Goal: Task Accomplishment & Management: Use online tool/utility

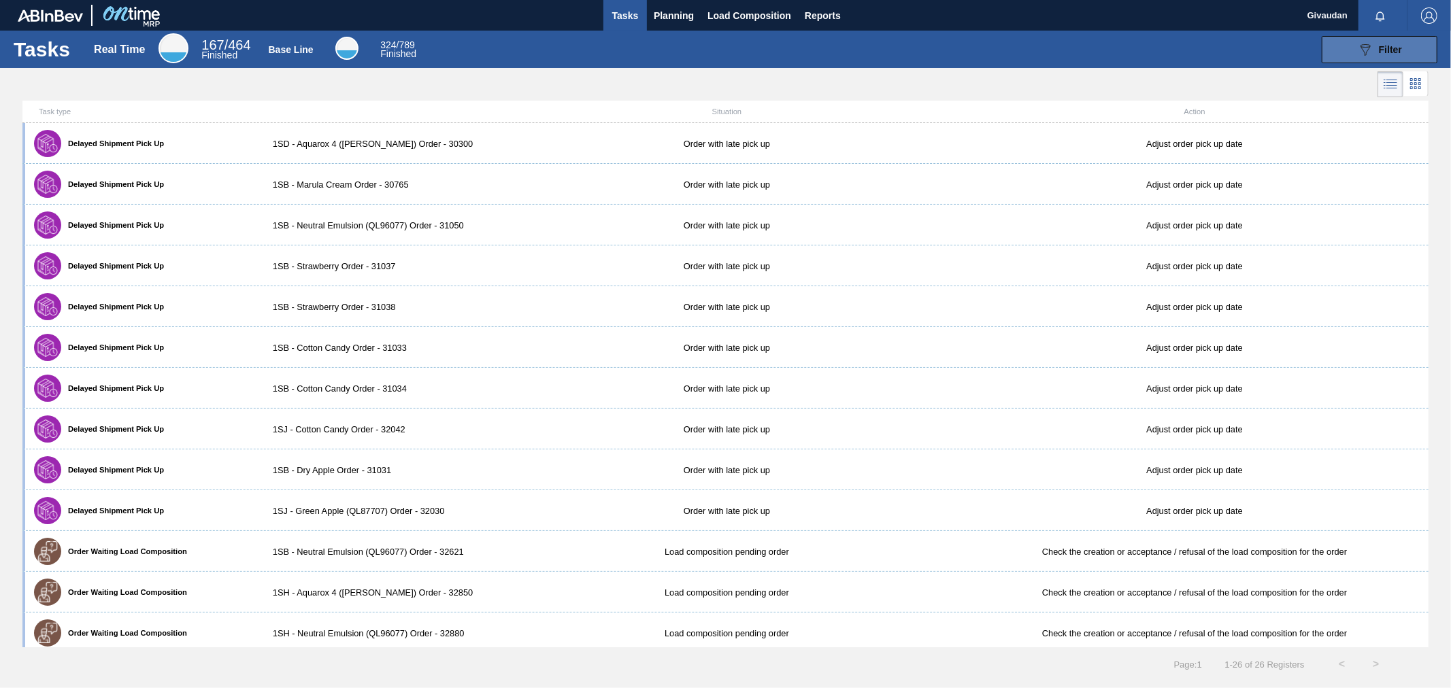
click at [1386, 50] on span "Filter" at bounding box center [1390, 49] width 23 height 11
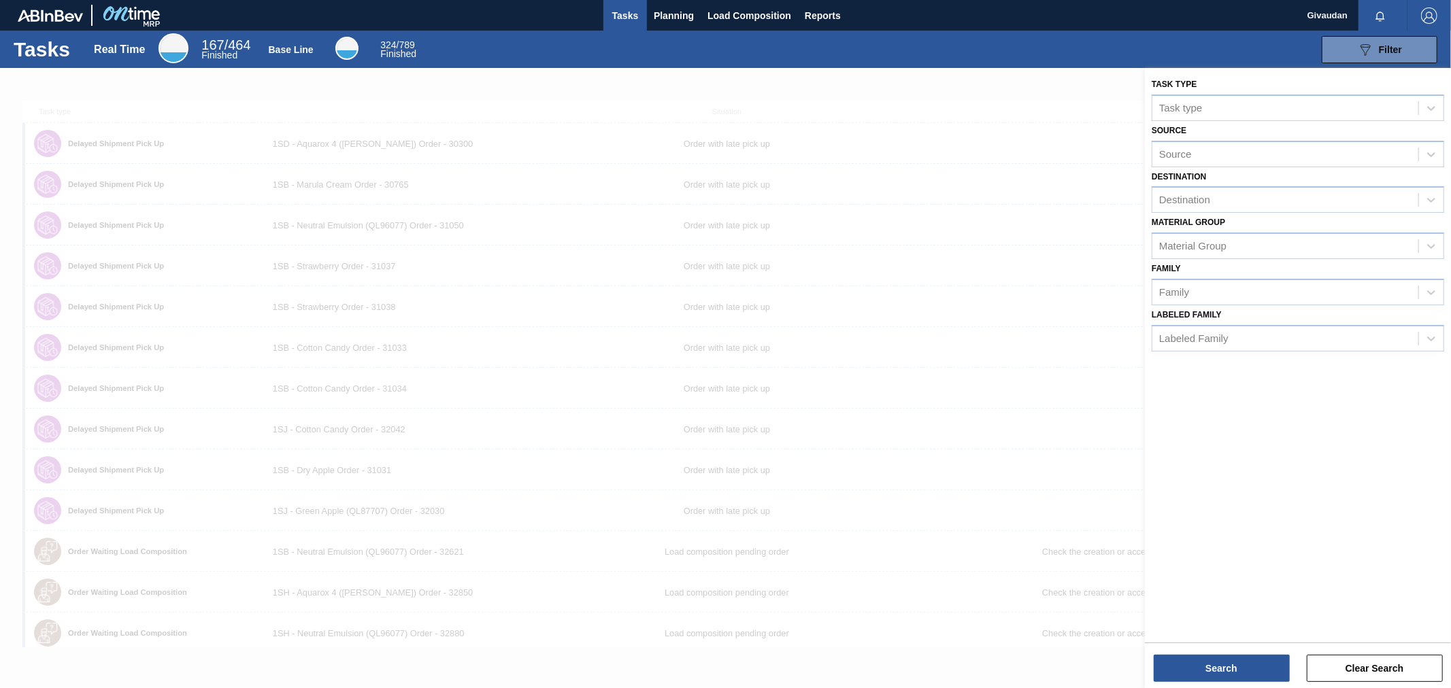
click at [966, 120] on div at bounding box center [725, 412] width 1451 height 688
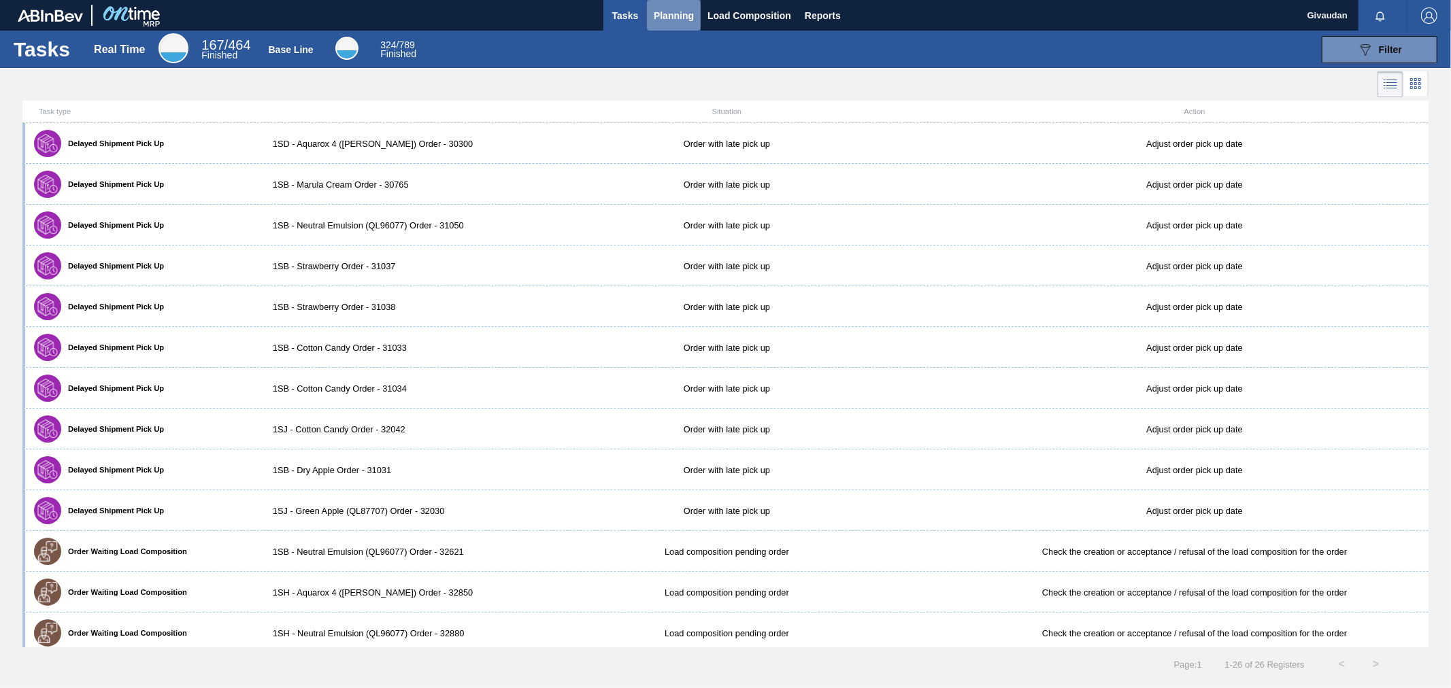
click at [657, 15] on span "Planning" at bounding box center [674, 15] width 40 height 16
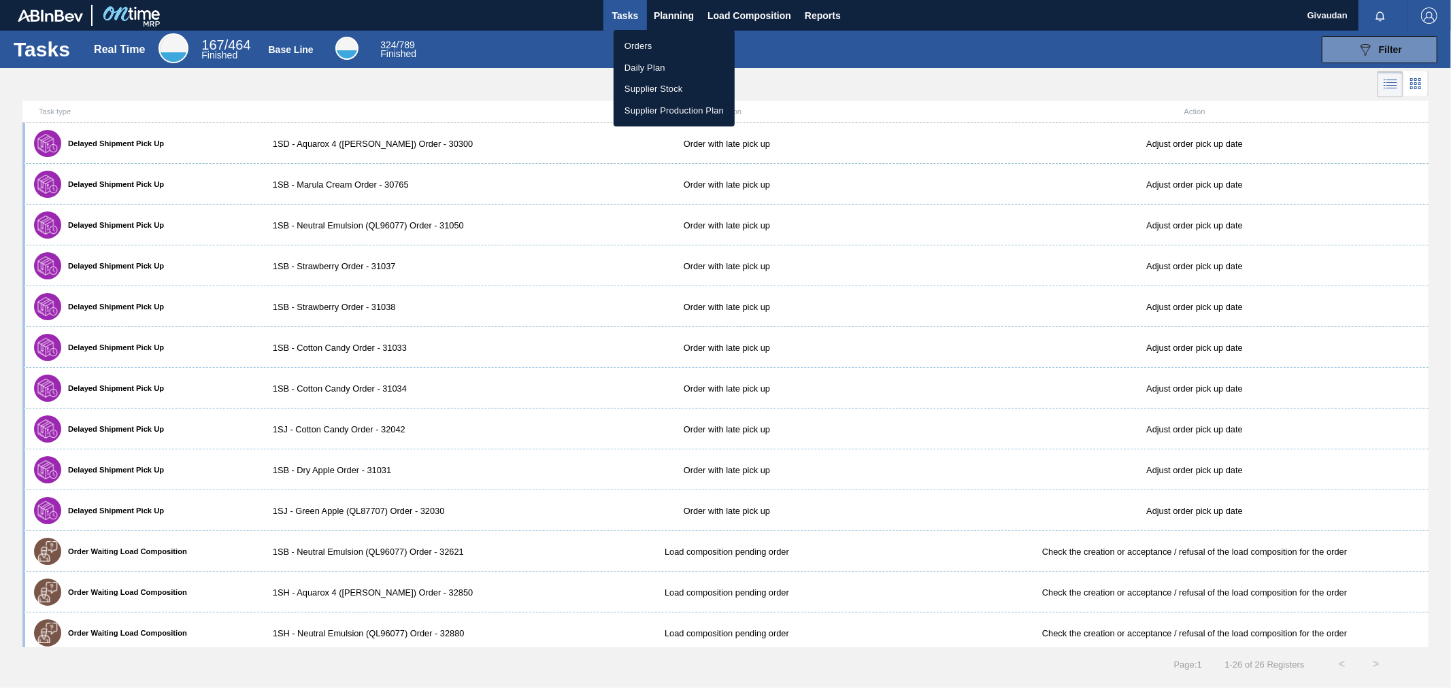
click at [649, 48] on li "Orders" at bounding box center [674, 46] width 121 height 22
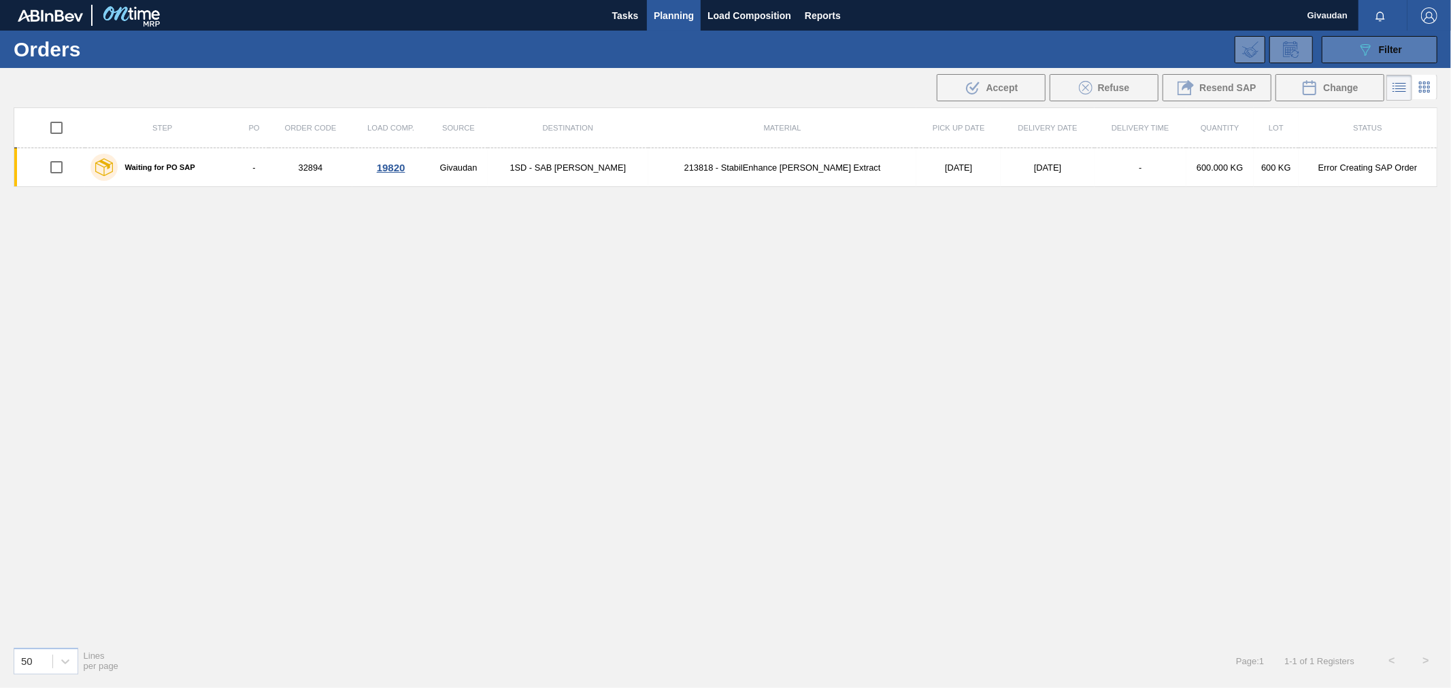
click at [1388, 46] on span "Filter" at bounding box center [1390, 49] width 23 height 11
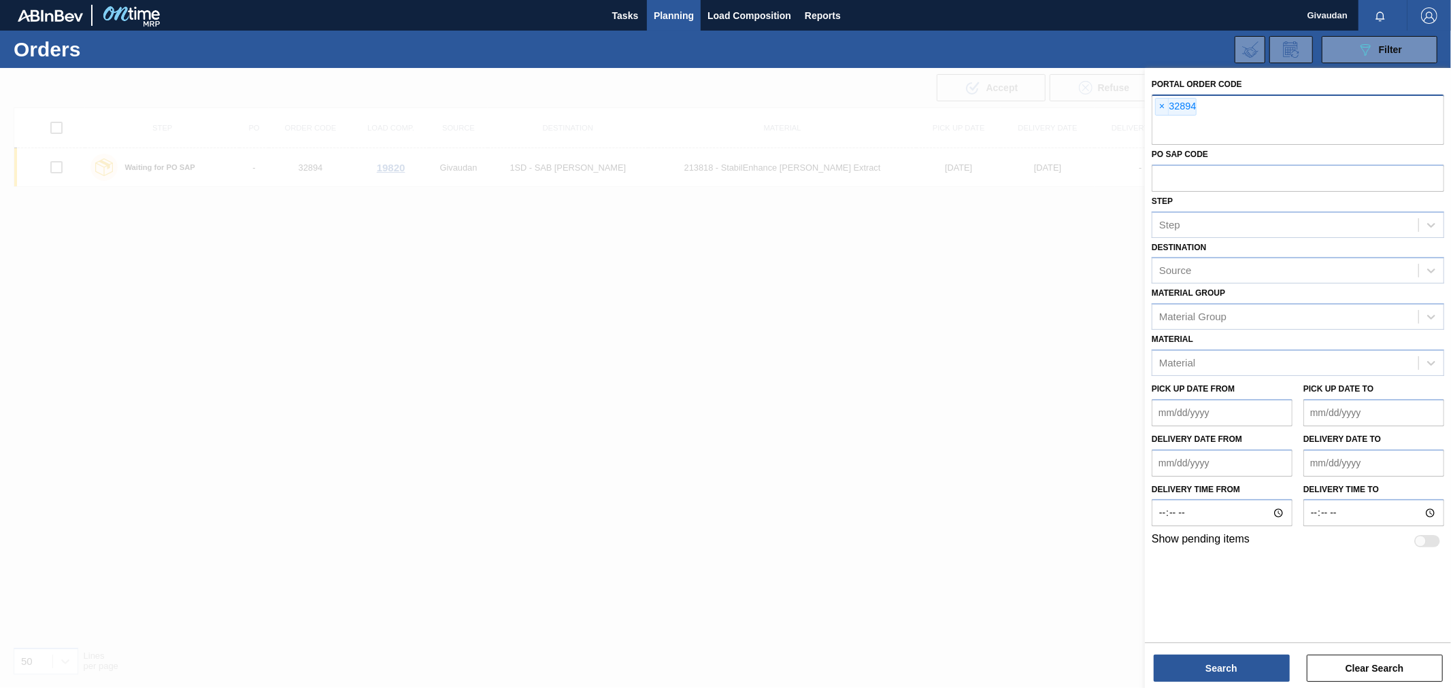
drag, startPoint x: 1282, startPoint y: 125, endPoint x: 1256, endPoint y: 128, distance: 26.0
click at [1281, 125] on input "text" at bounding box center [1298, 132] width 293 height 26
click at [1160, 107] on span "×" at bounding box center [1162, 107] width 13 height 16
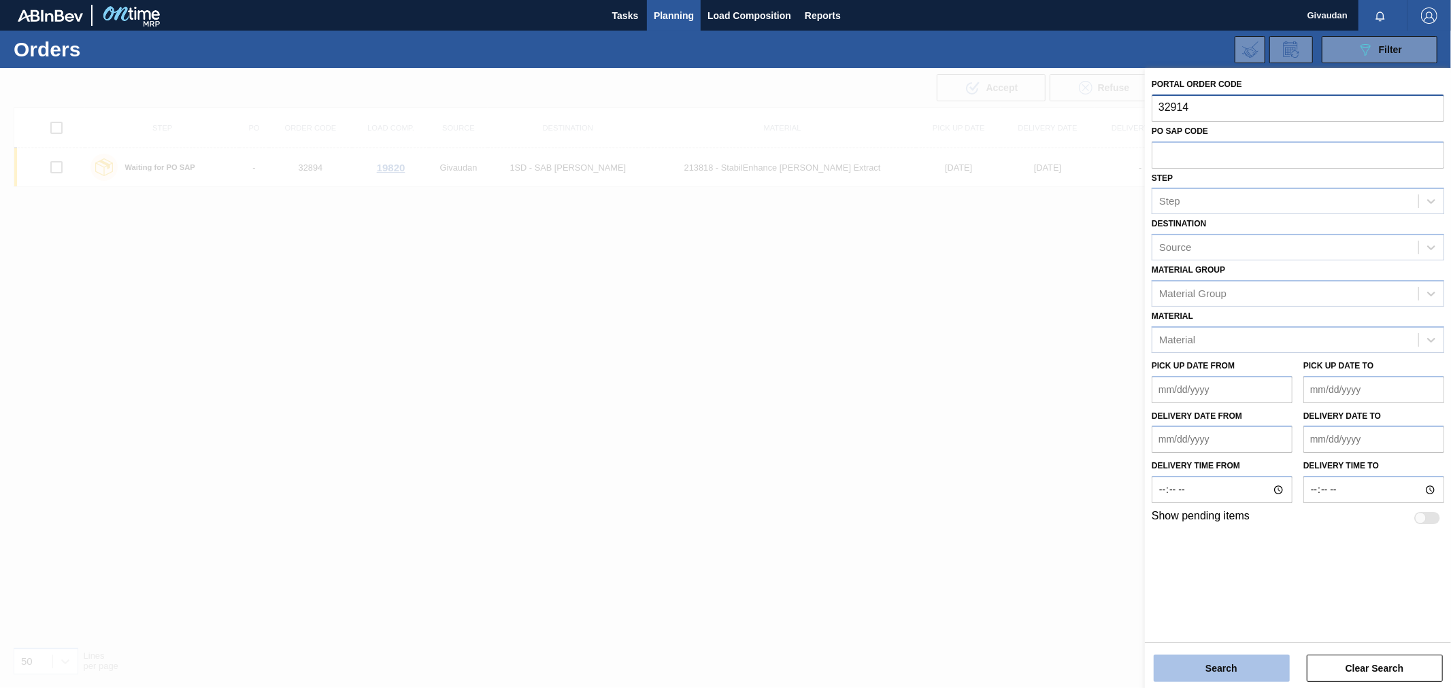
type input "32914"
click at [1216, 670] on button "Search" at bounding box center [1222, 668] width 136 height 27
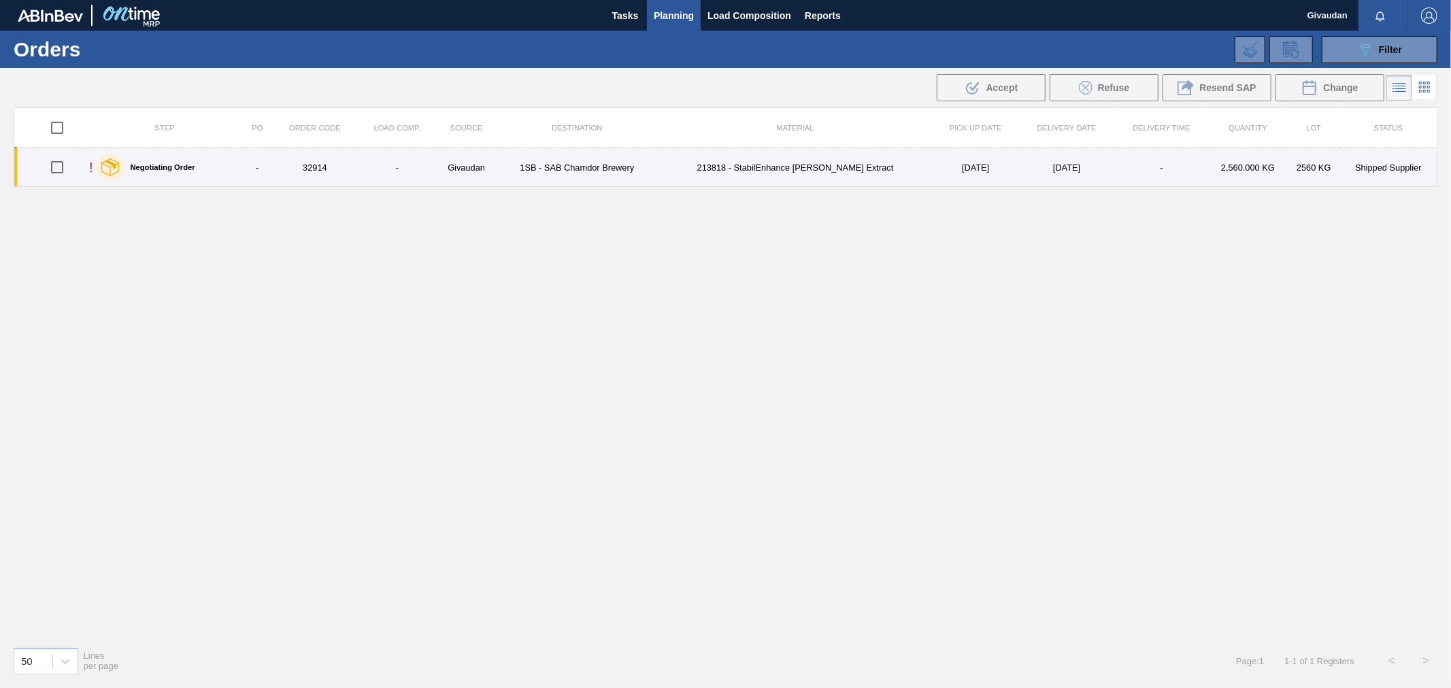
click at [450, 174] on td "Givaudan" at bounding box center [466, 167] width 59 height 39
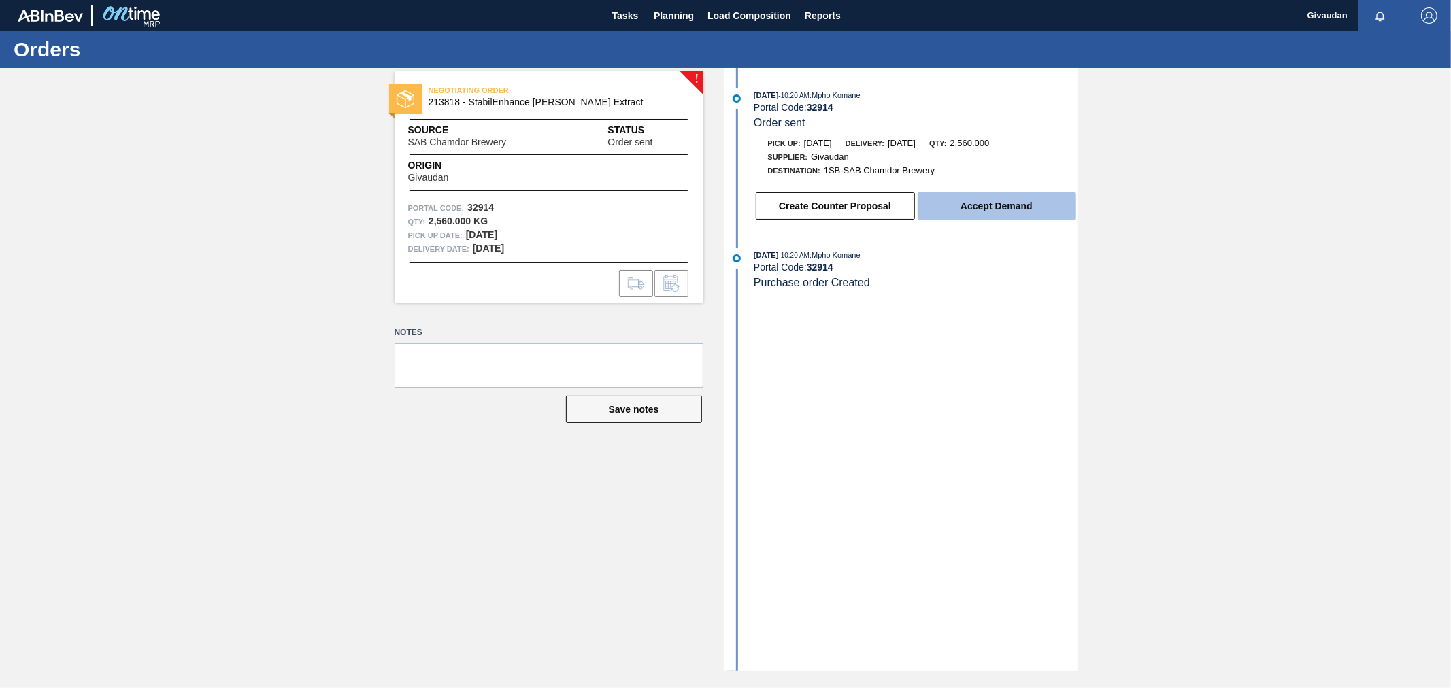
click at [990, 213] on button "Accept Demand" at bounding box center [997, 206] width 159 height 27
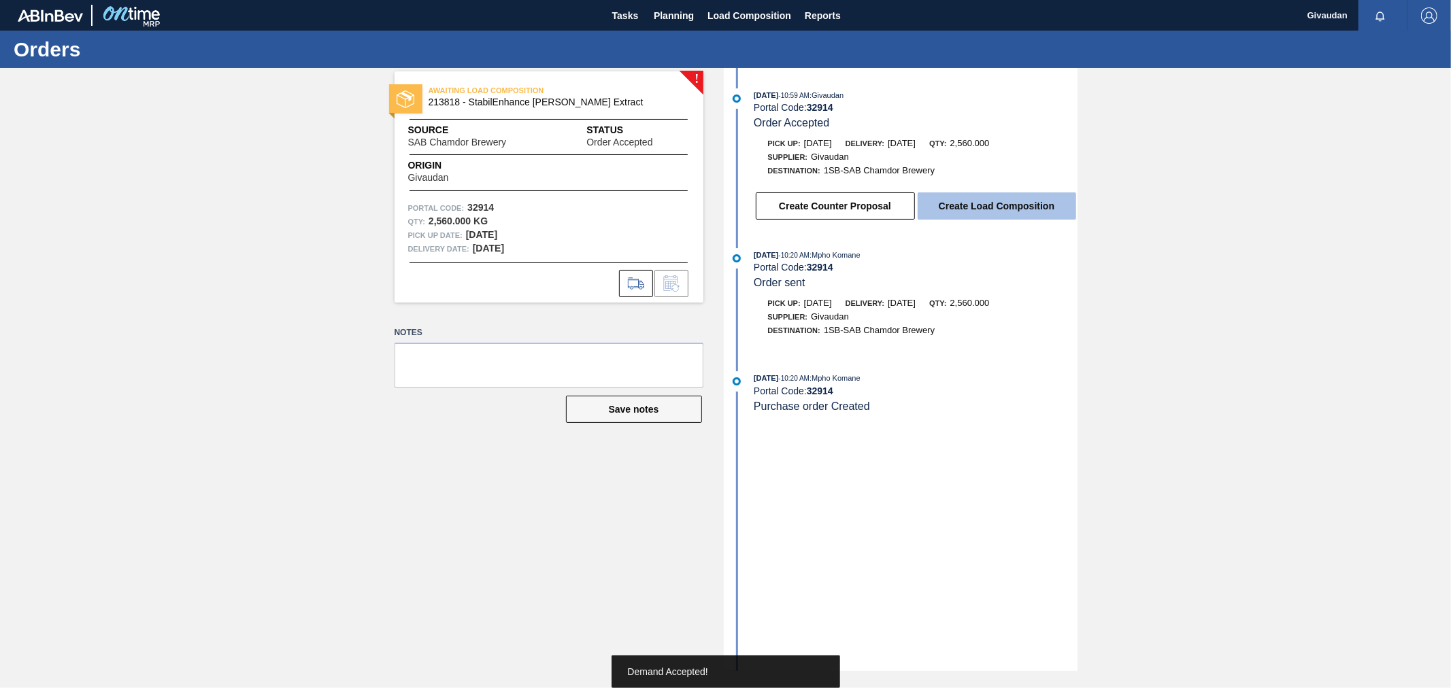
click at [1004, 211] on button "Create Load Composition" at bounding box center [997, 206] width 159 height 27
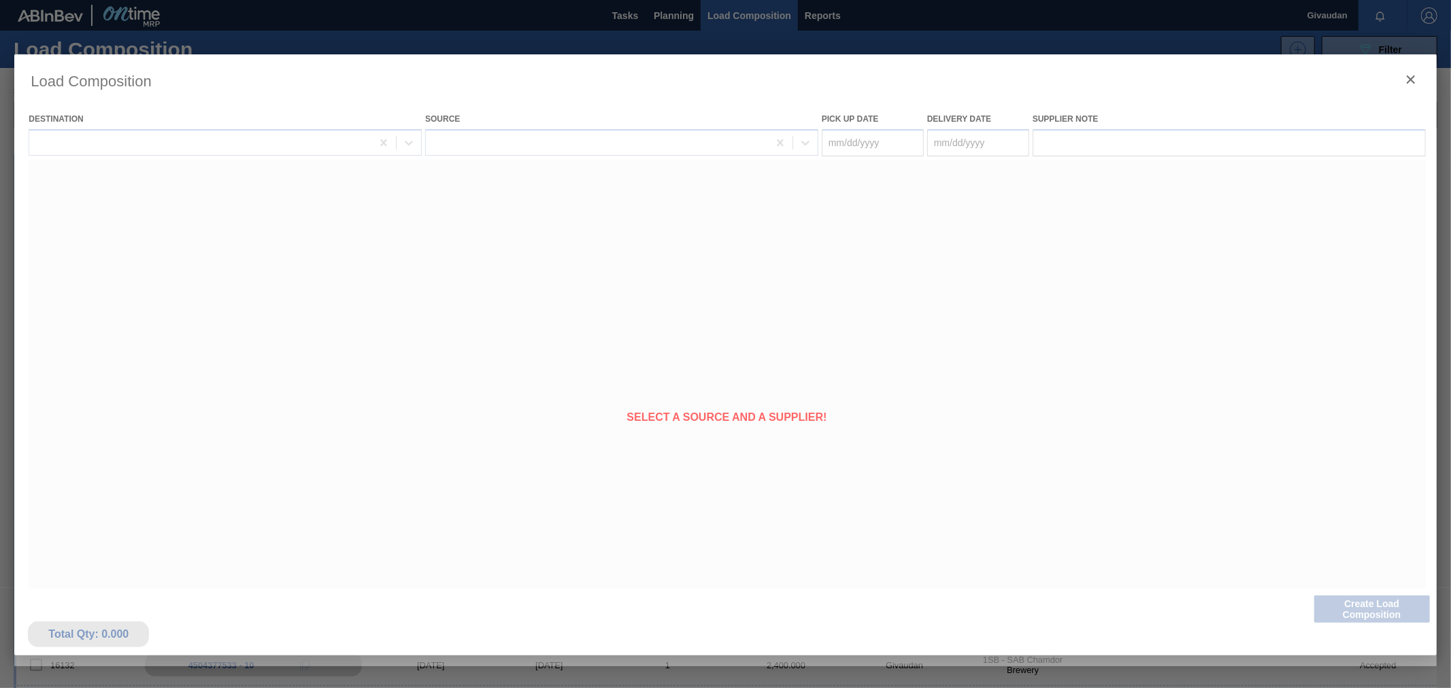
type Date "[DATE]"
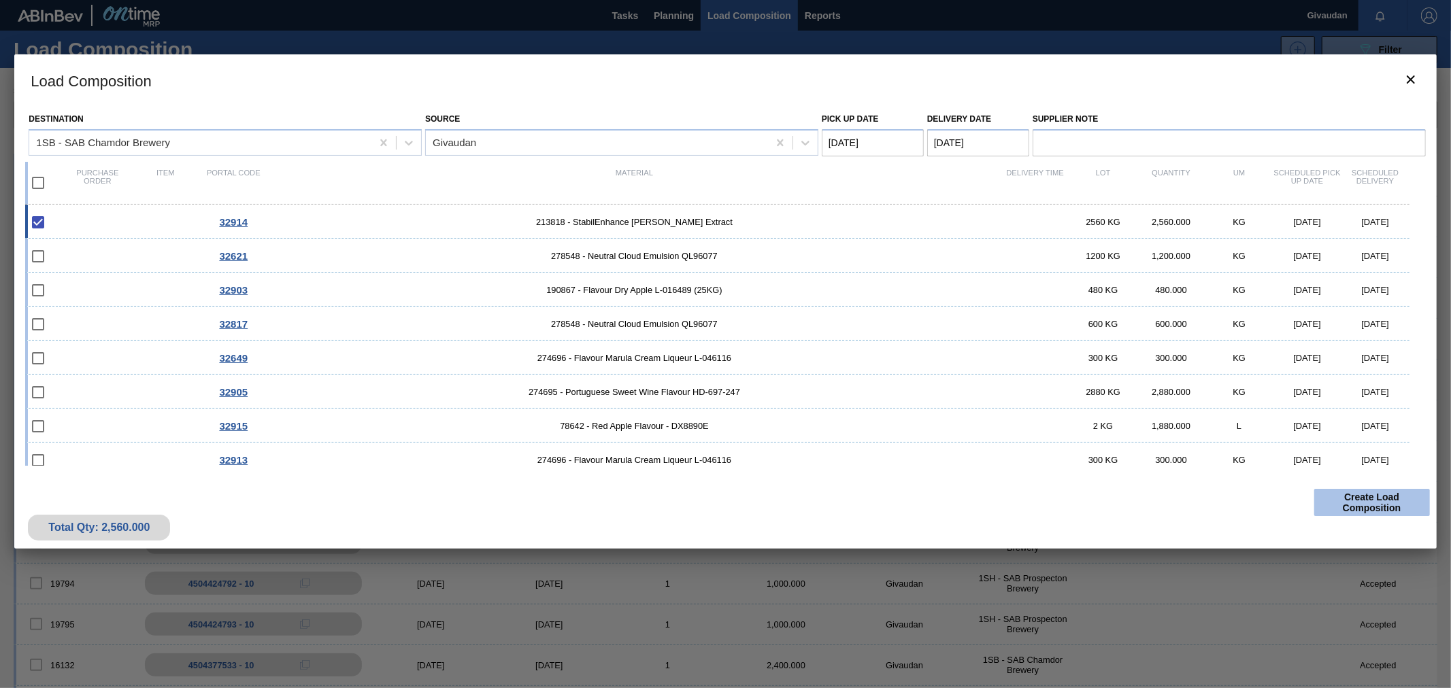
click at [1364, 499] on button "Create Load Composition" at bounding box center [1372, 502] width 116 height 27
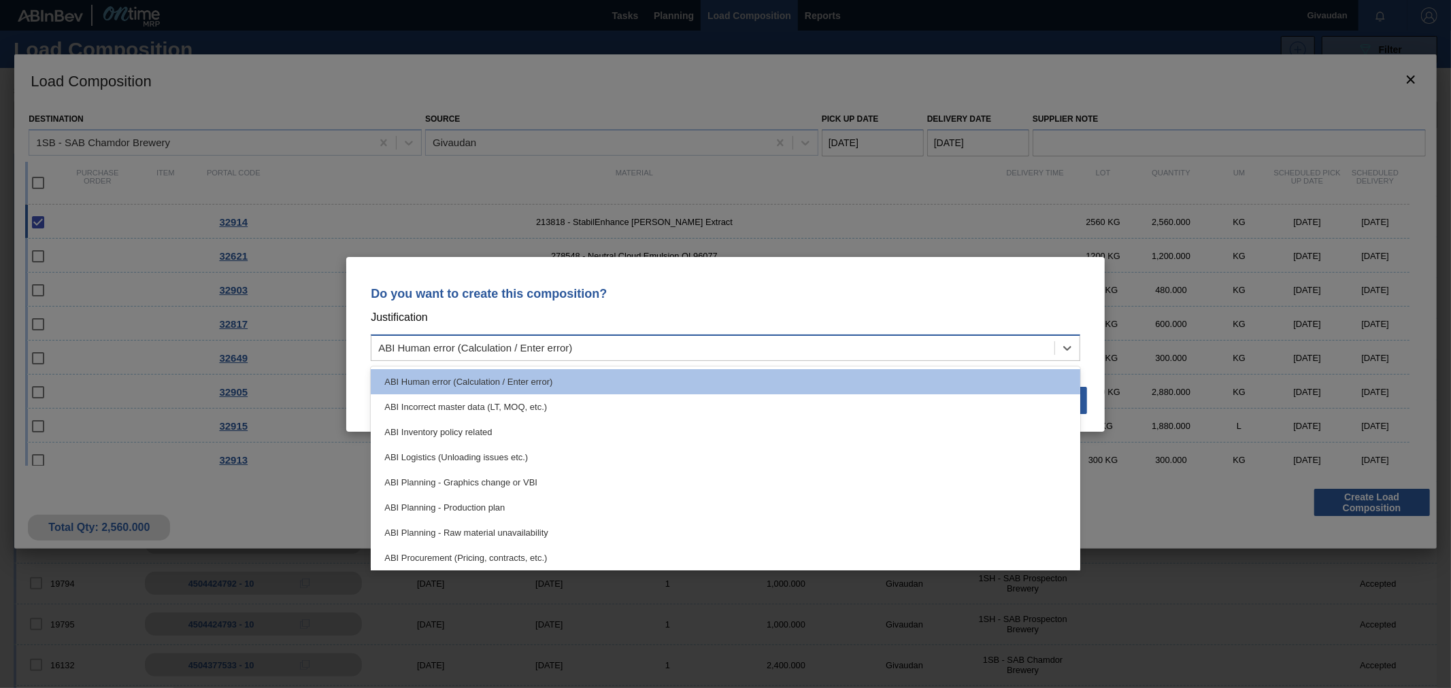
click at [669, 335] on div "ABI Human error (Calculation / Enter error)" at bounding box center [726, 348] width 710 height 27
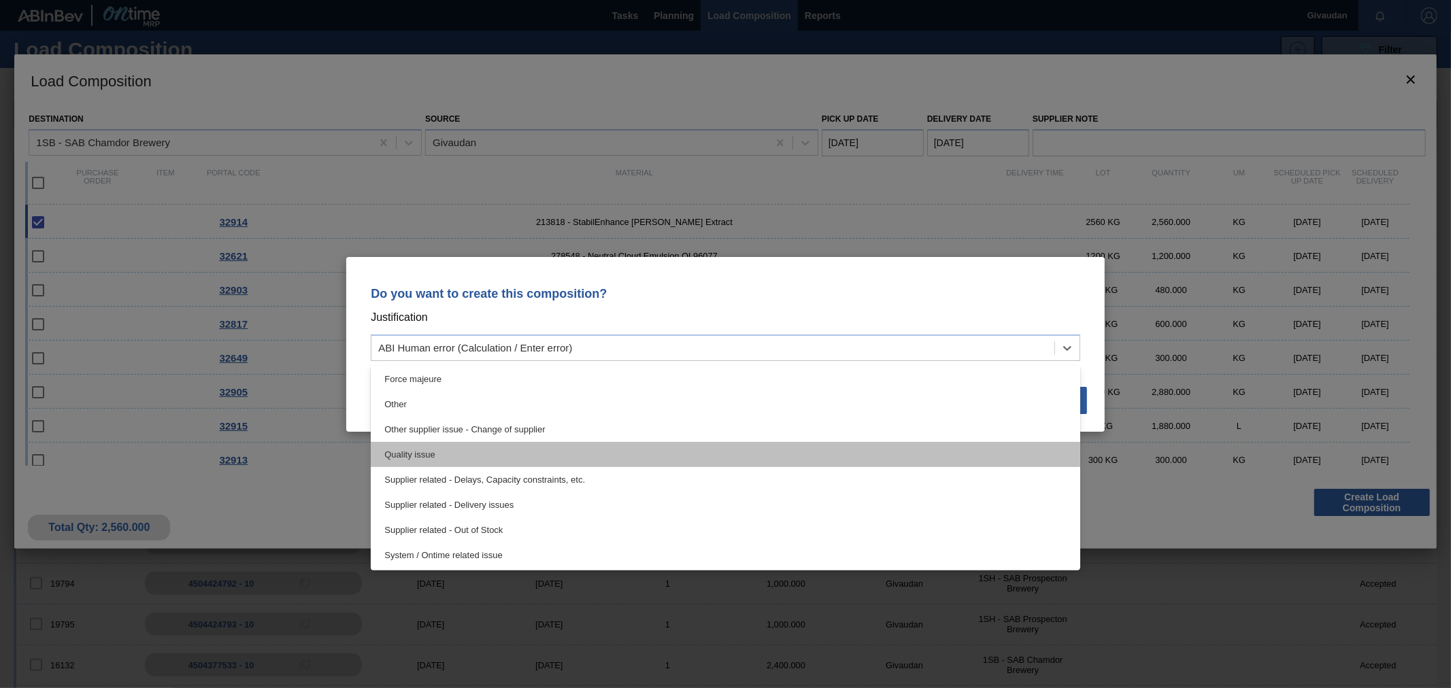
scroll to position [179, 0]
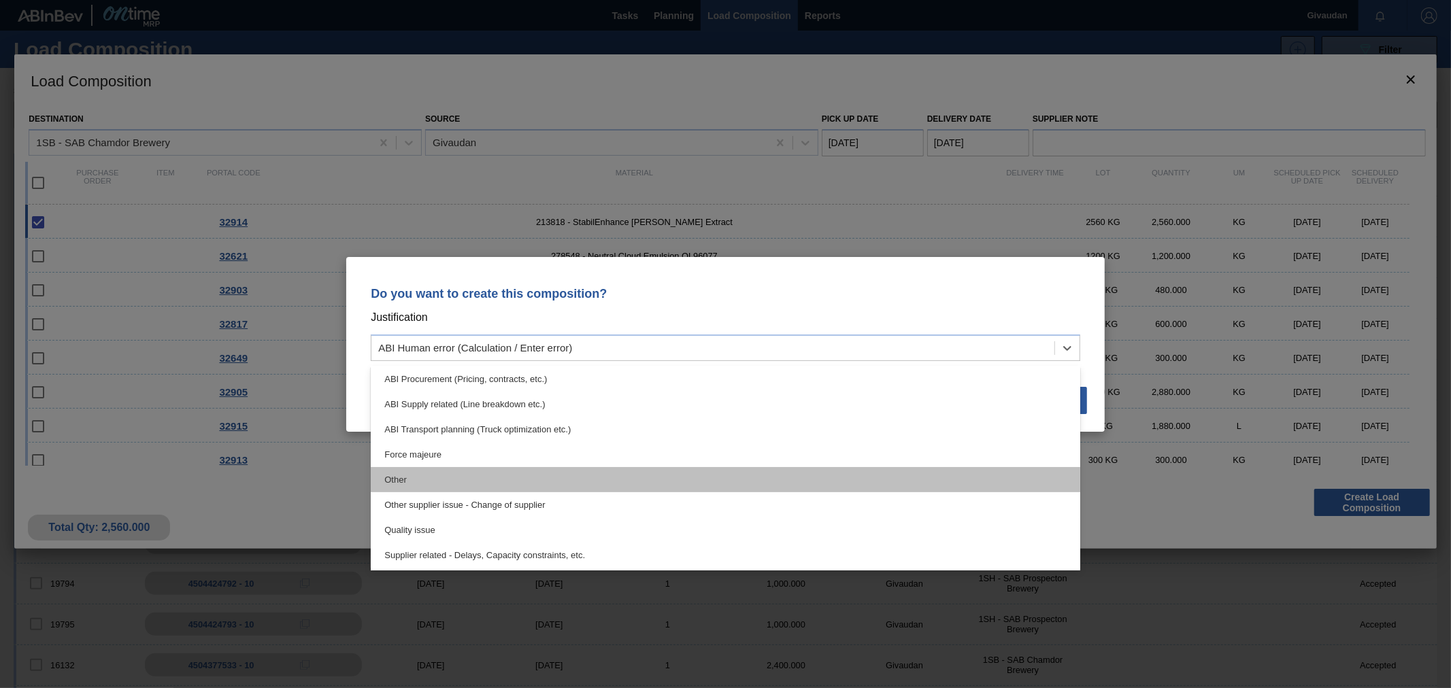
click at [518, 476] on div "Other" at bounding box center [726, 479] width 710 height 25
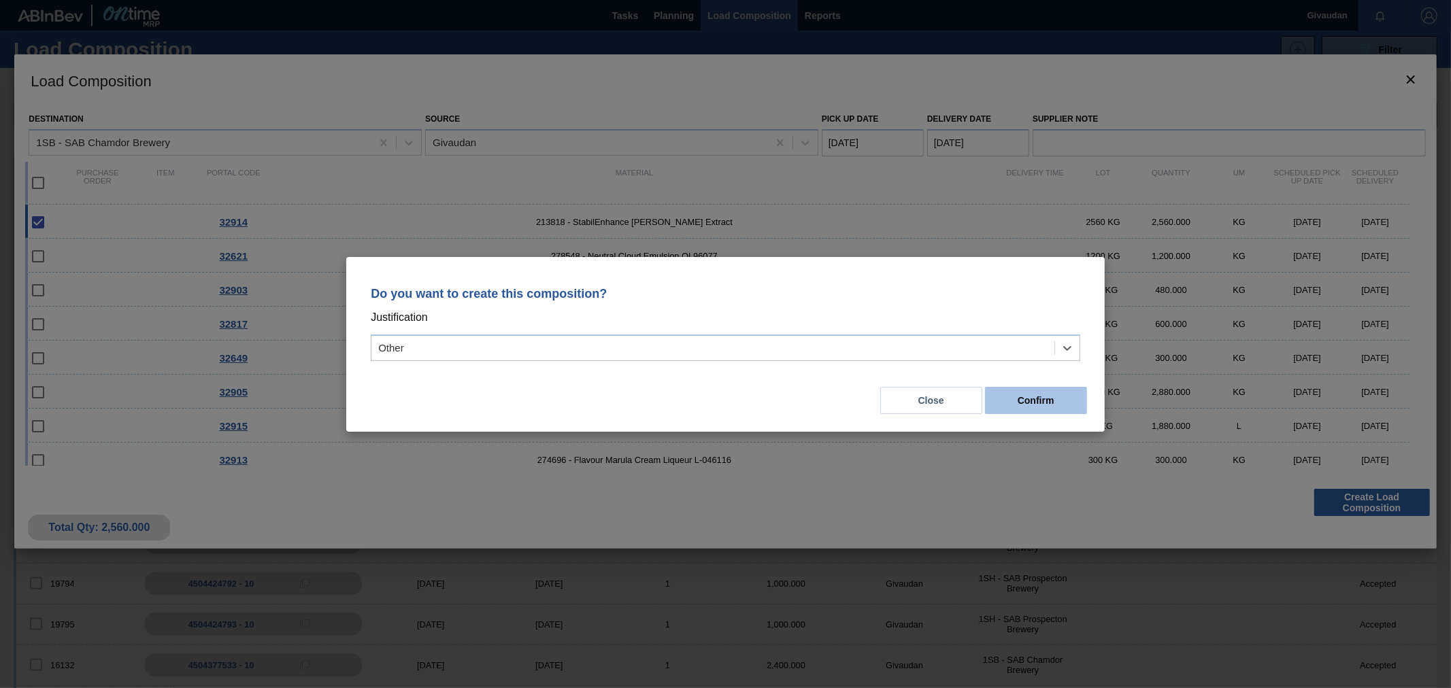
click at [1034, 405] on button "Confirm" at bounding box center [1036, 400] width 102 height 27
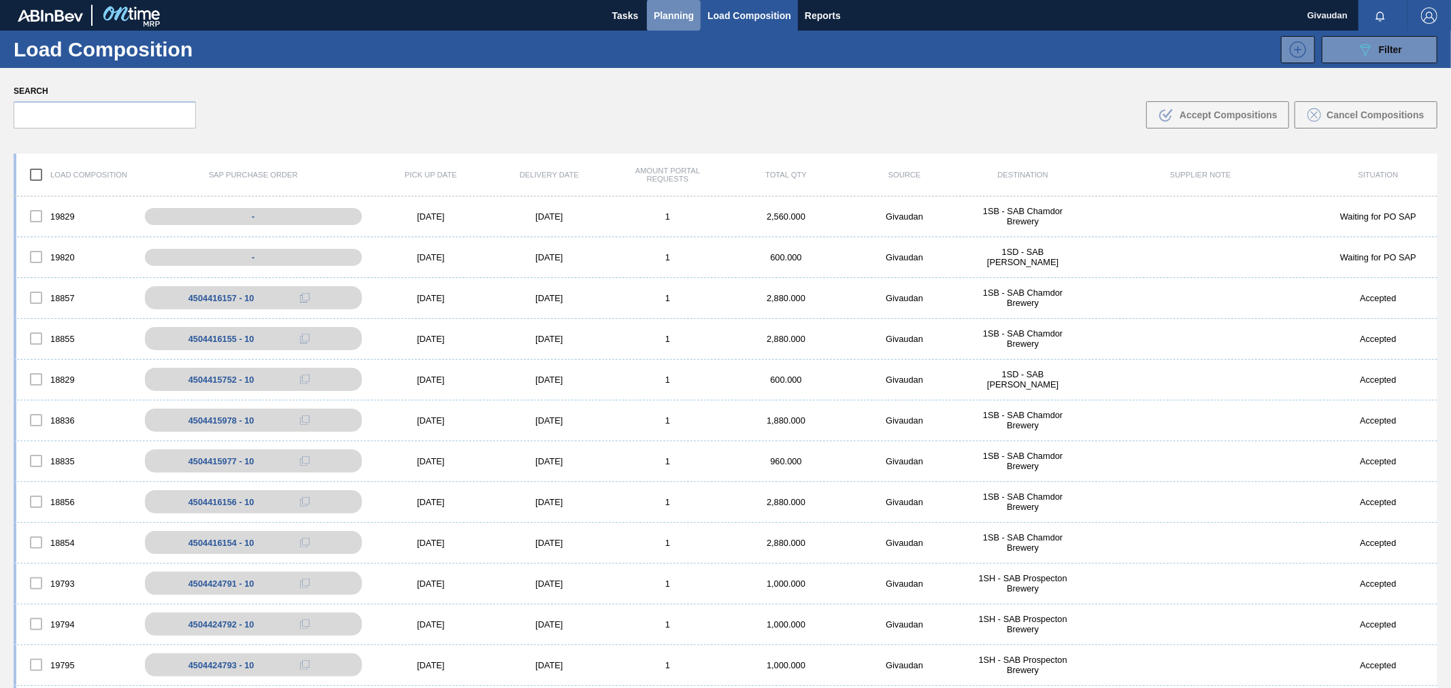
click at [669, 10] on span "Planning" at bounding box center [674, 15] width 40 height 16
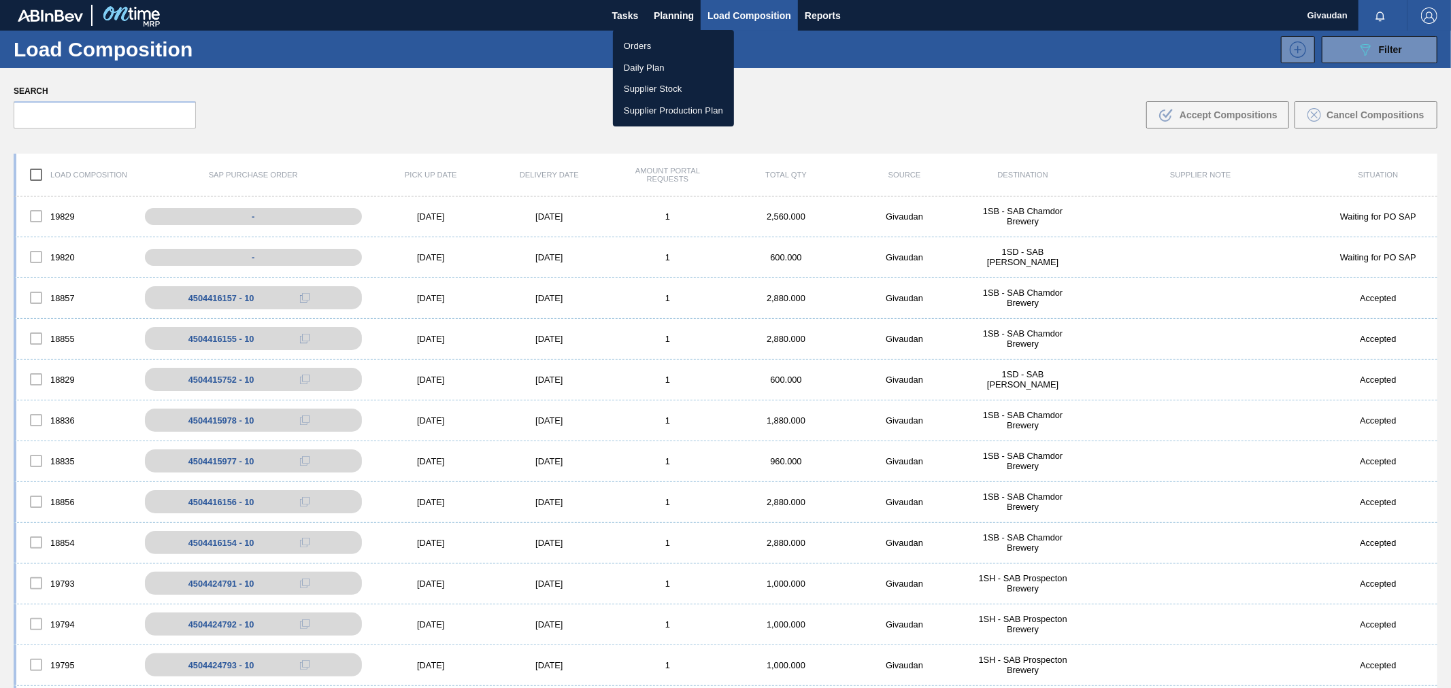
click at [647, 49] on li "Orders" at bounding box center [673, 46] width 121 height 22
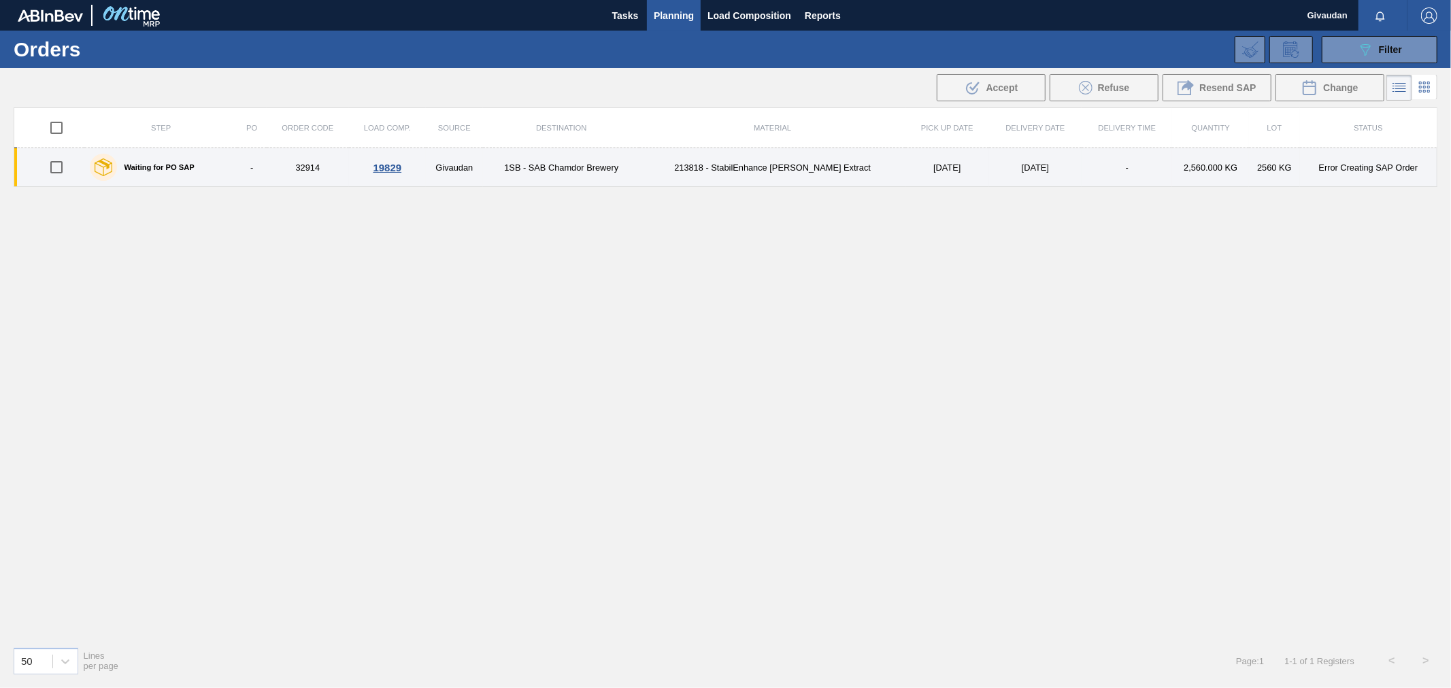
click at [582, 167] on td "1SB - SAB Chamdor Brewery" at bounding box center [561, 167] width 156 height 39
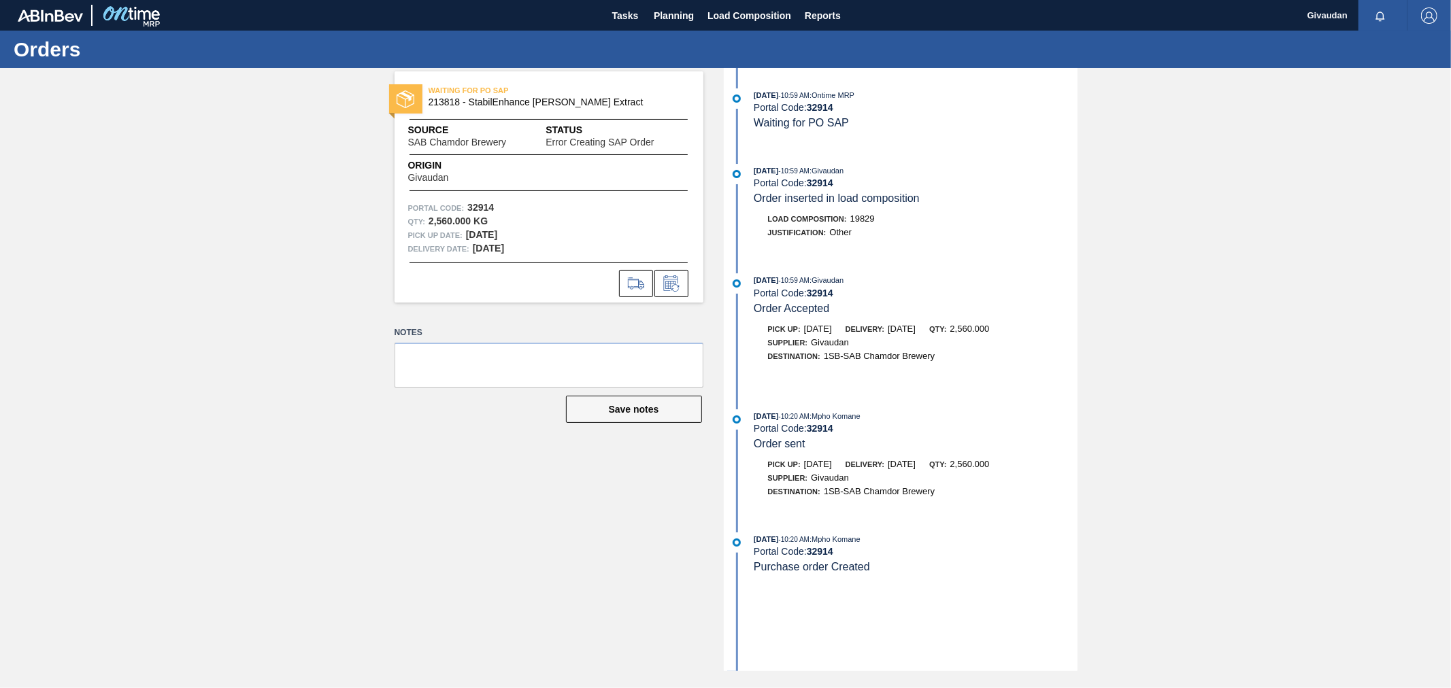
drag, startPoint x: 345, startPoint y: 148, endPoint x: 343, endPoint y: 169, distance: 21.2
click at [345, 148] on div "WAITING FOR PO SAP 213818 - StabilEnhance [PERSON_NAME] Extract Source SAB Cham…" at bounding box center [725, 369] width 1451 height 603
click at [681, 14] on span "Planning" at bounding box center [674, 15] width 40 height 16
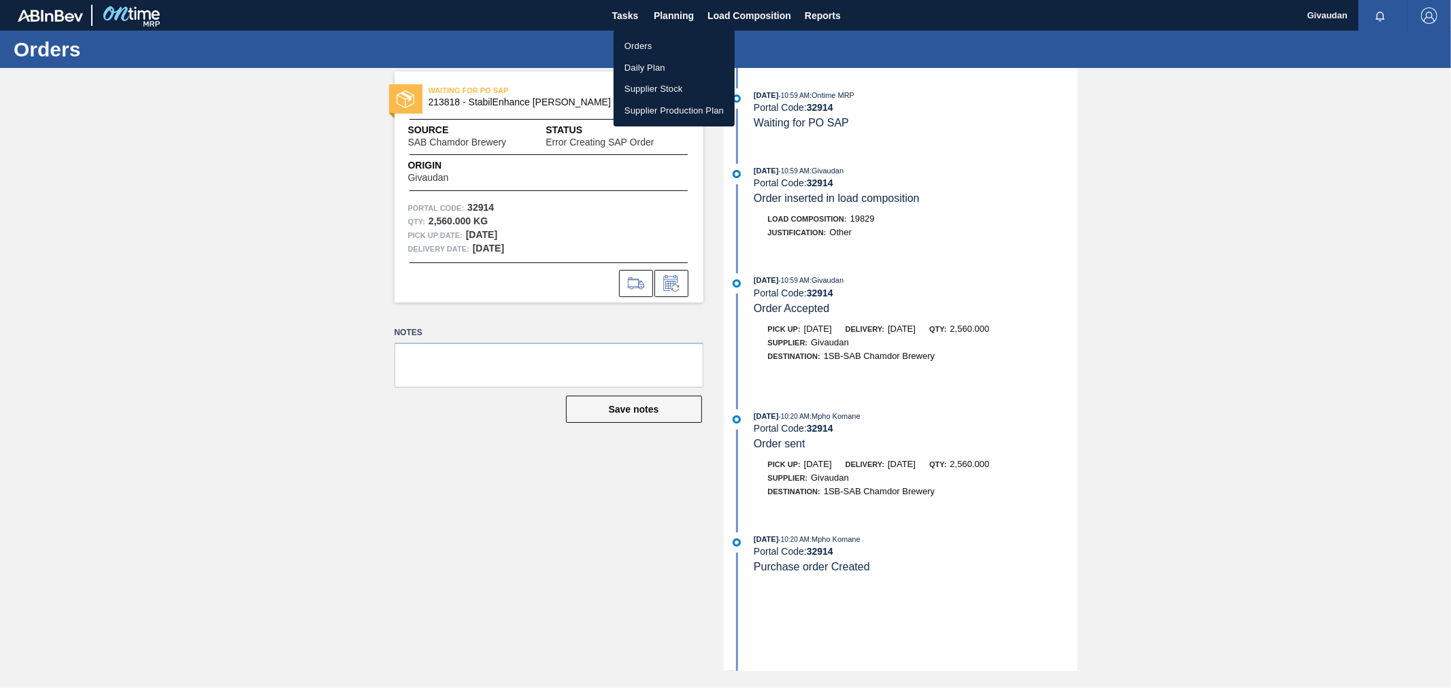
click at [650, 44] on li "Orders" at bounding box center [674, 46] width 121 height 22
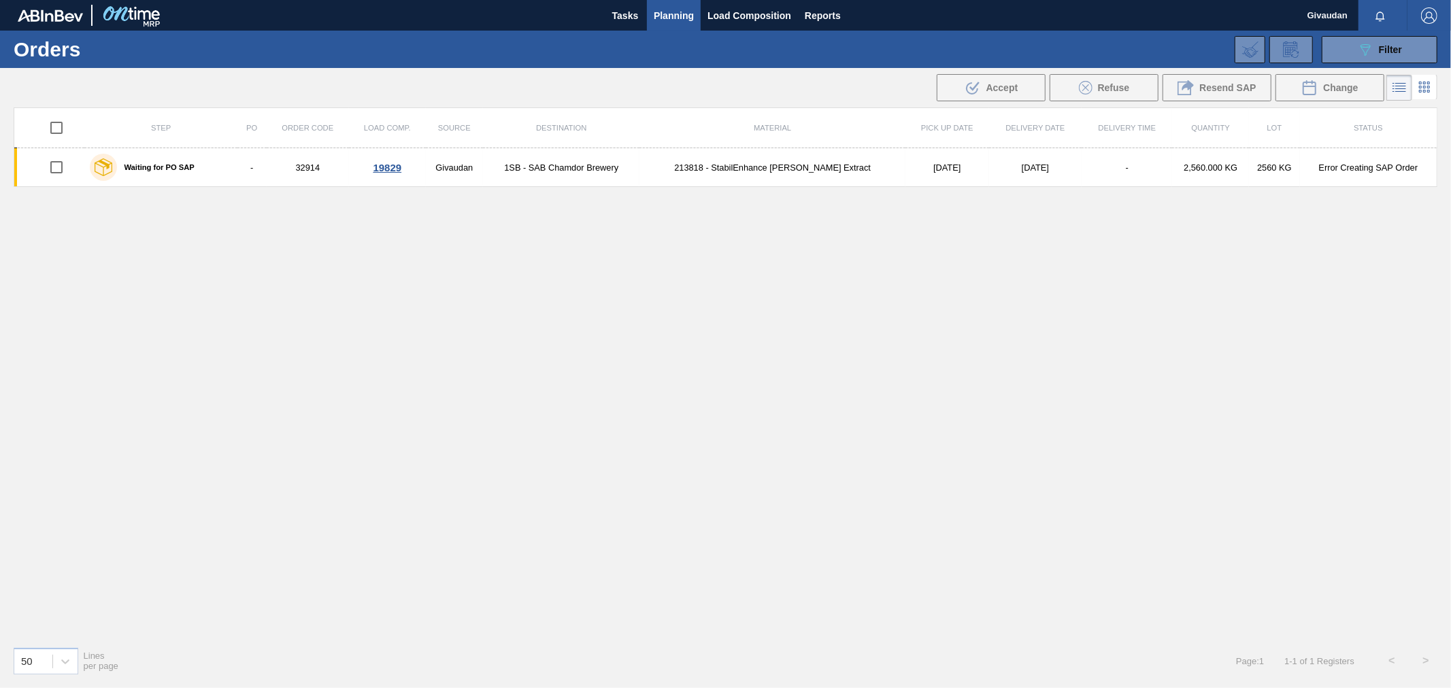
click at [699, 15] on button "Planning" at bounding box center [674, 15] width 54 height 31
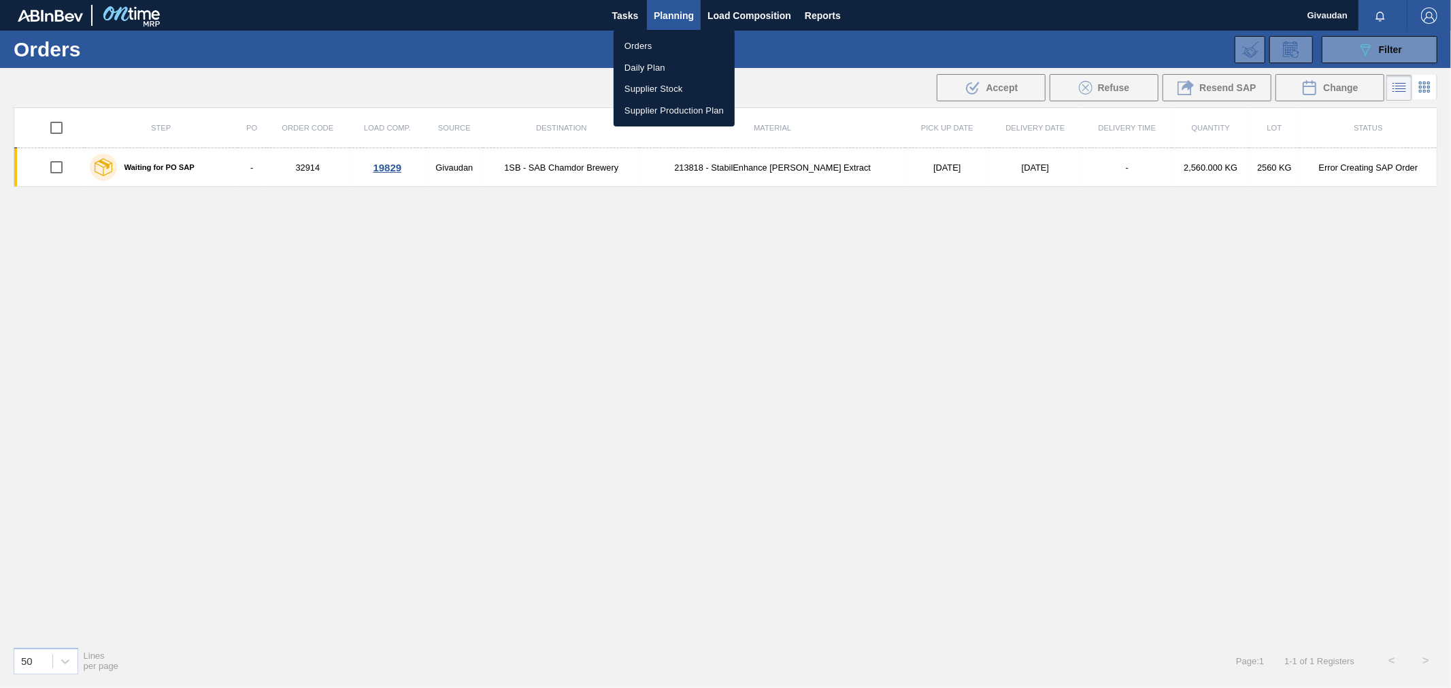
click at [664, 14] on div at bounding box center [725, 344] width 1451 height 688
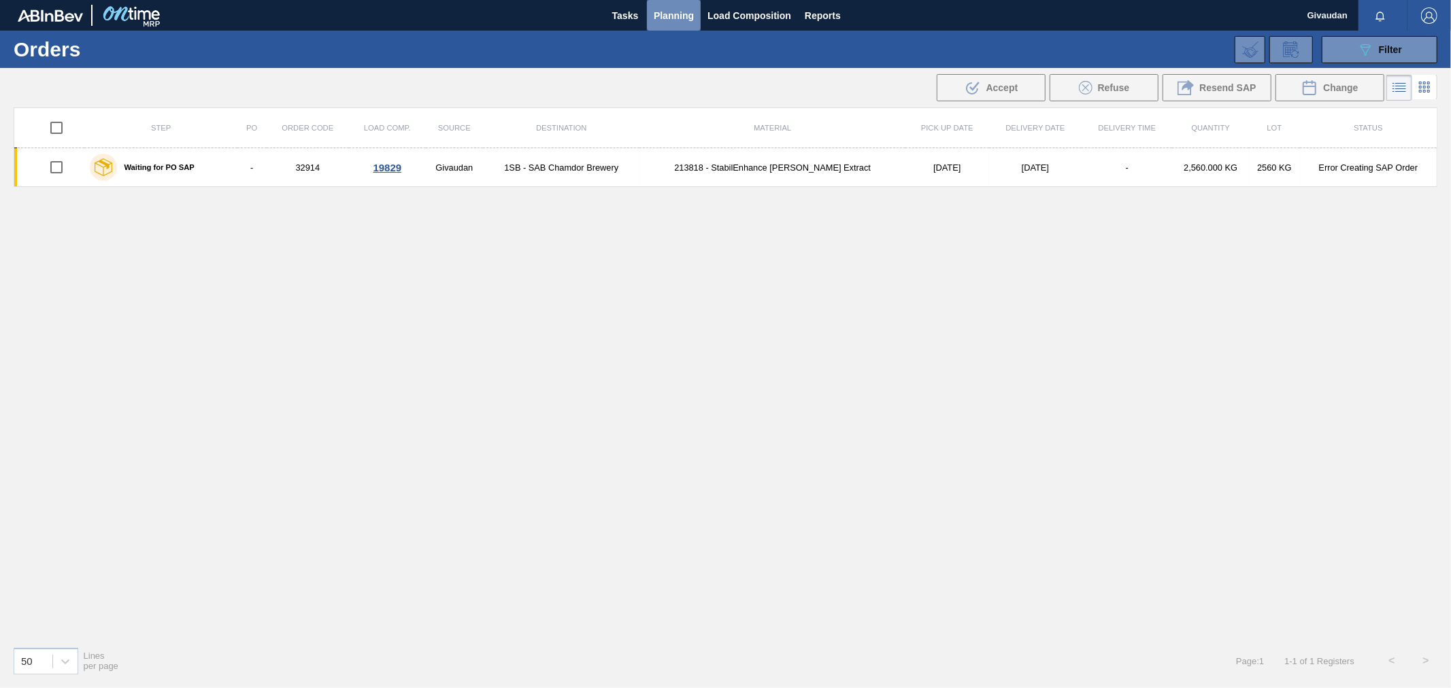
click at [657, 16] on span "Planning" at bounding box center [674, 15] width 40 height 16
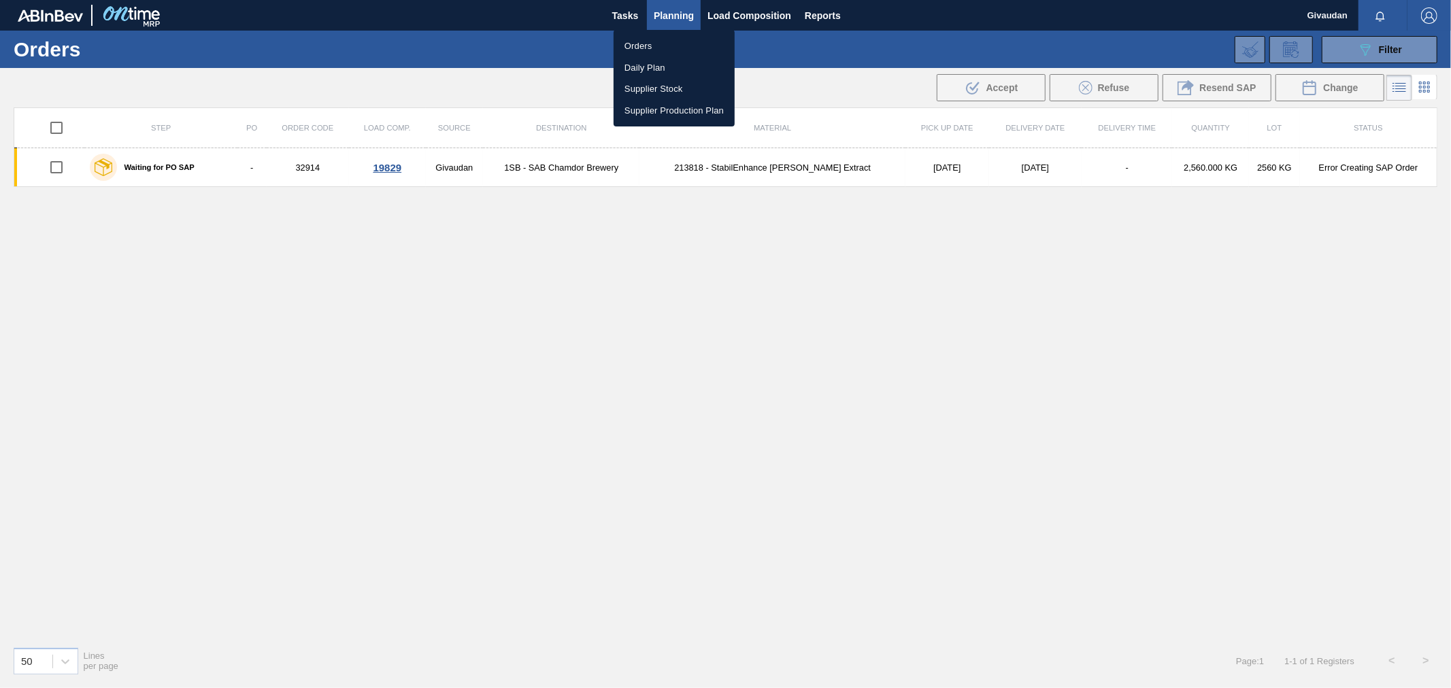
click at [658, 45] on li "Orders" at bounding box center [674, 46] width 121 height 22
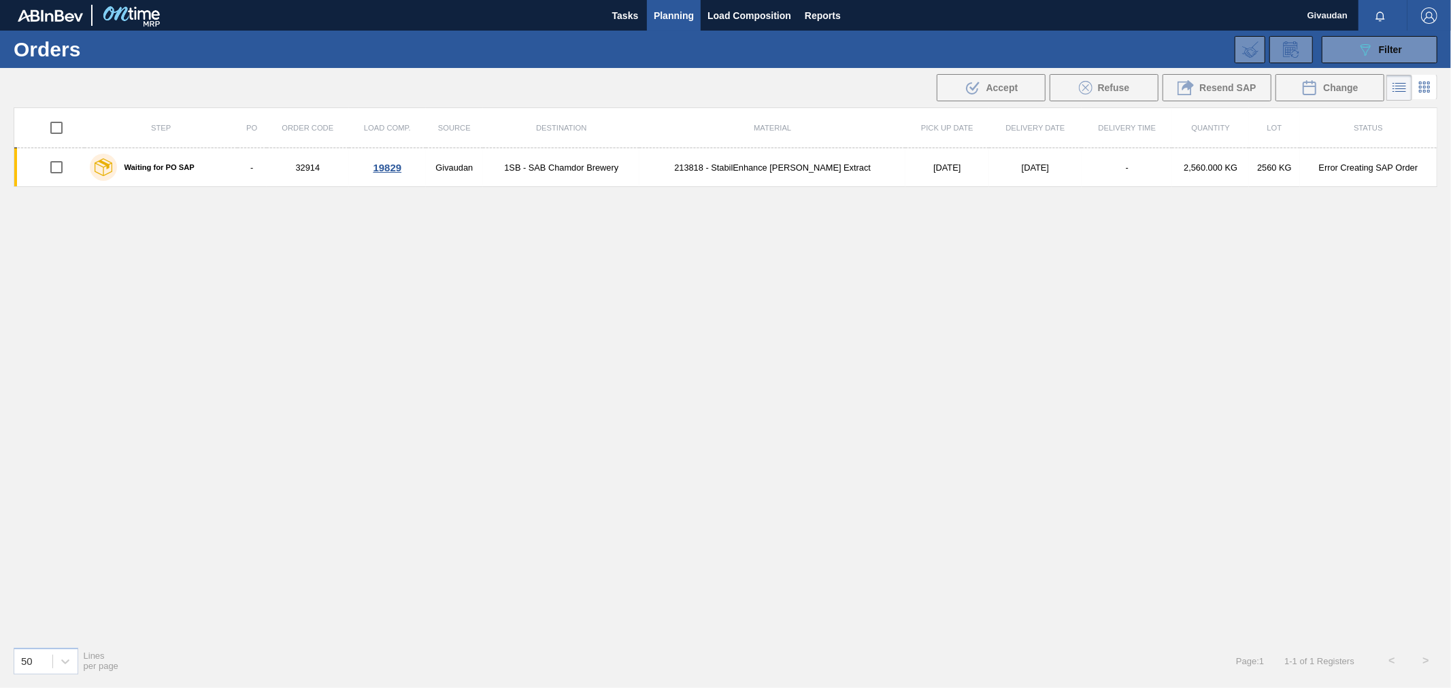
click at [682, 23] on span "Planning" at bounding box center [674, 15] width 40 height 16
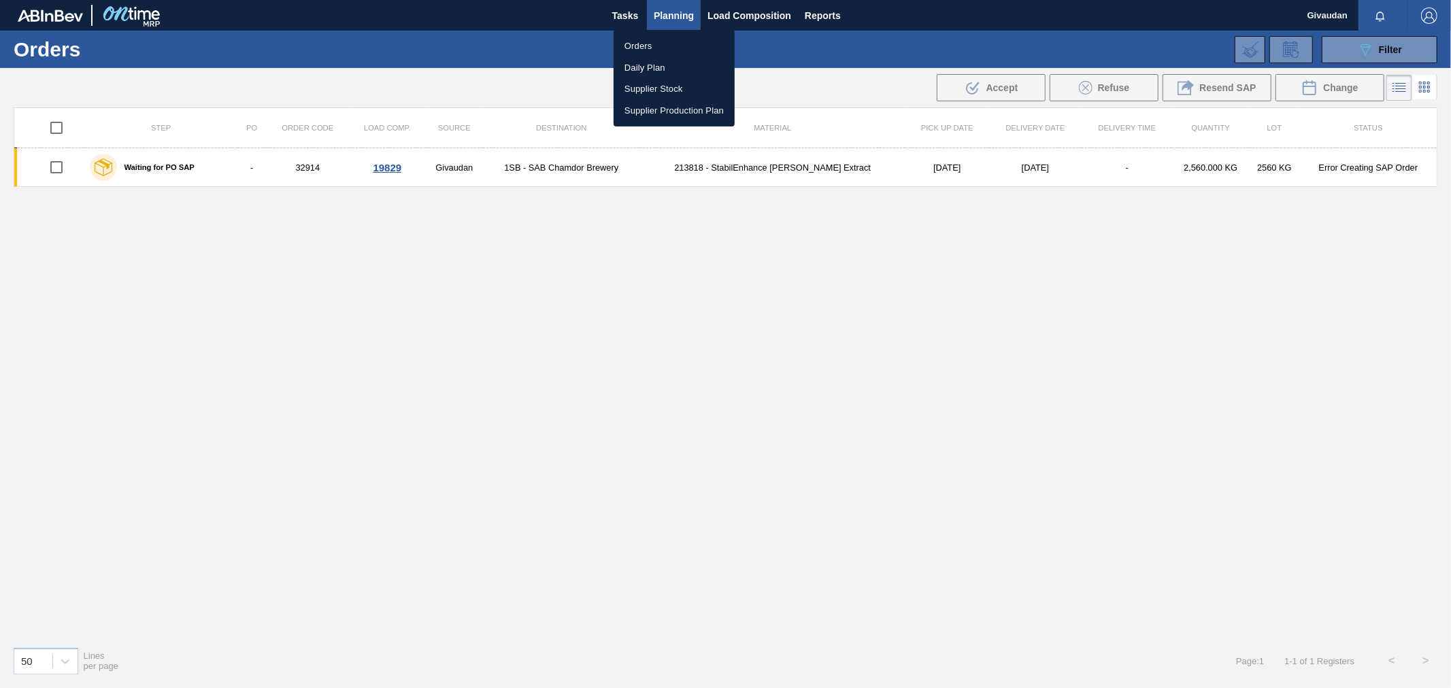
click at [671, 49] on li "Orders" at bounding box center [674, 46] width 121 height 22
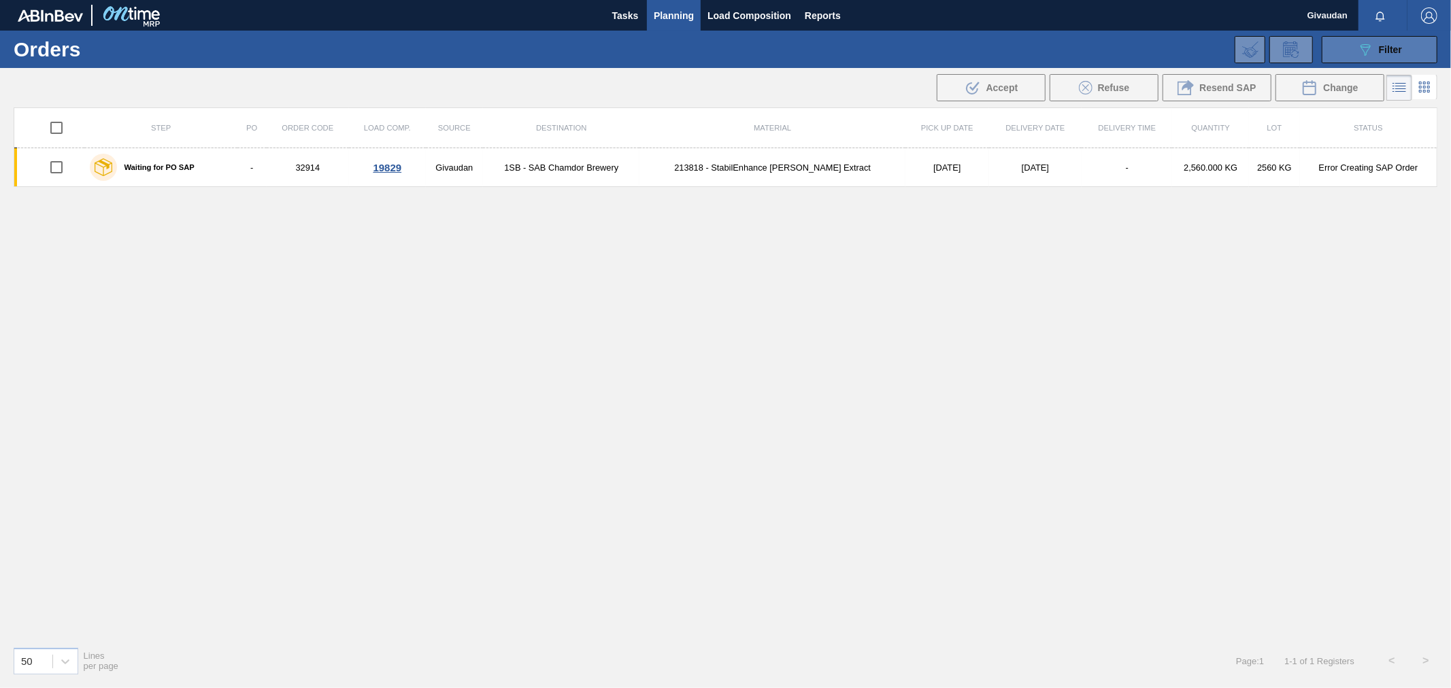
click at [1372, 56] on icon "089F7B8B-B2A5-4AFE-B5C0-19BA573D28AC" at bounding box center [1365, 50] width 16 height 16
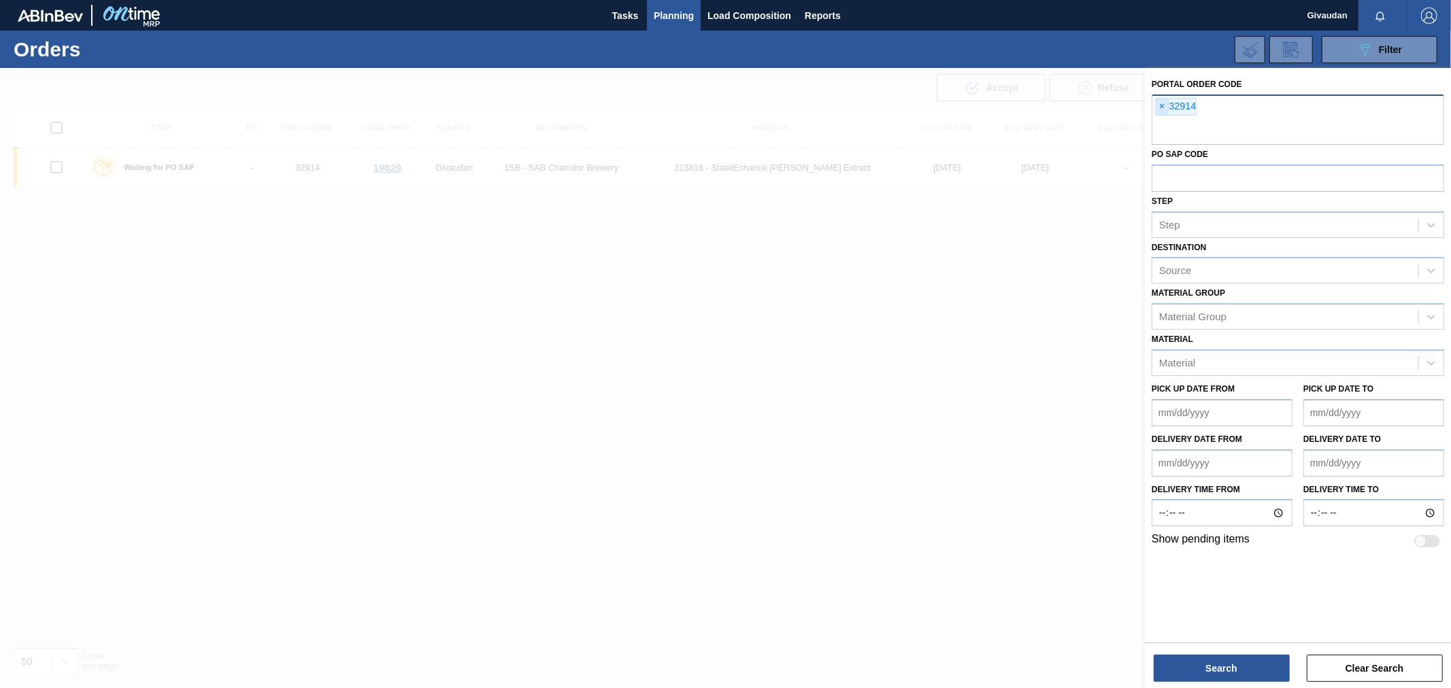
click at [1165, 103] on span "×" at bounding box center [1162, 107] width 13 height 16
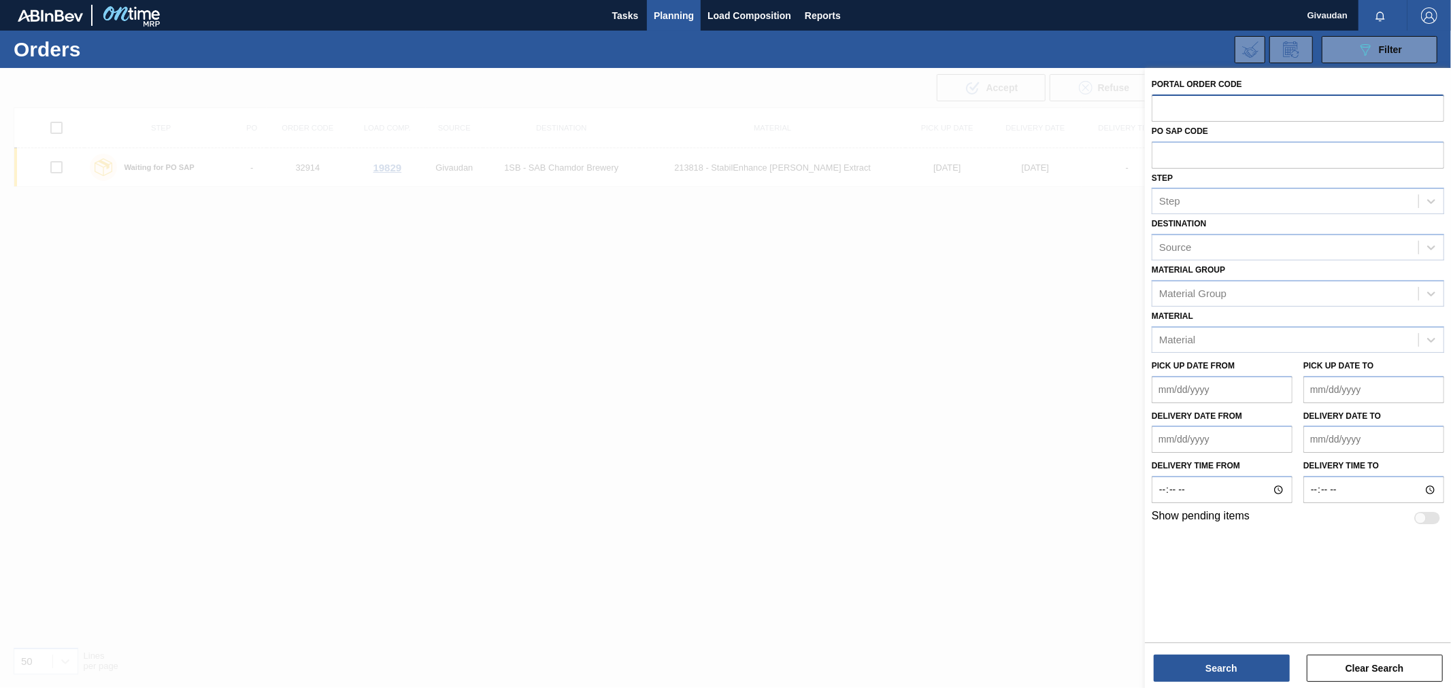
paste input "32903"
type input "32903"
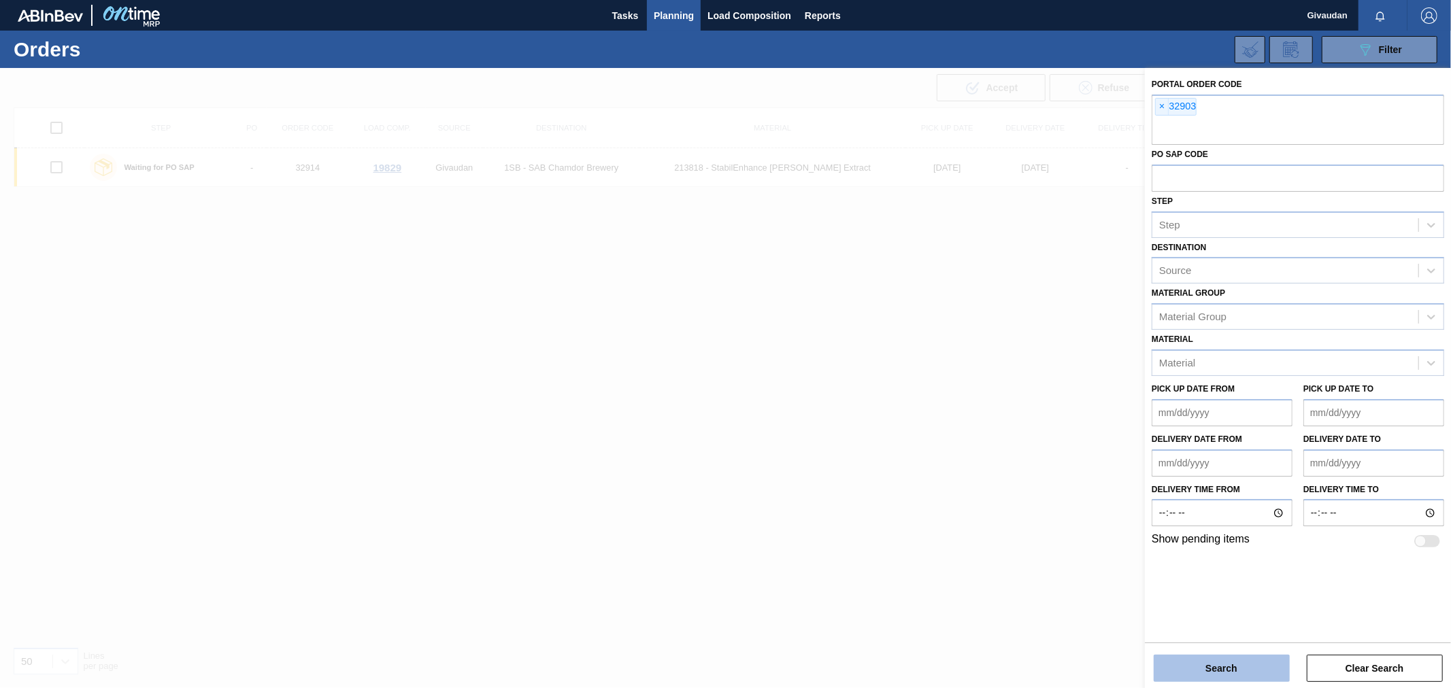
click at [1223, 665] on button "Search" at bounding box center [1222, 668] width 136 height 27
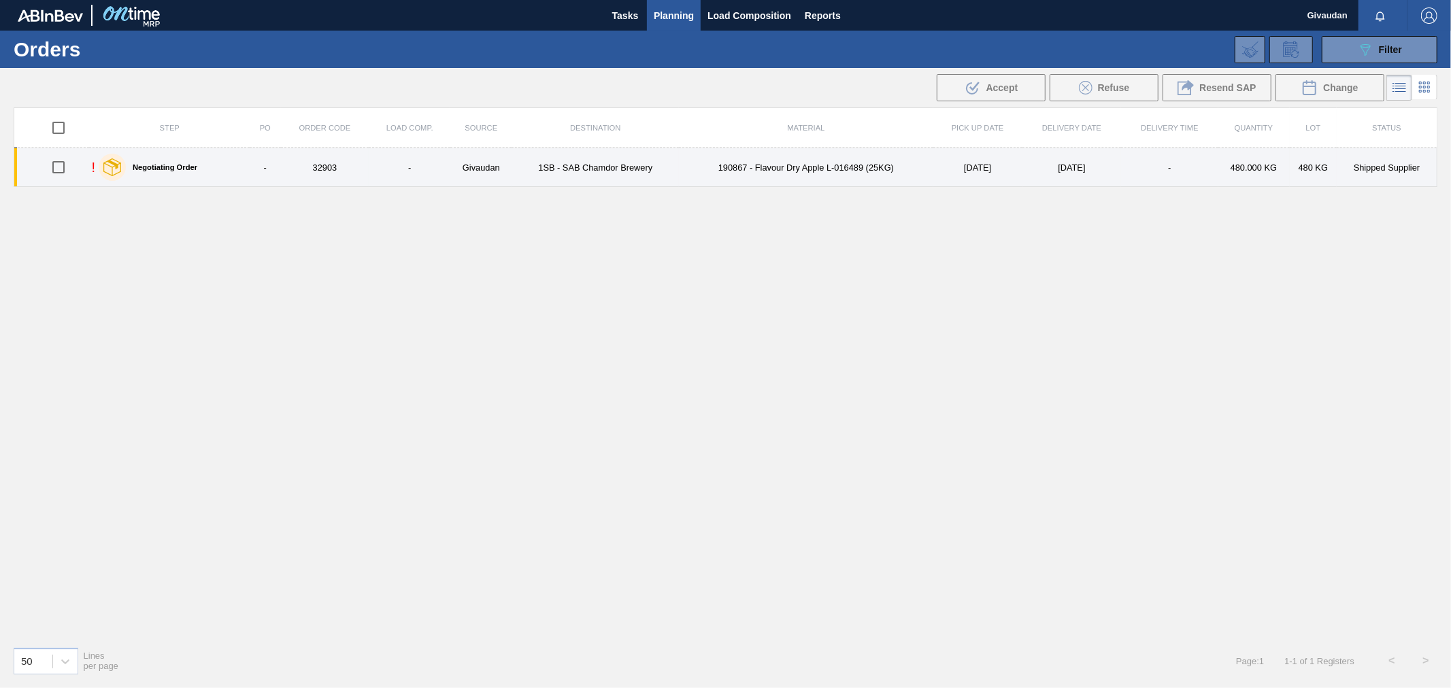
click at [620, 165] on td "1SB - SAB Chamdor Brewery" at bounding box center [595, 167] width 167 height 39
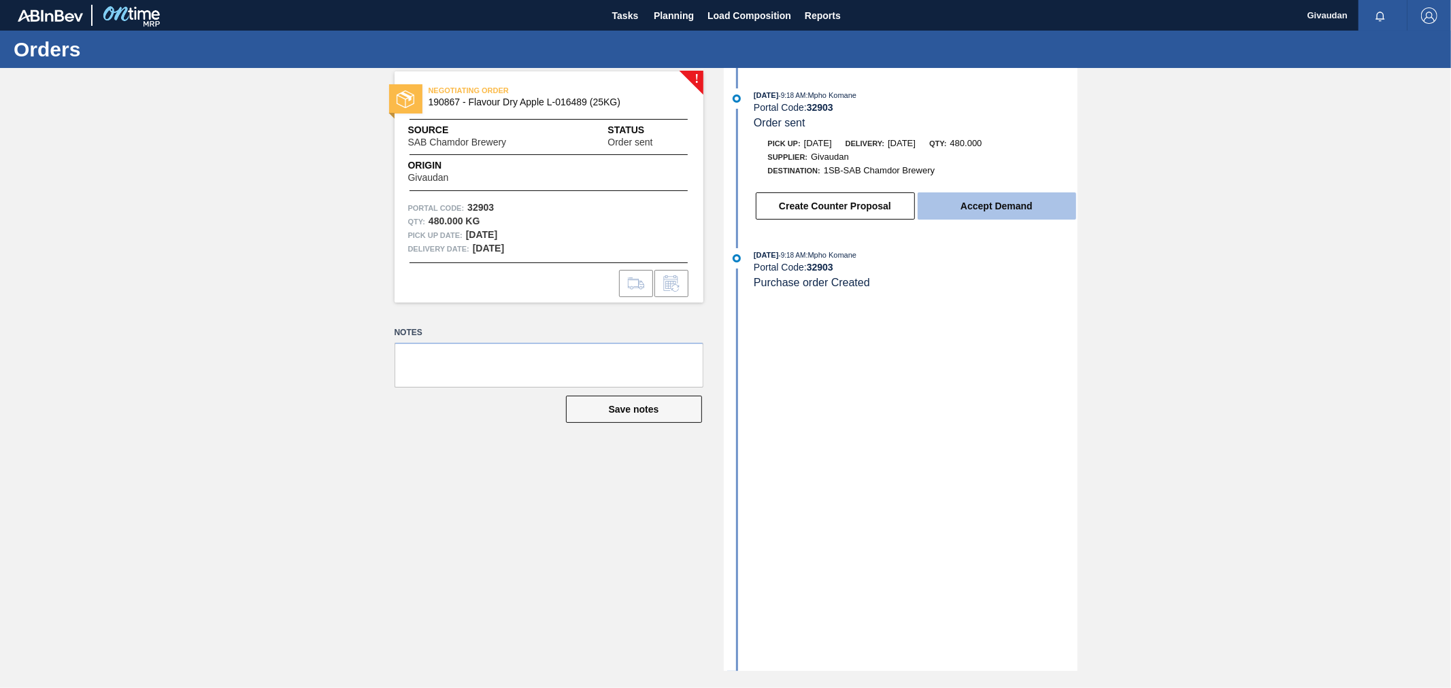
click at [982, 199] on button "Accept Demand" at bounding box center [997, 206] width 159 height 27
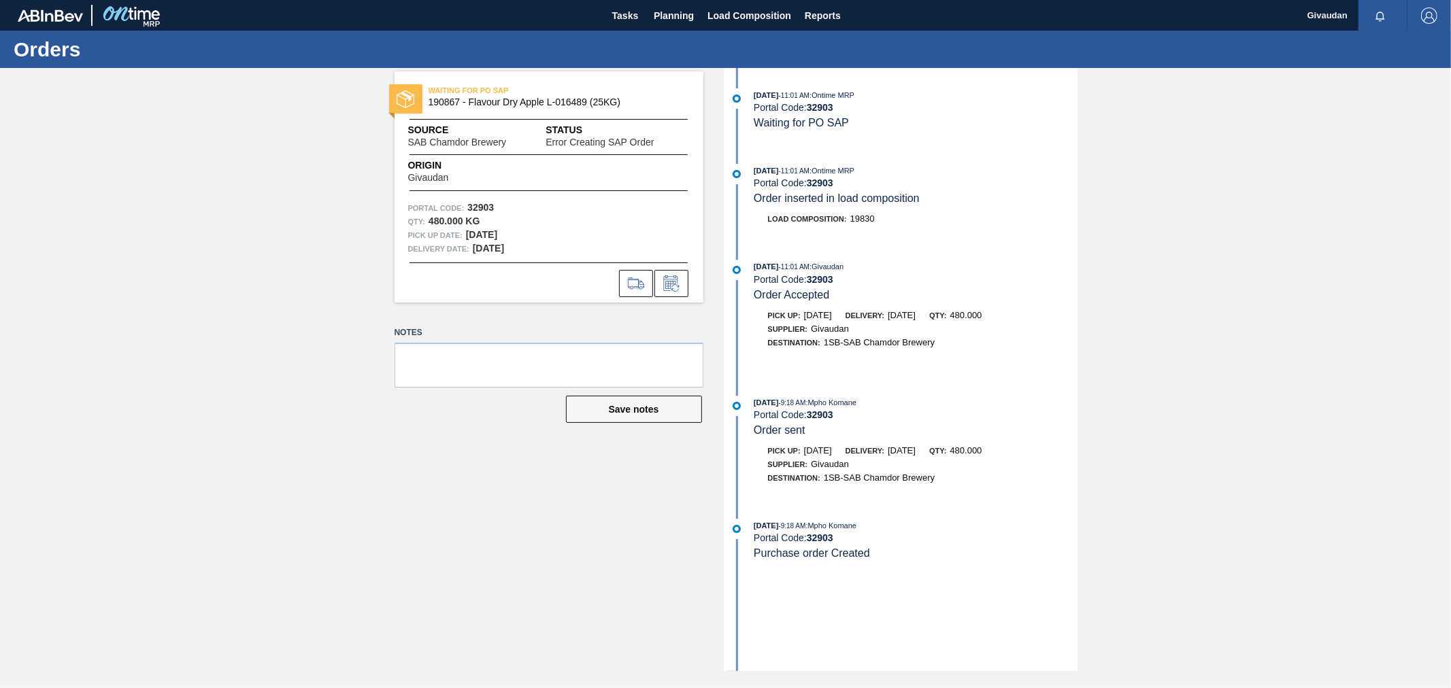
click at [869, 204] on span "Order inserted in load composition" at bounding box center [837, 199] width 166 height 12
click at [665, 18] on span "Planning" at bounding box center [674, 15] width 40 height 16
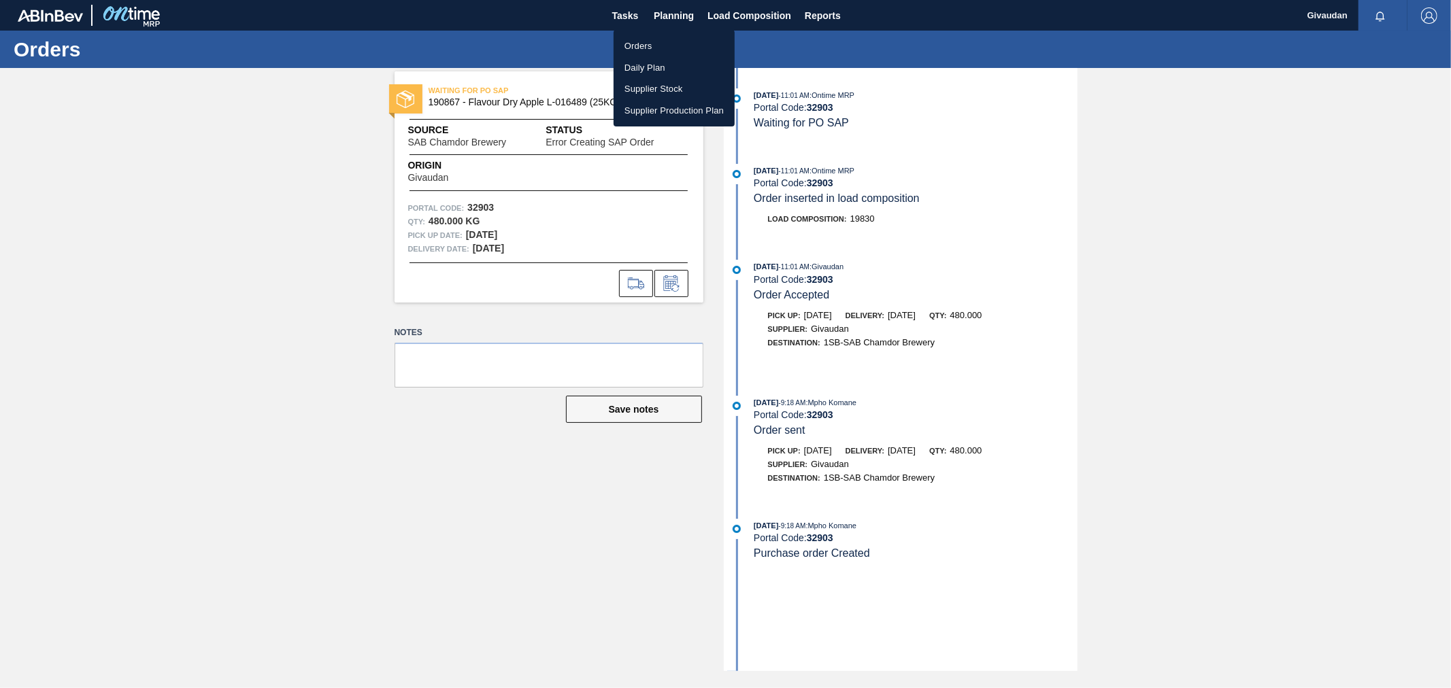
click at [642, 46] on li "Orders" at bounding box center [674, 46] width 121 height 22
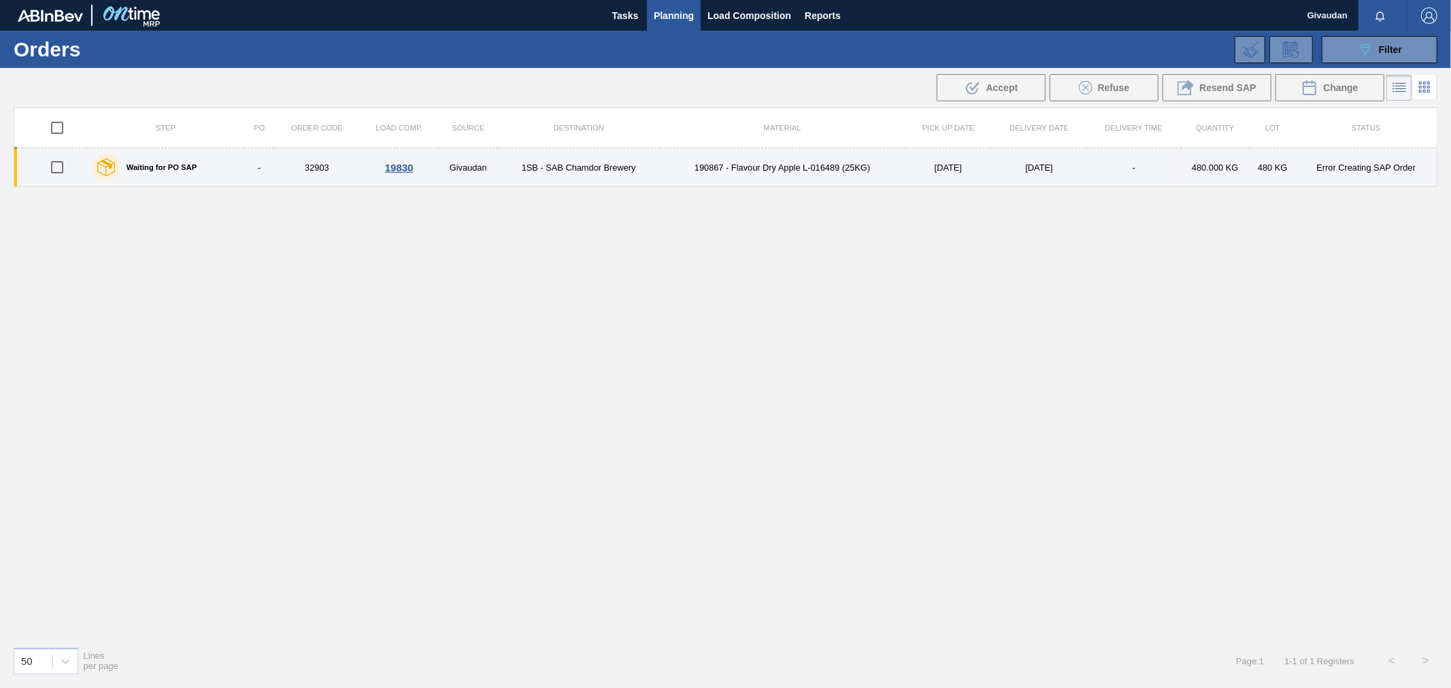
click at [514, 168] on td "1SB - SAB Chamdor Brewery" at bounding box center [579, 167] width 162 height 39
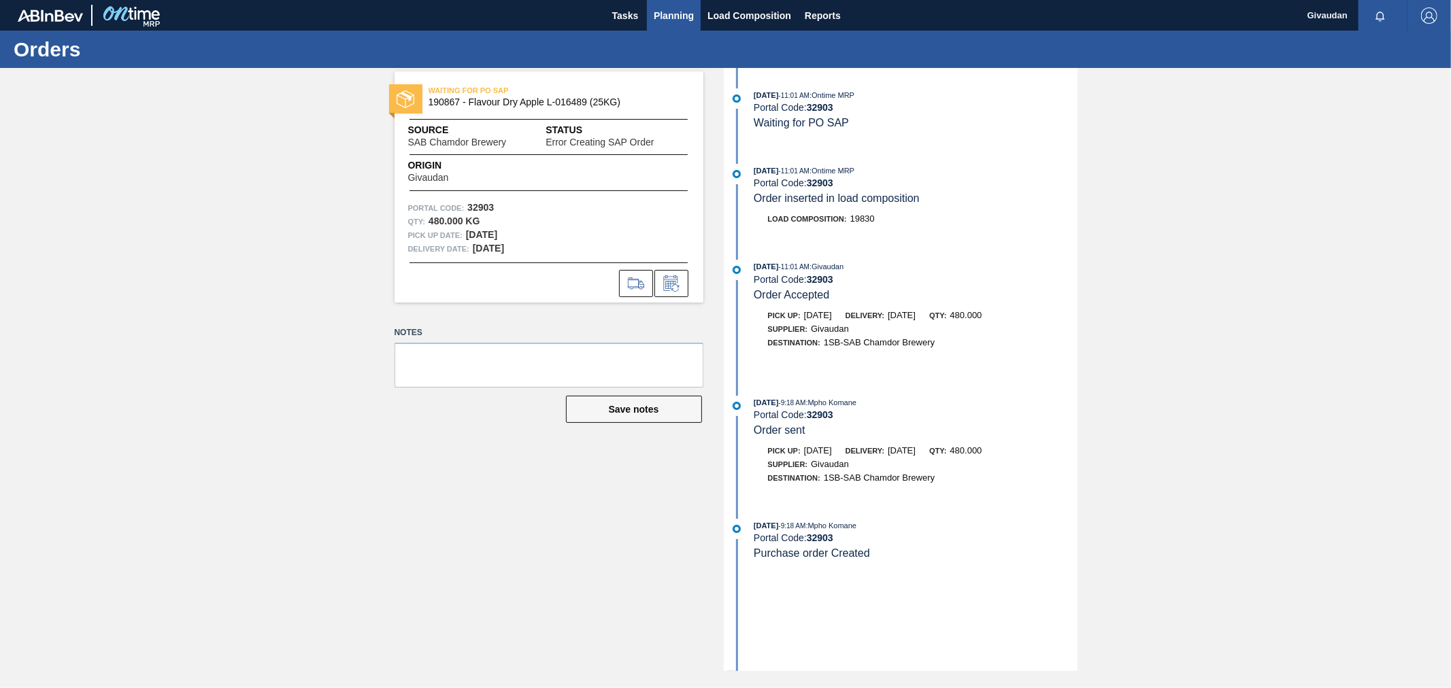
click at [674, 11] on span "Planning" at bounding box center [674, 15] width 40 height 16
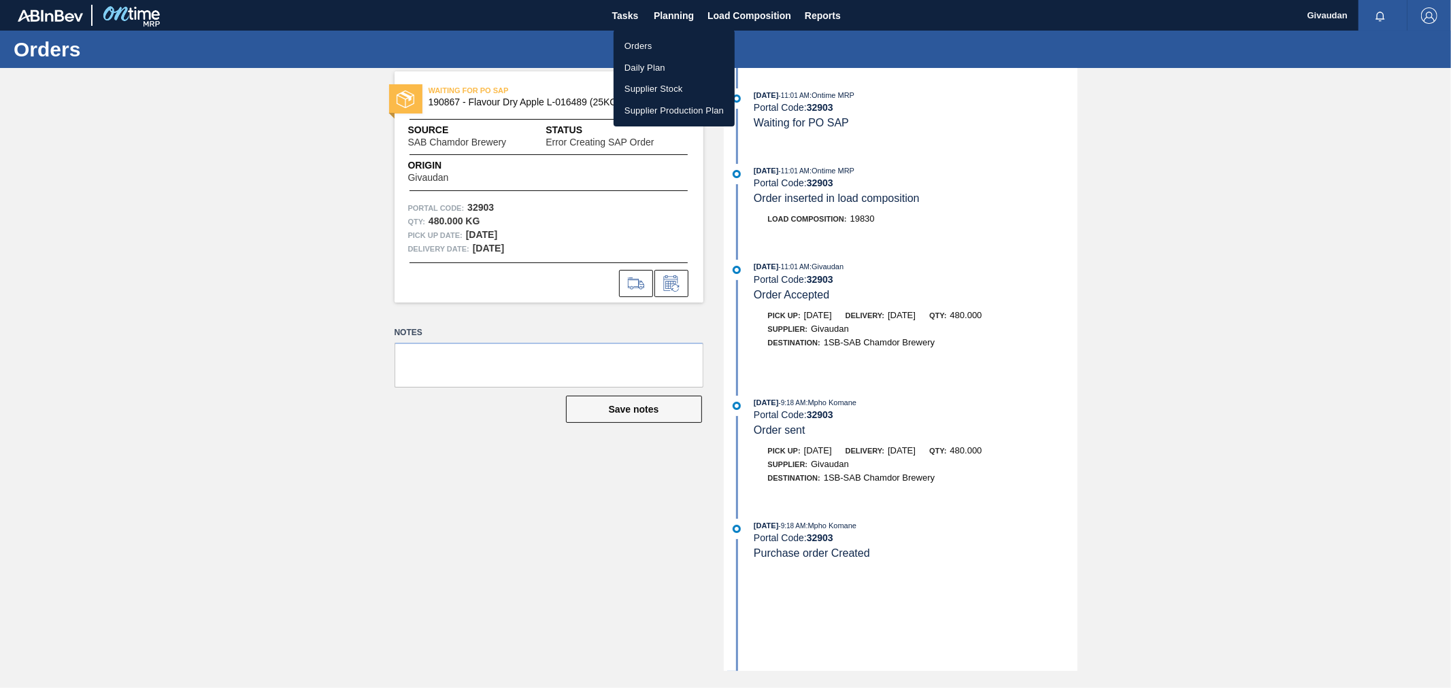
click at [678, 42] on li "Orders" at bounding box center [674, 46] width 121 height 22
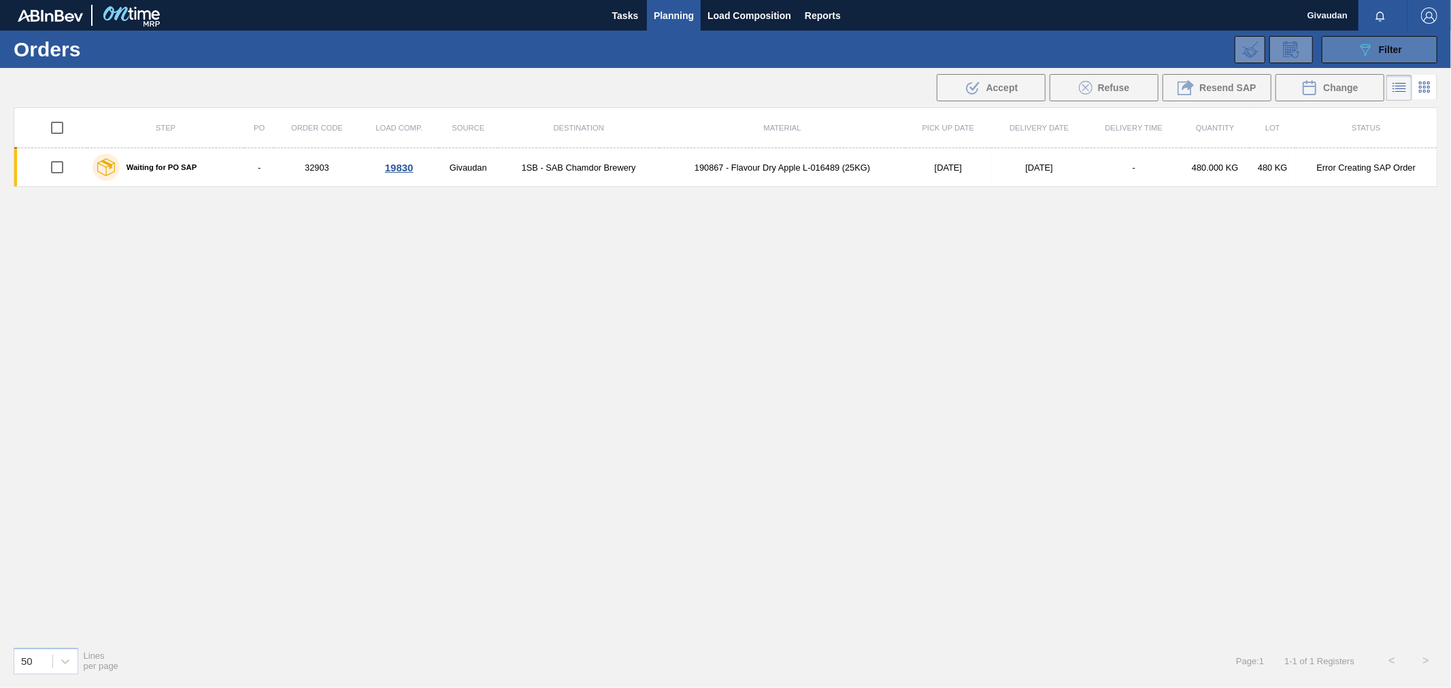
click at [1395, 48] on span "Filter" at bounding box center [1390, 49] width 23 height 11
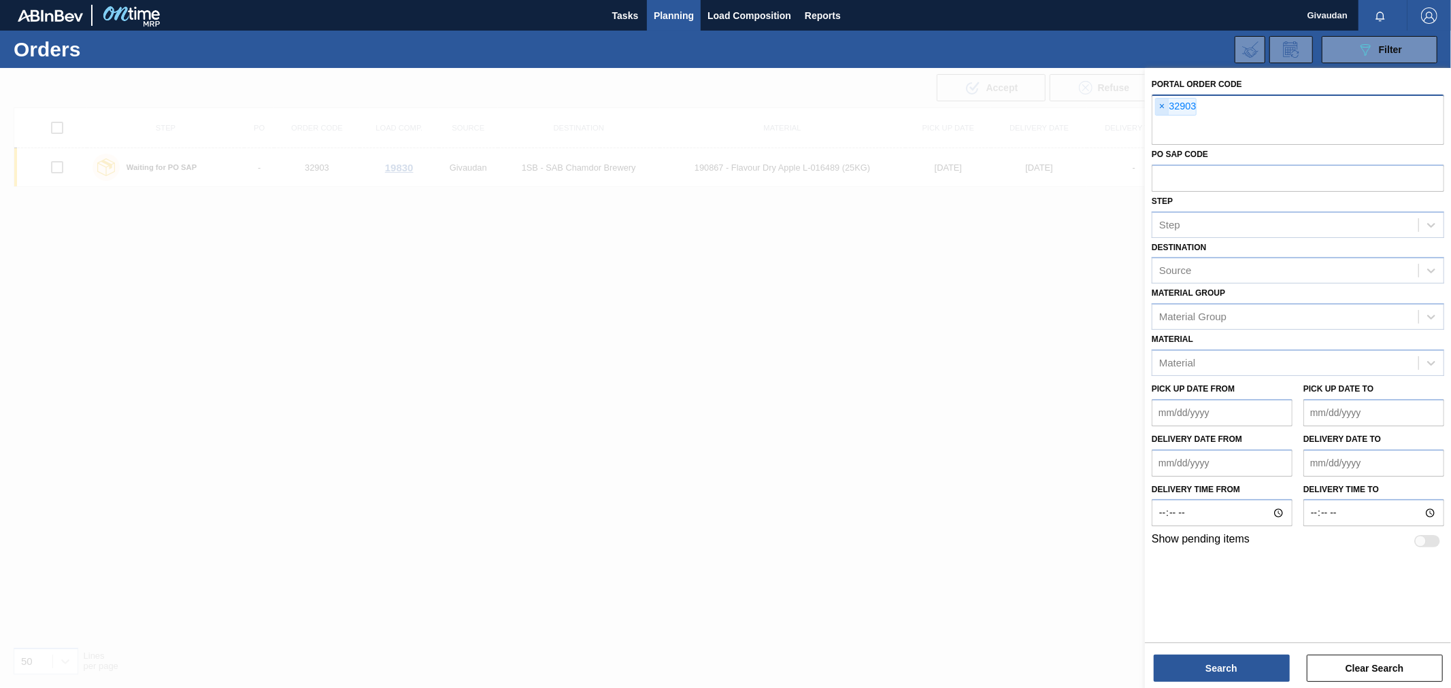
click at [1165, 103] on span "×" at bounding box center [1162, 107] width 13 height 16
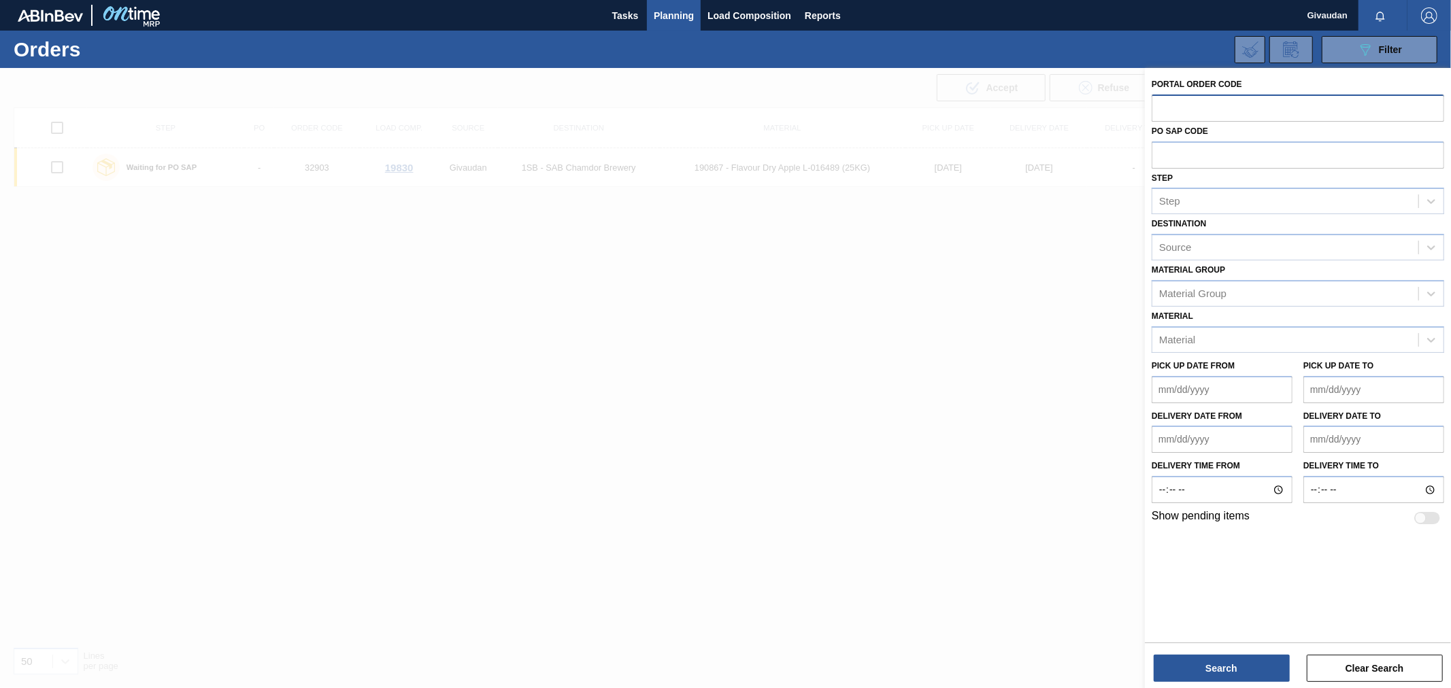
paste input "32649"
type input "32649"
click at [1226, 662] on button "Search" at bounding box center [1222, 668] width 136 height 27
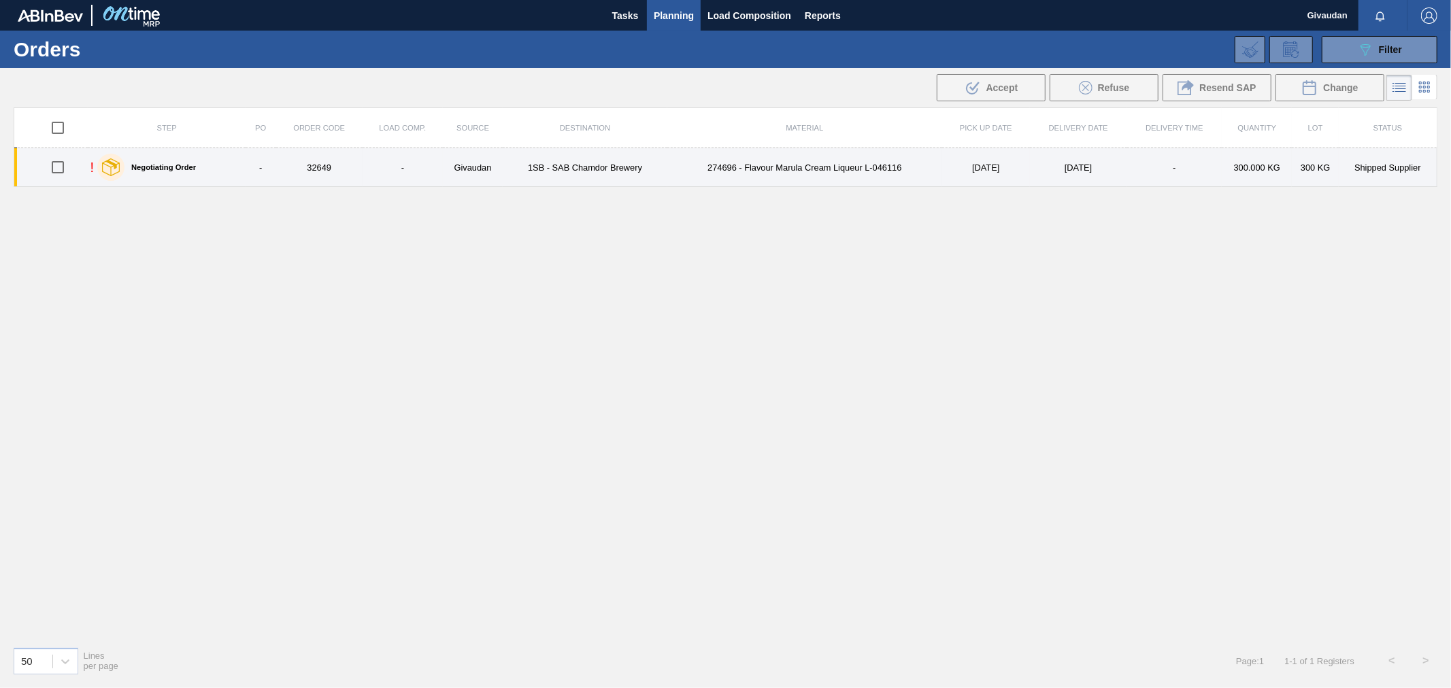
click at [520, 171] on td "1SB - SAB Chamdor Brewery" at bounding box center [585, 167] width 164 height 39
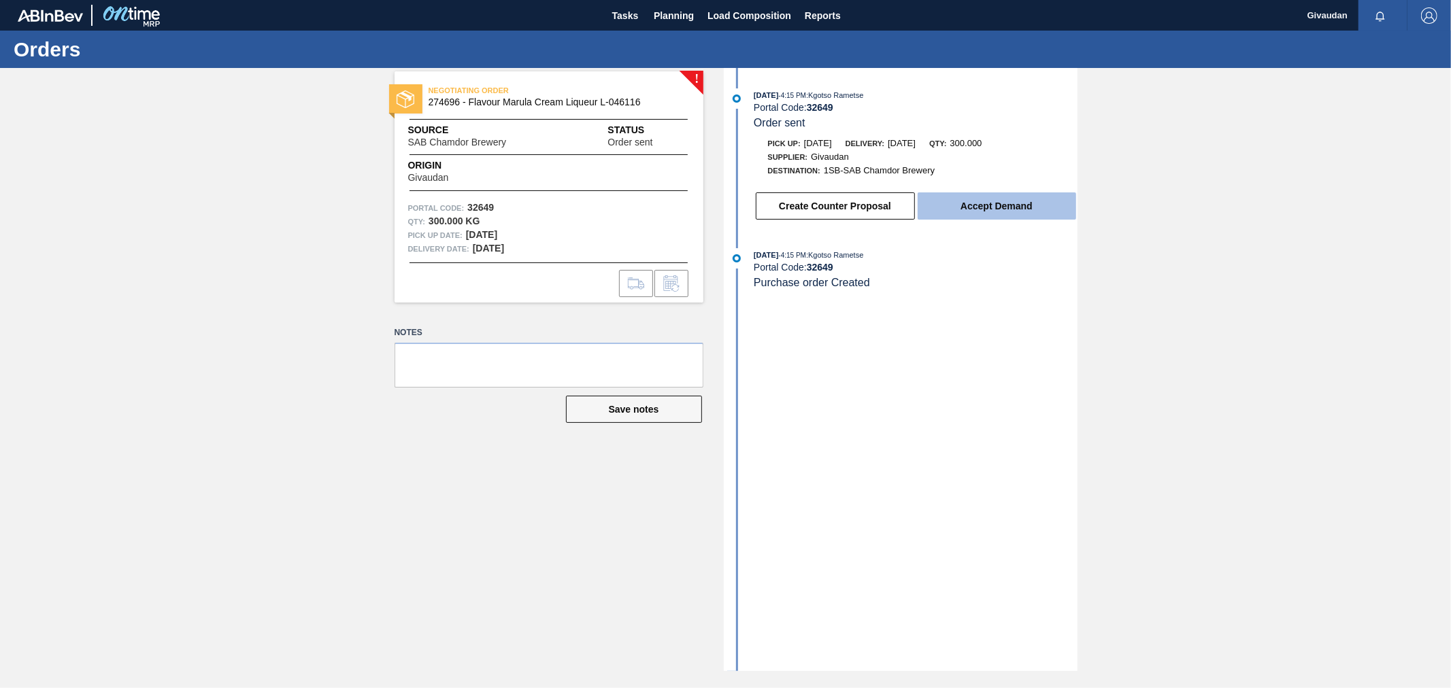
click at [1004, 204] on button "Accept Demand" at bounding box center [997, 206] width 159 height 27
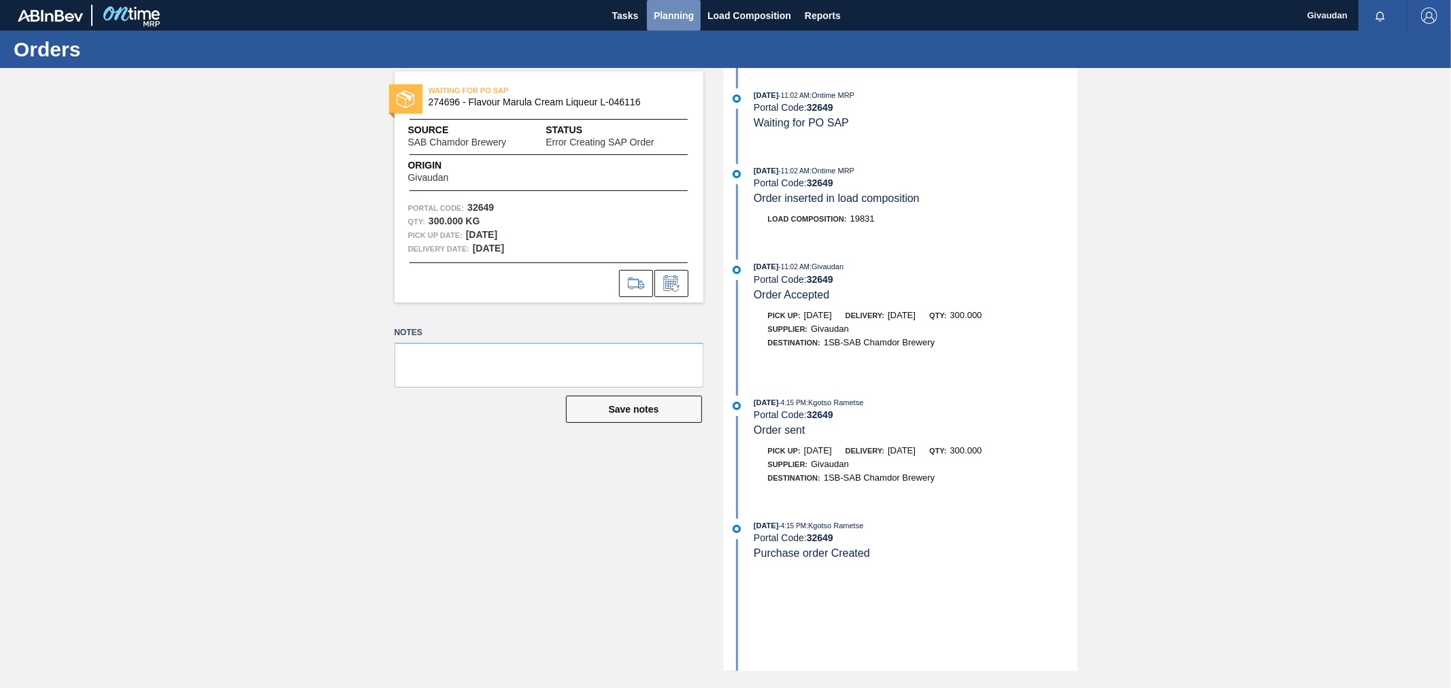
click at [672, 15] on span "Planning" at bounding box center [674, 15] width 40 height 16
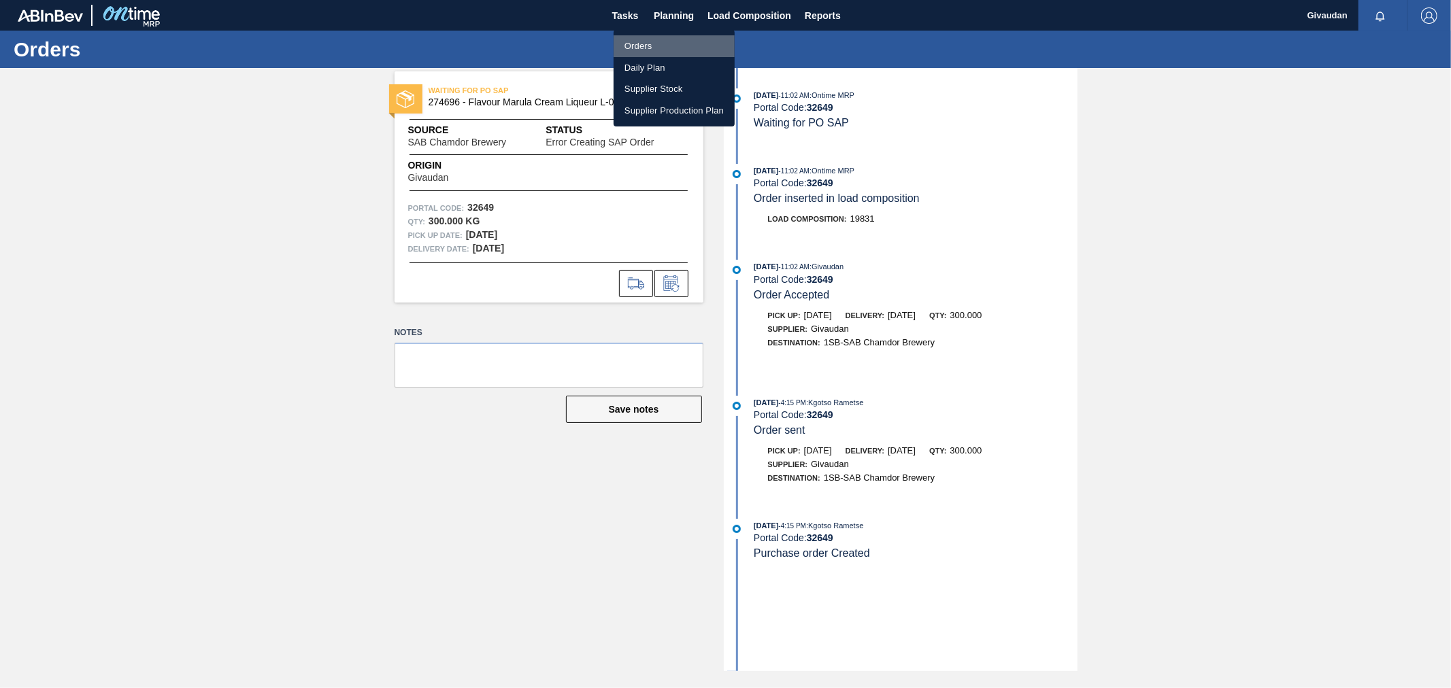
click at [660, 44] on li "Orders" at bounding box center [674, 46] width 121 height 22
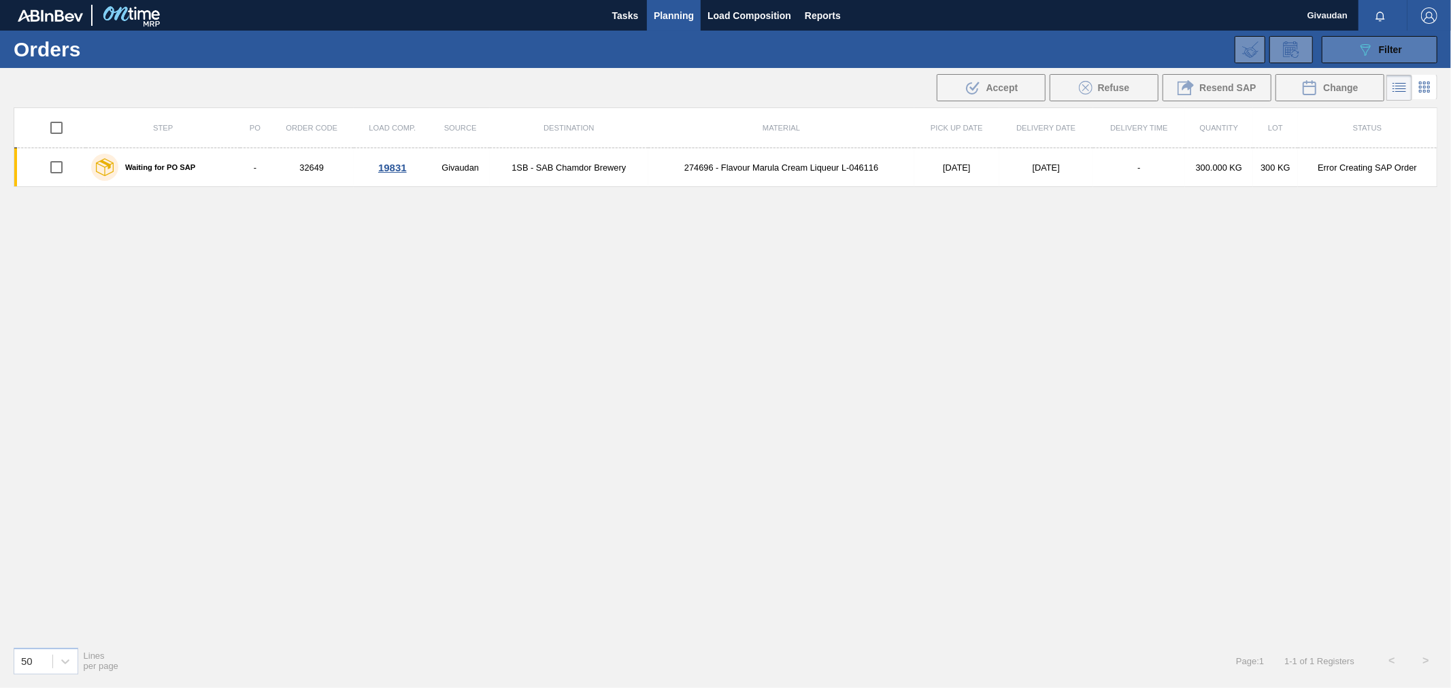
click at [1379, 59] on button "089F7B8B-B2A5-4AFE-B5C0-19BA573D28AC Filter" at bounding box center [1380, 49] width 116 height 27
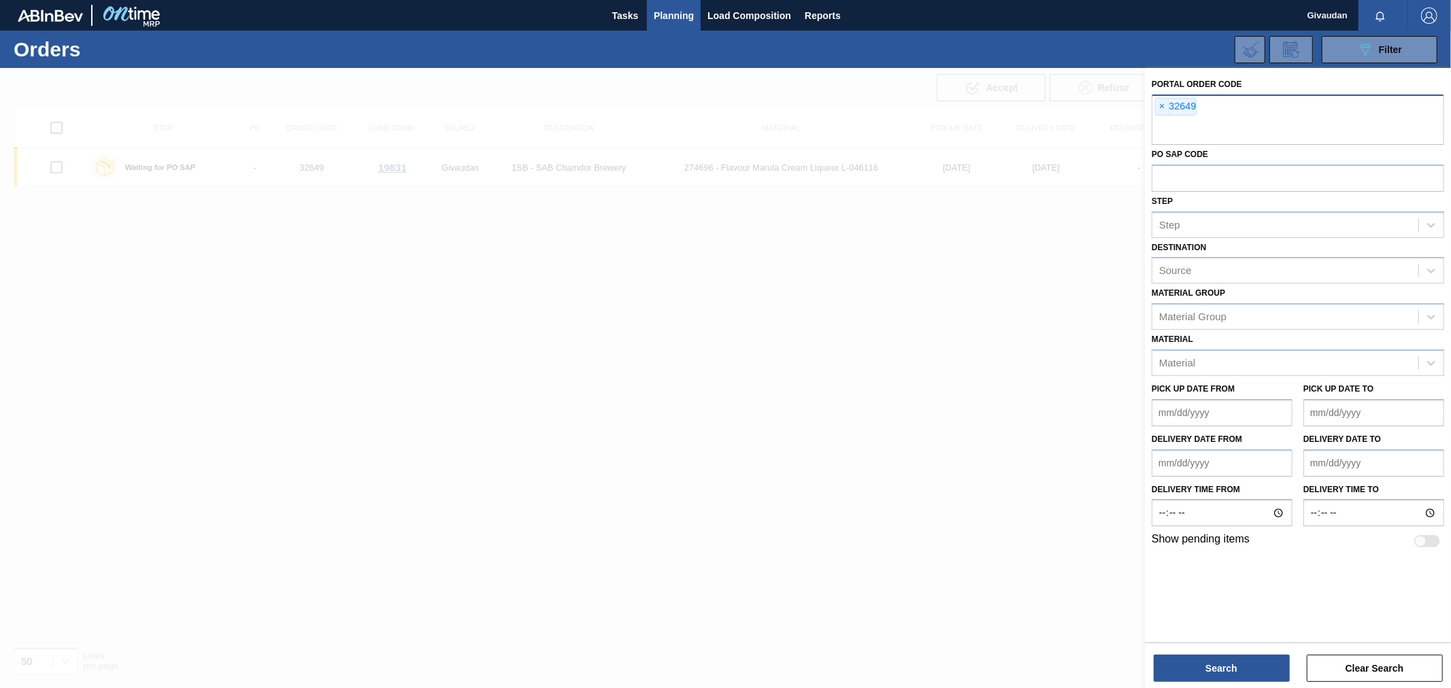
drag, startPoint x: 1158, startPoint y: 105, endPoint x: 1166, endPoint y: 113, distance: 11.5
click at [1160, 105] on span "×" at bounding box center [1162, 107] width 13 height 16
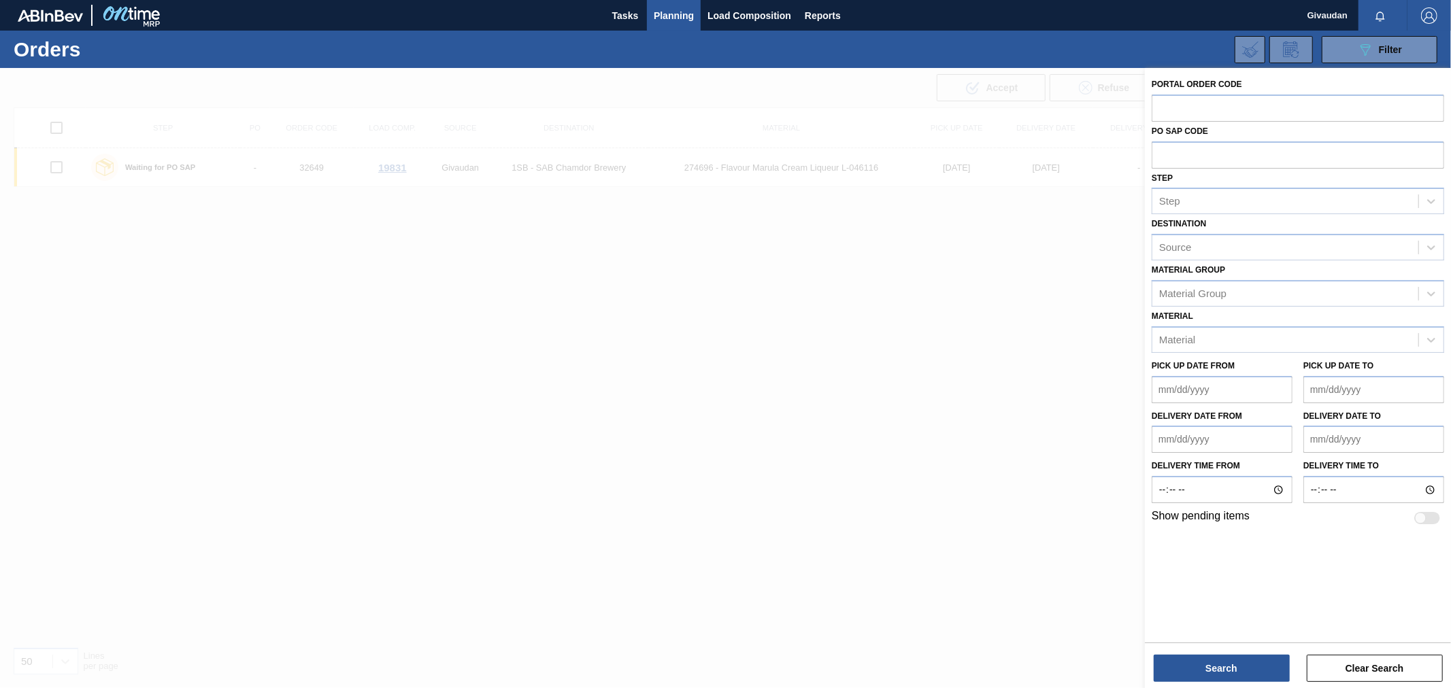
paste input "32905"
type input "32905"
click at [1212, 655] on button "Search" at bounding box center [1222, 668] width 136 height 27
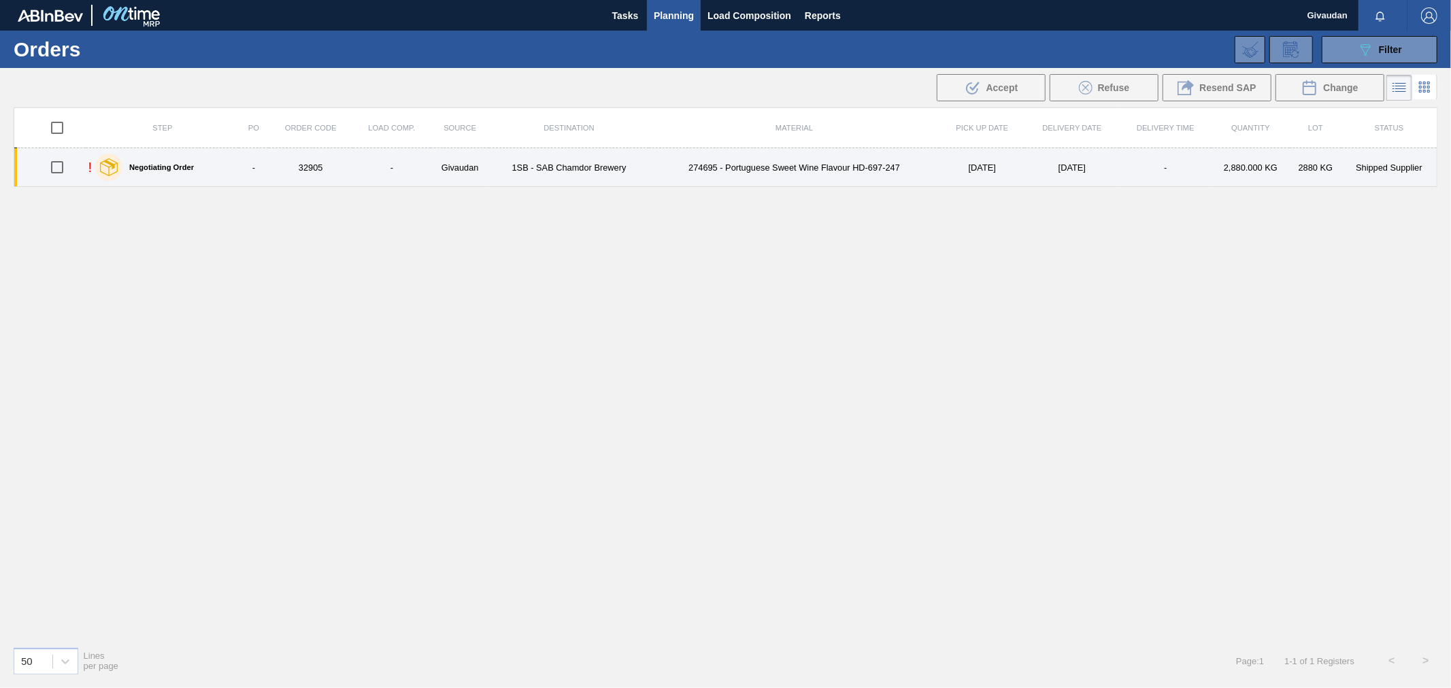
click at [808, 170] on td "274695 - Portuguese Sweet Wine Flavour HD-697-247" at bounding box center [794, 167] width 291 height 39
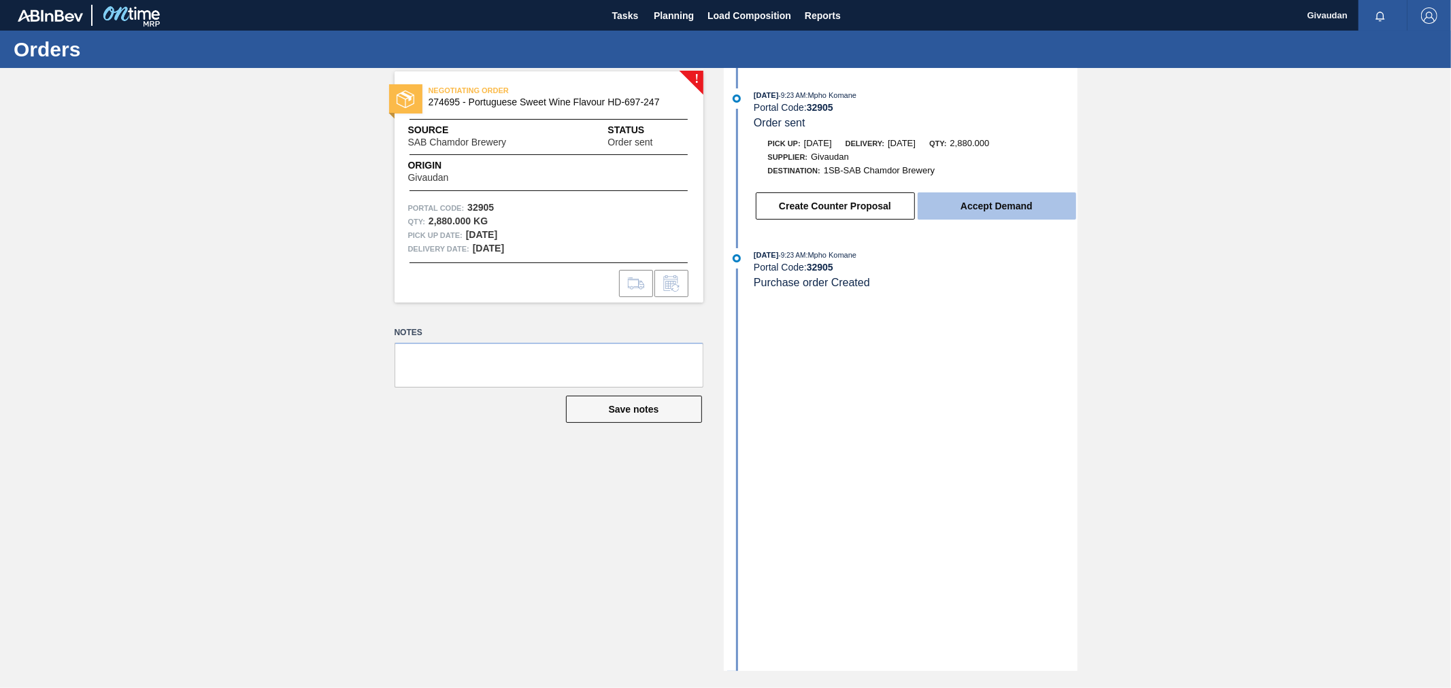
click at [995, 209] on button "Accept Demand" at bounding box center [997, 206] width 159 height 27
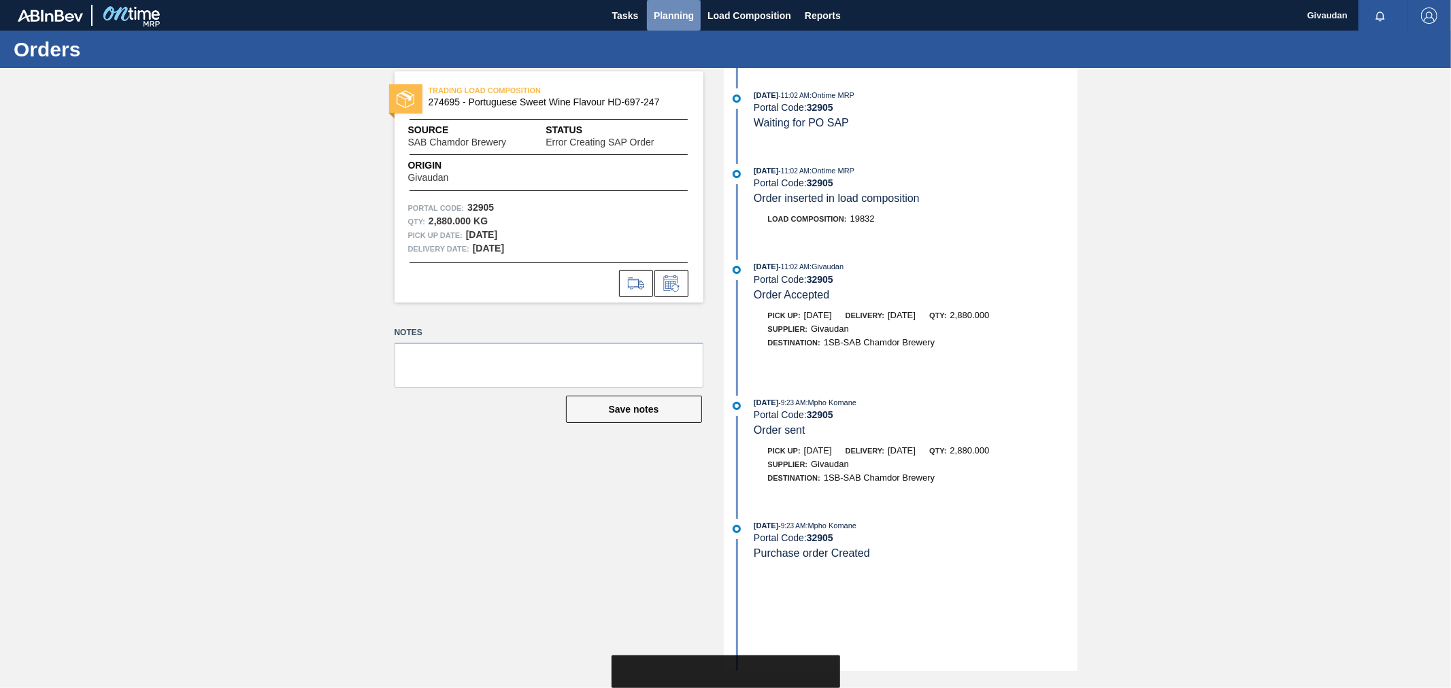
click at [653, 16] on button "Planning" at bounding box center [674, 15] width 54 height 31
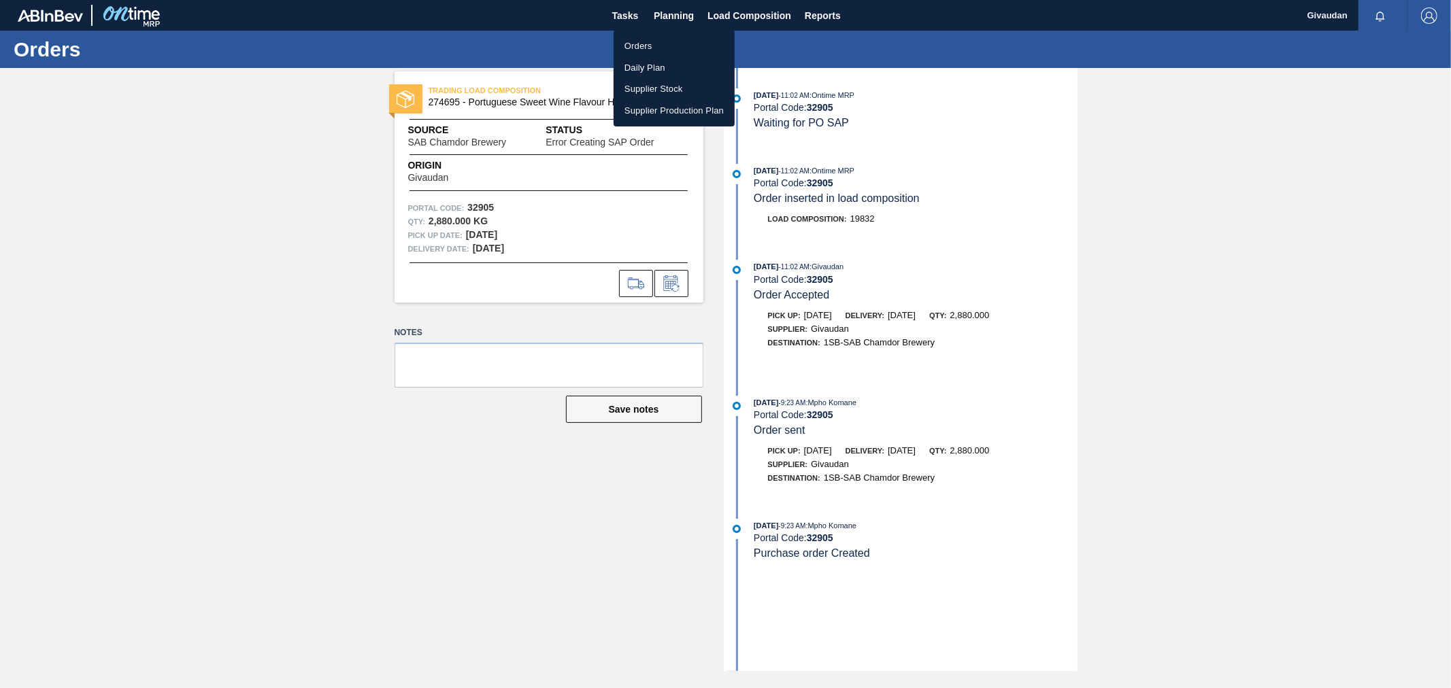
click at [650, 45] on li "Orders" at bounding box center [674, 46] width 121 height 22
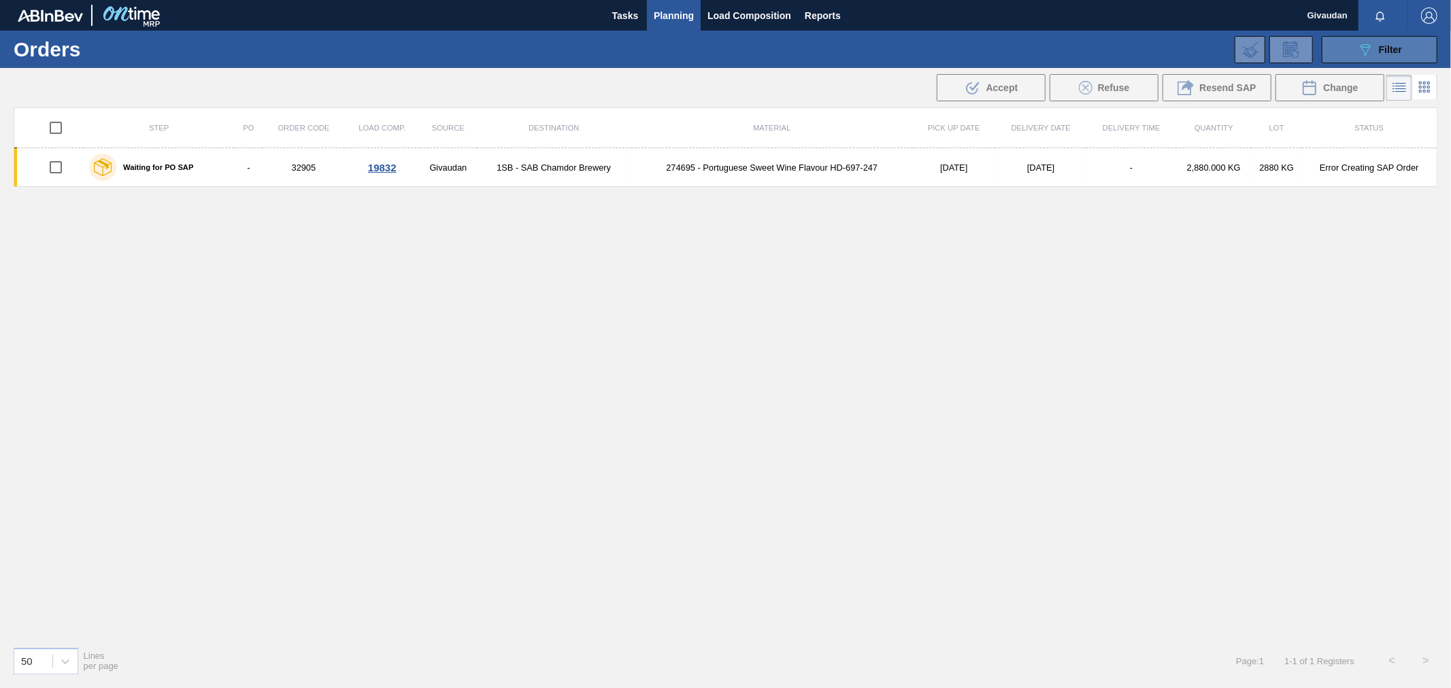
click at [1395, 61] on button "089F7B8B-B2A5-4AFE-B5C0-19BA573D28AC Filter" at bounding box center [1380, 49] width 116 height 27
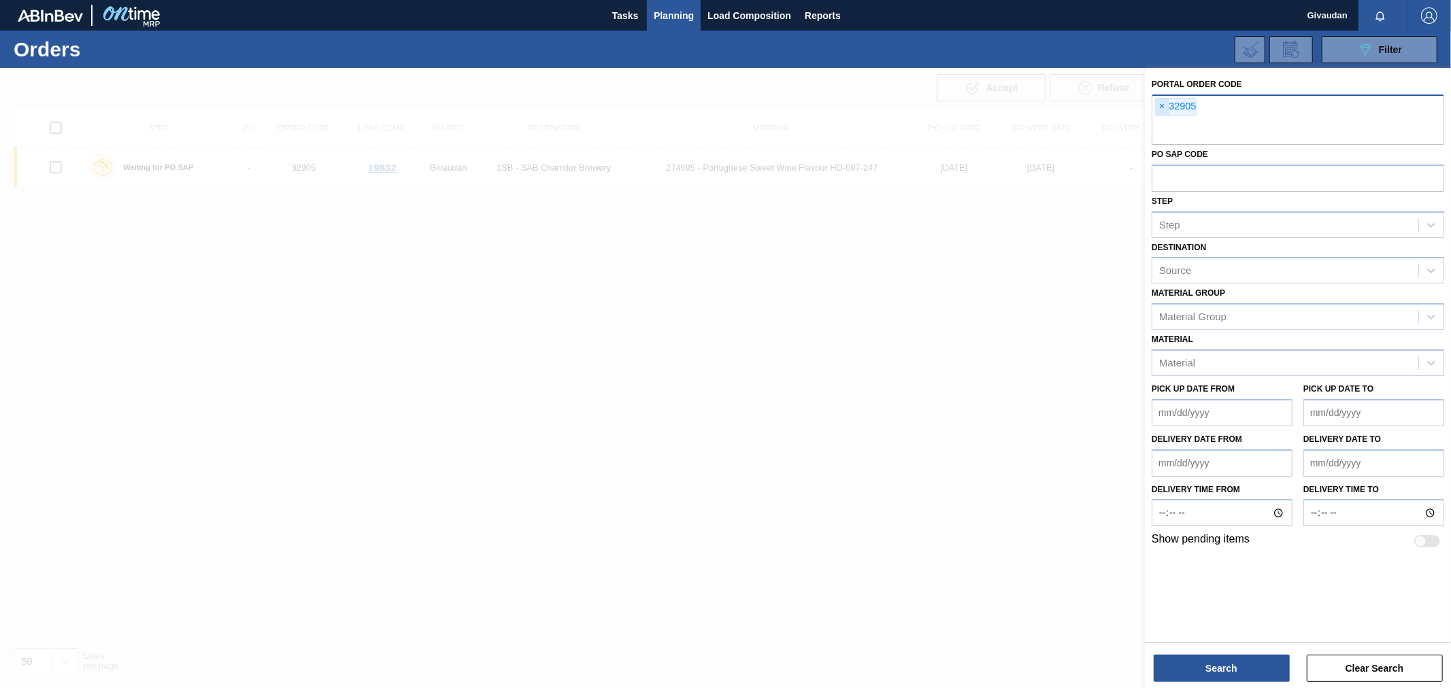
click at [1166, 107] on span "×" at bounding box center [1162, 107] width 13 height 16
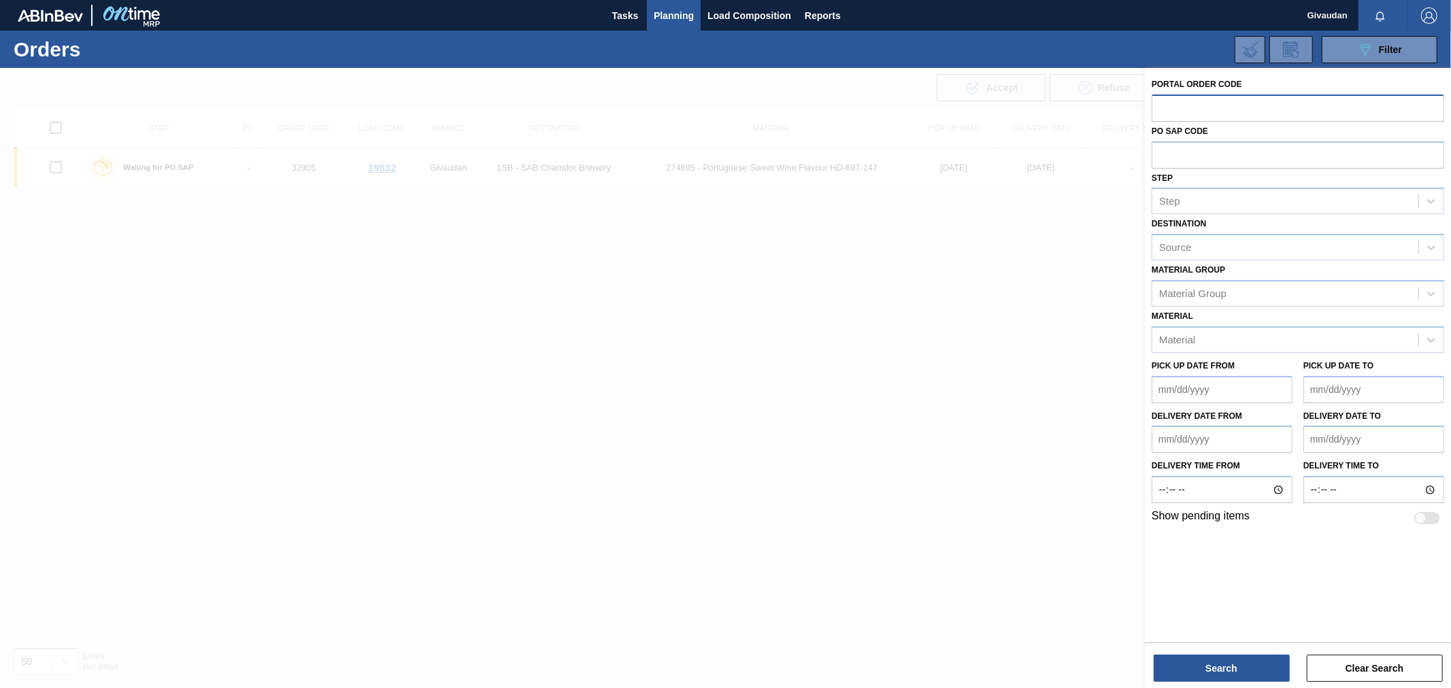
paste input "32915"
type input "32915"
click at [1221, 667] on button "Search" at bounding box center [1222, 668] width 136 height 27
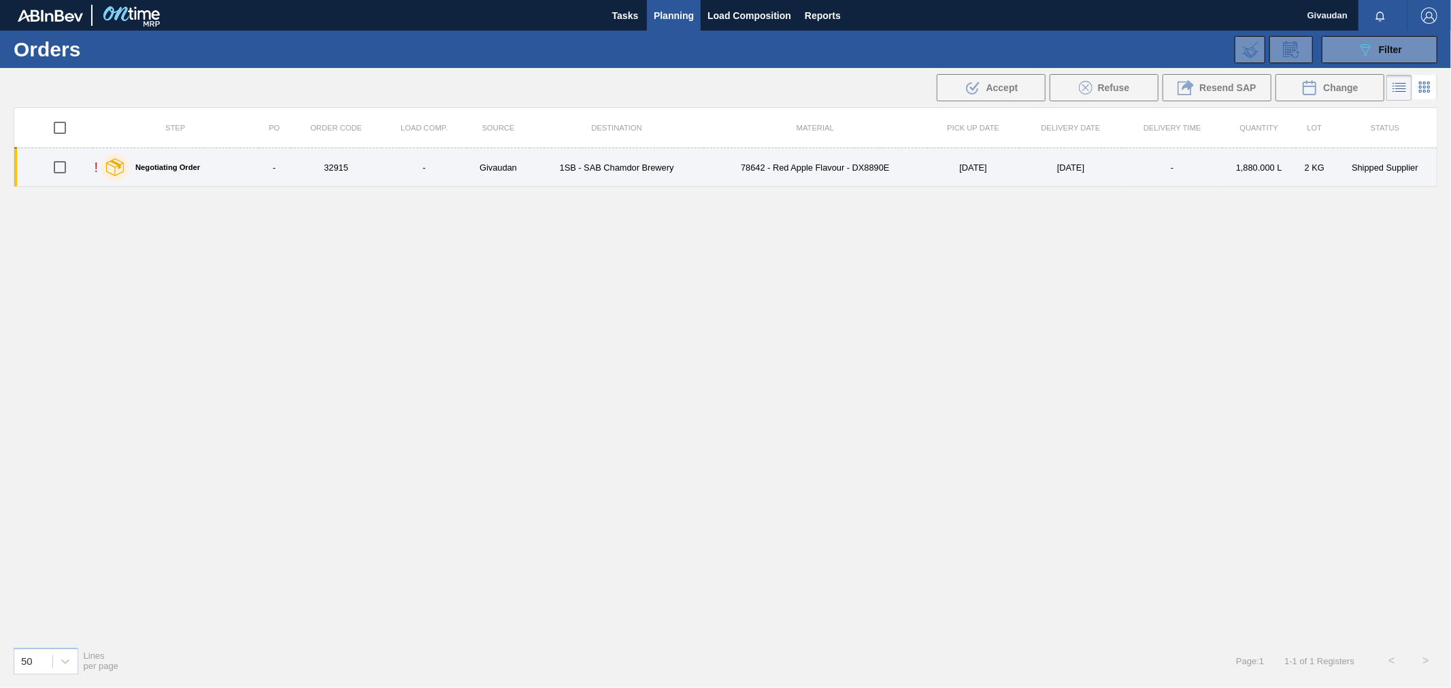
click at [535, 171] on td "1SB - SAB Chamdor Brewery" at bounding box center [616, 167] width 173 height 39
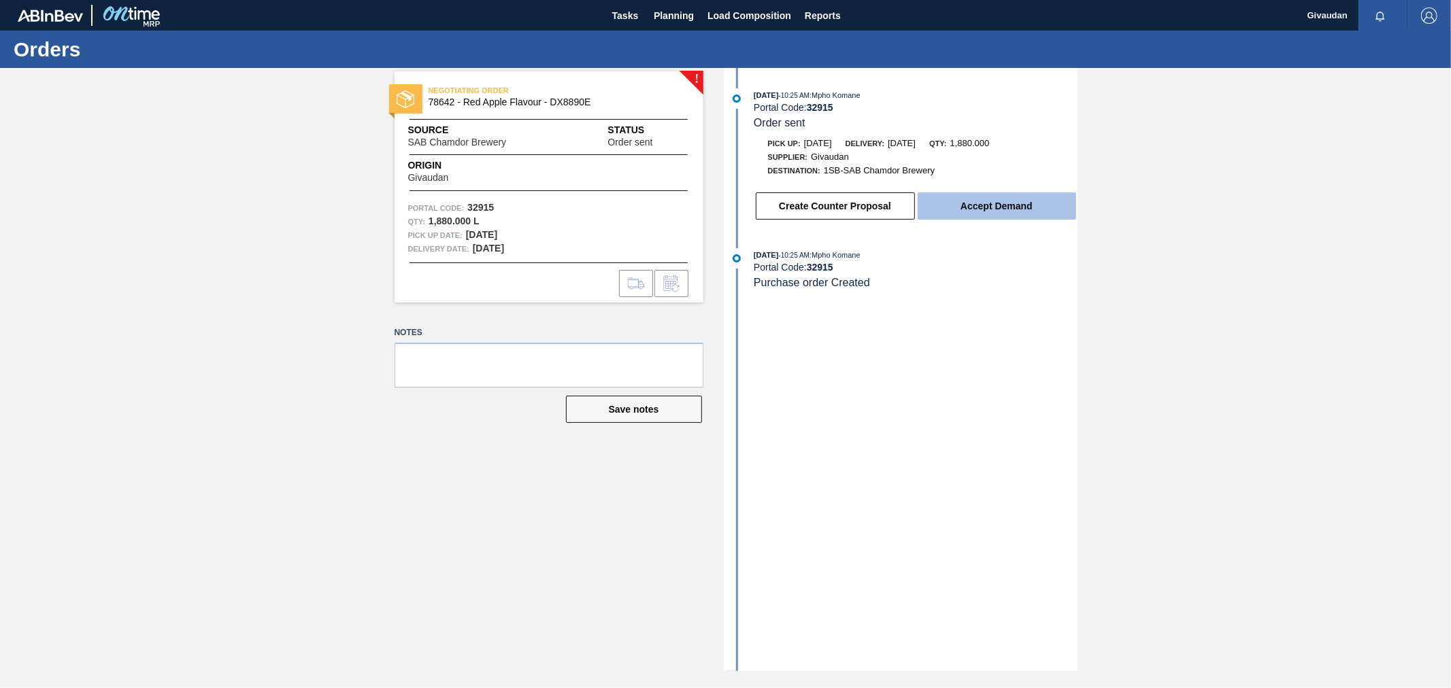
click at [990, 206] on button "Accept Demand" at bounding box center [997, 206] width 159 height 27
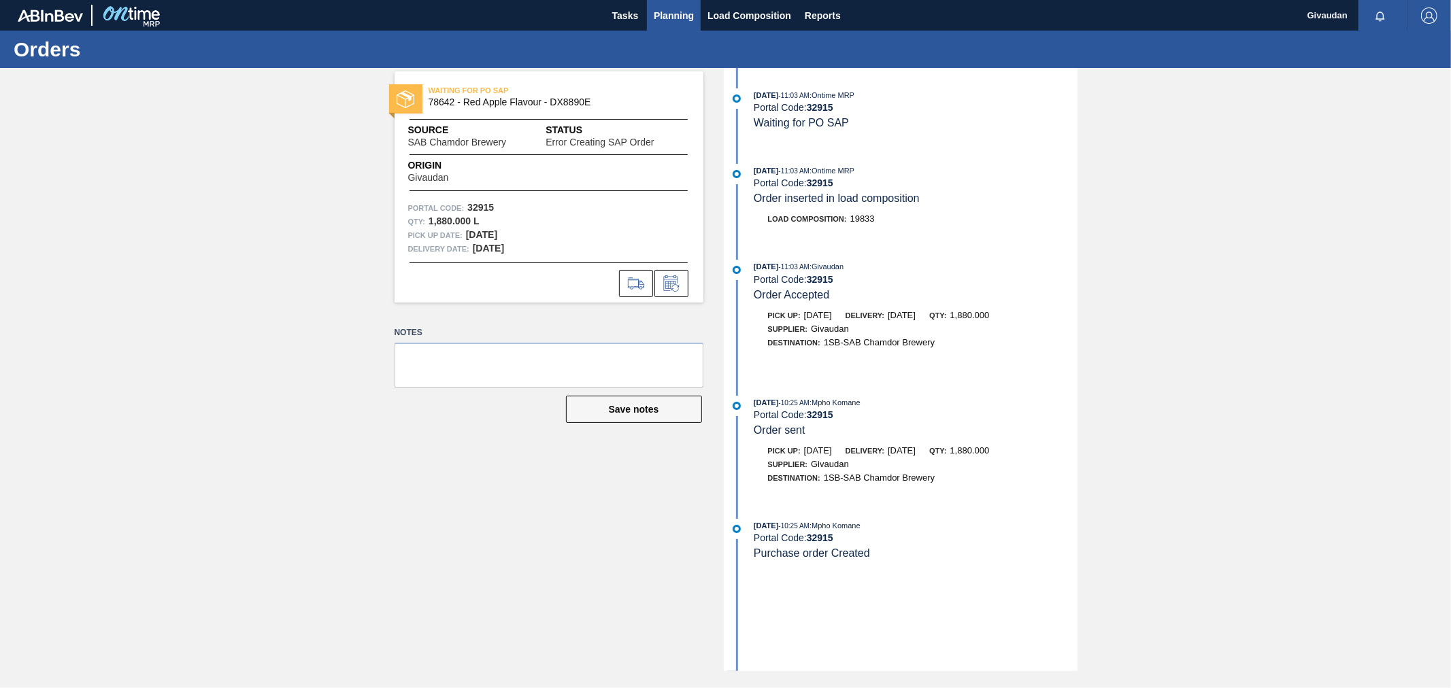
click at [664, 14] on span "Planning" at bounding box center [674, 15] width 40 height 16
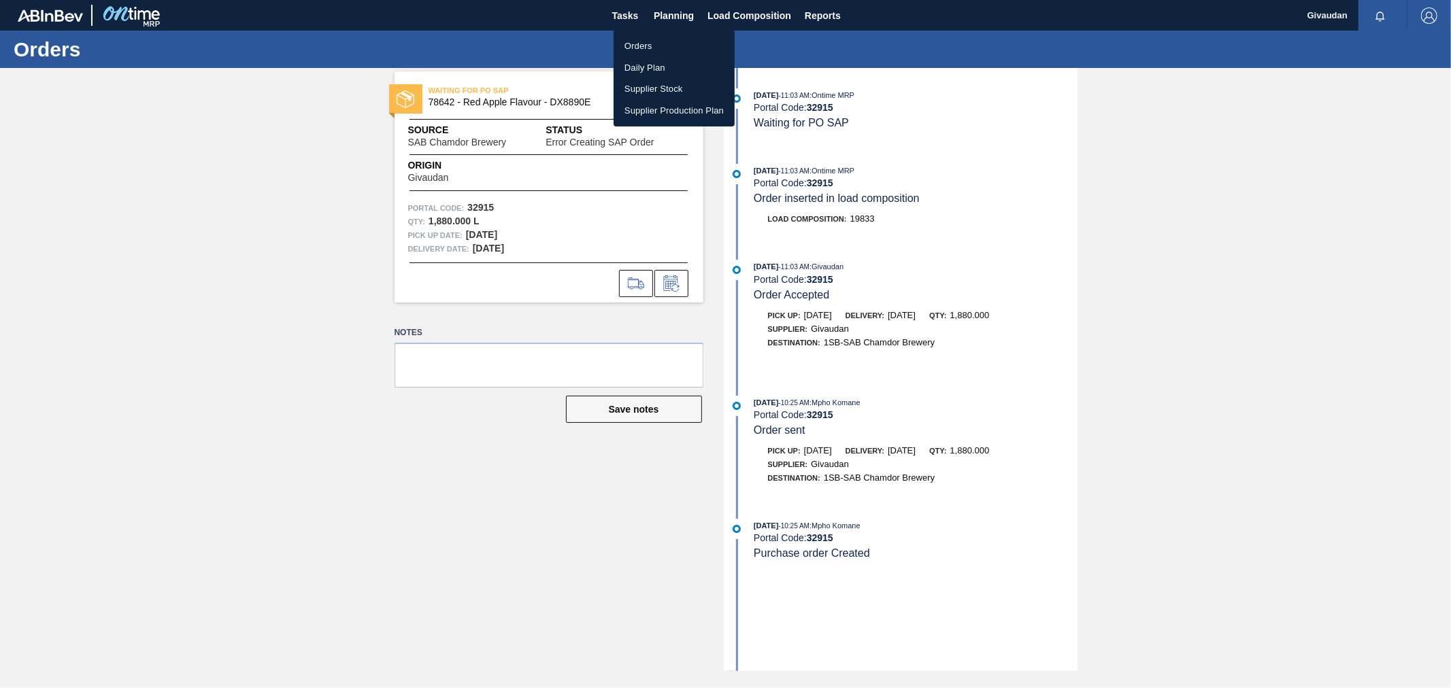
click at [652, 45] on li "Orders" at bounding box center [674, 46] width 121 height 22
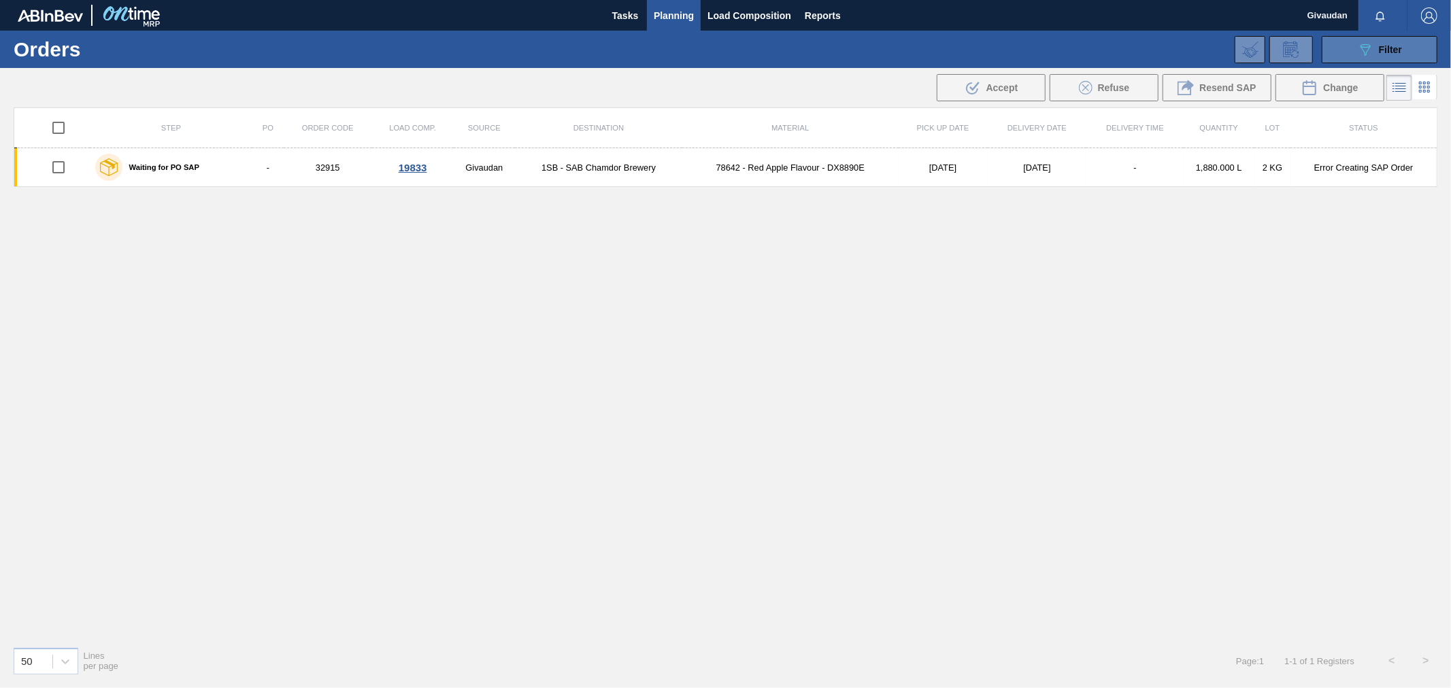
click at [1393, 49] on span "Filter" at bounding box center [1390, 49] width 23 height 11
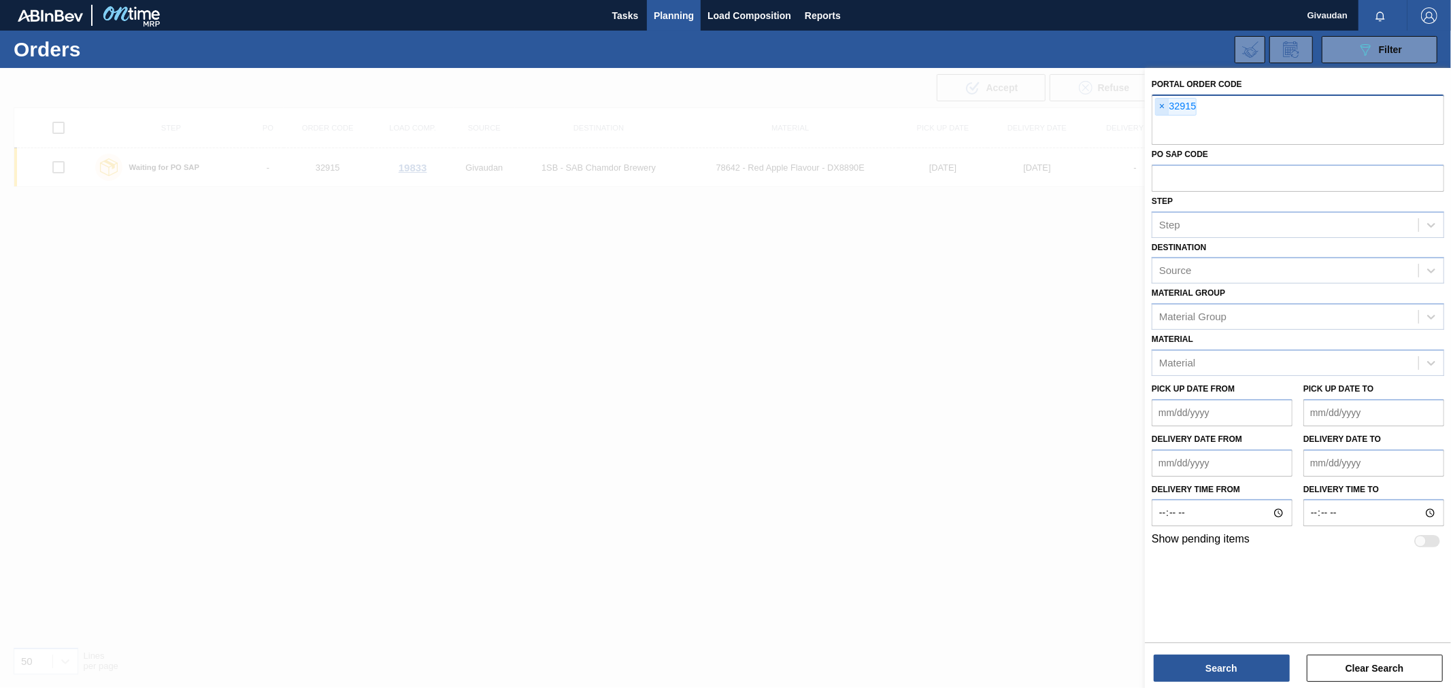
click at [1163, 103] on span "×" at bounding box center [1162, 107] width 13 height 16
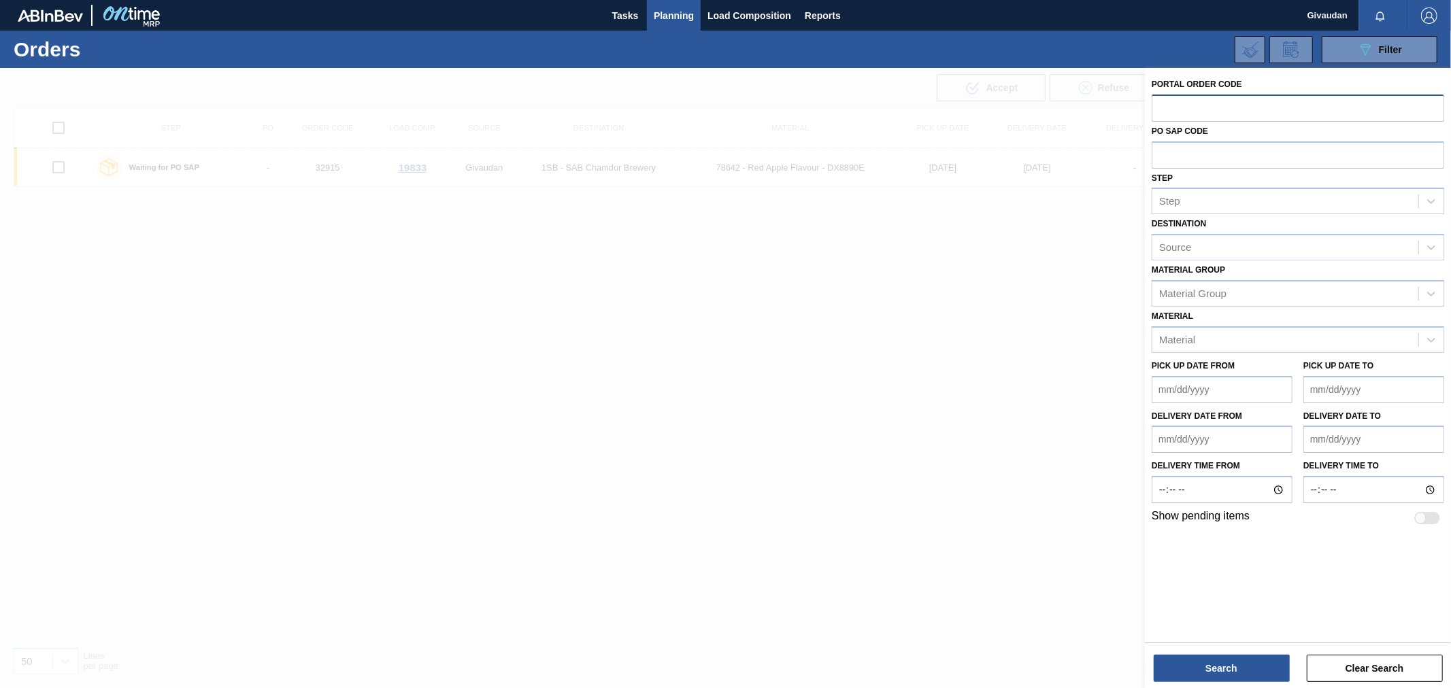
paste input "32621"
type input "32621"
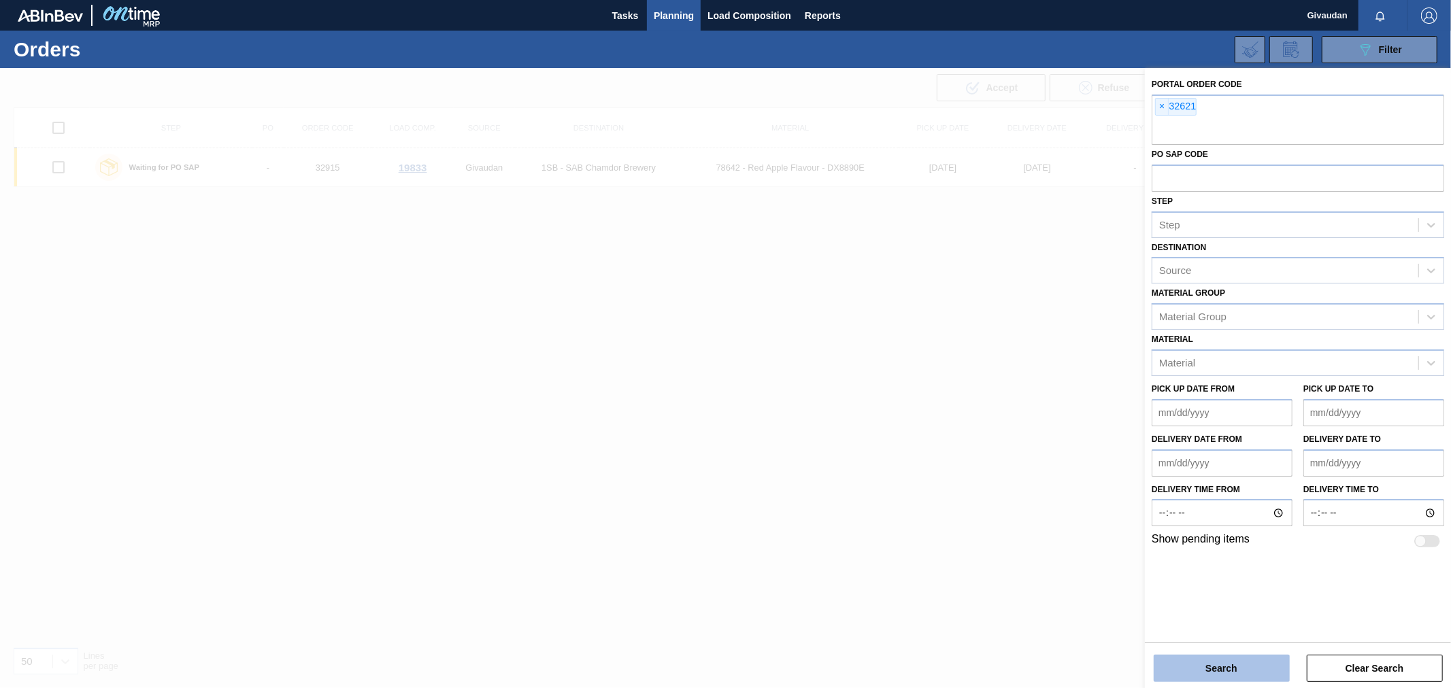
click at [1214, 670] on button "Search" at bounding box center [1222, 668] width 136 height 27
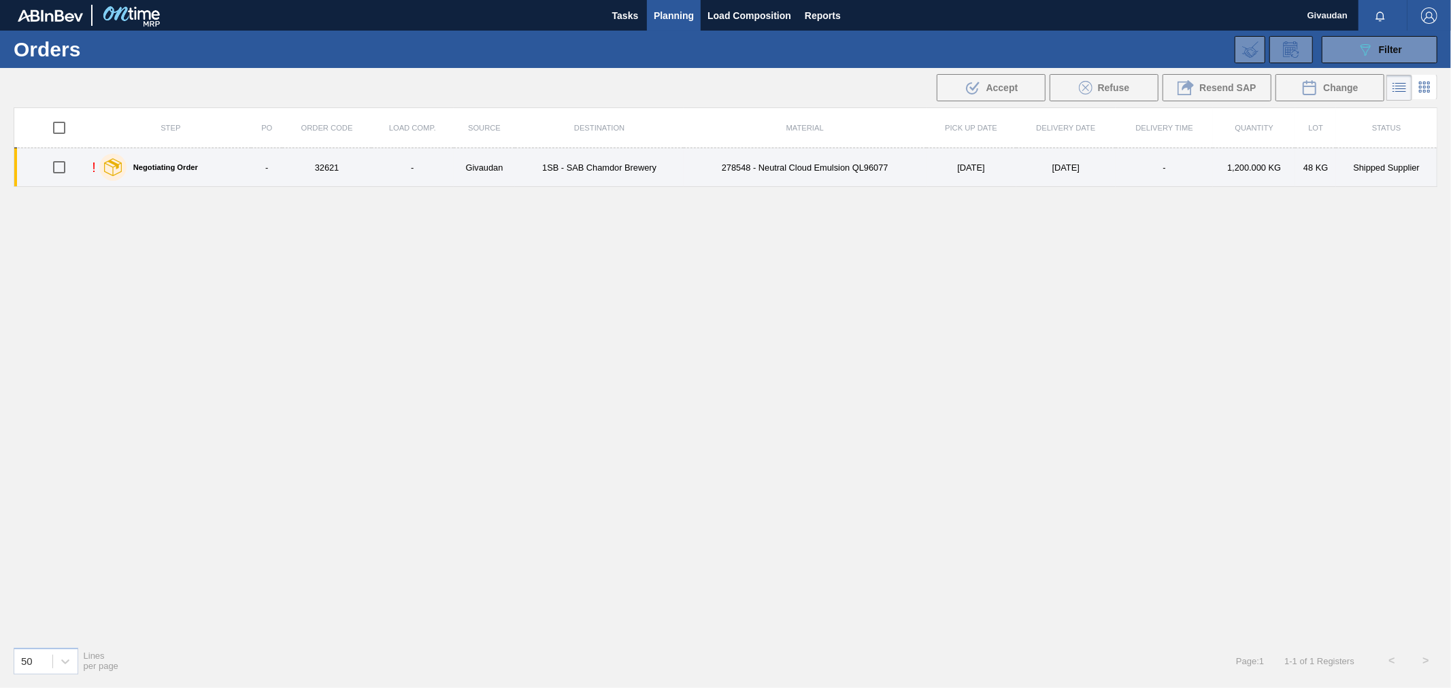
click at [890, 162] on td "278548 - Neutral Cloud Emulsion QL96077" at bounding box center [805, 167] width 243 height 39
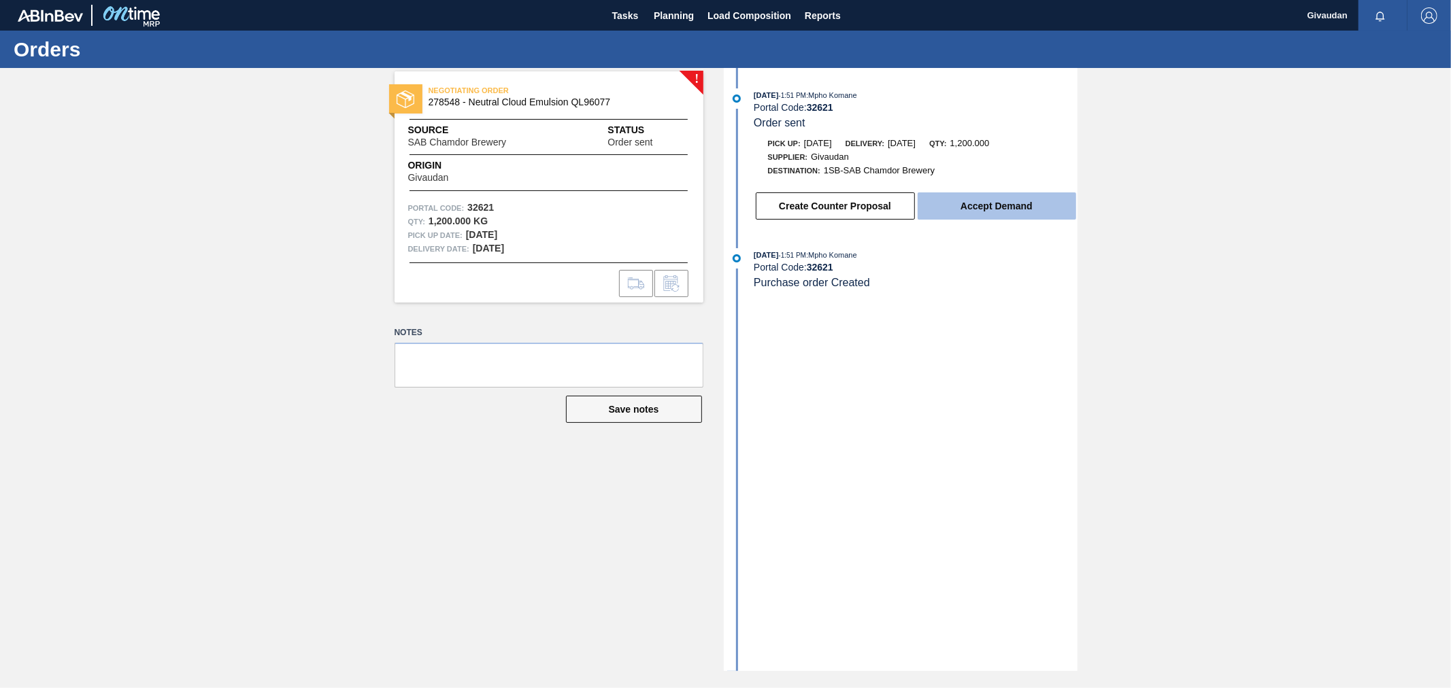
click at [1010, 205] on button "Accept Demand" at bounding box center [997, 206] width 159 height 27
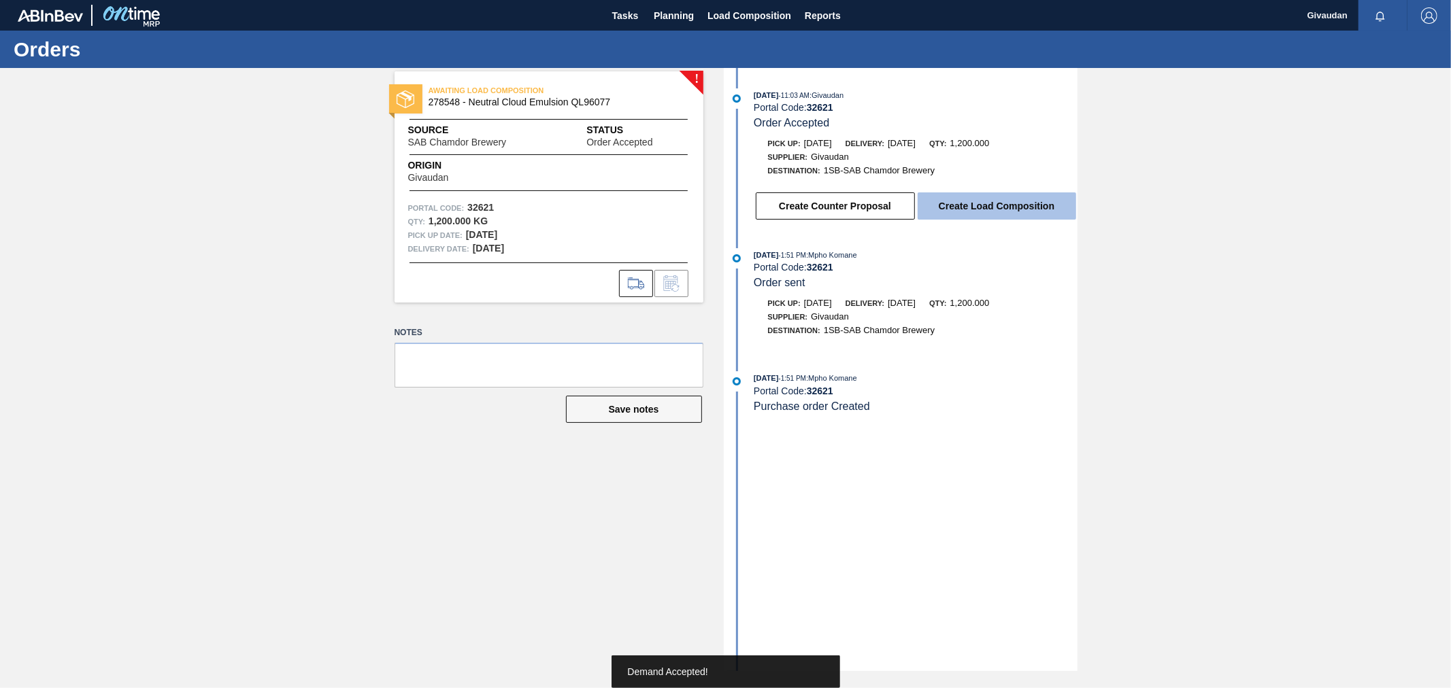
click at [994, 207] on button "Create Load Composition" at bounding box center [997, 206] width 159 height 27
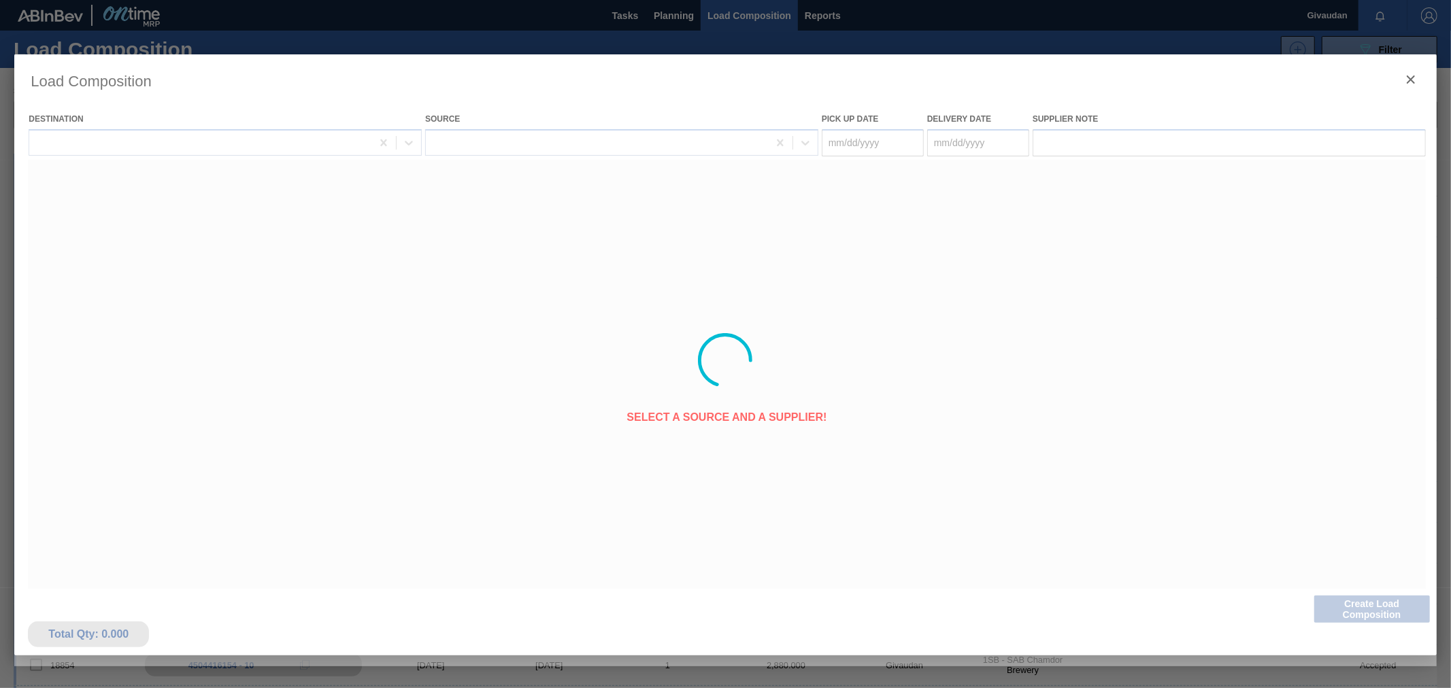
type Date "[DATE]"
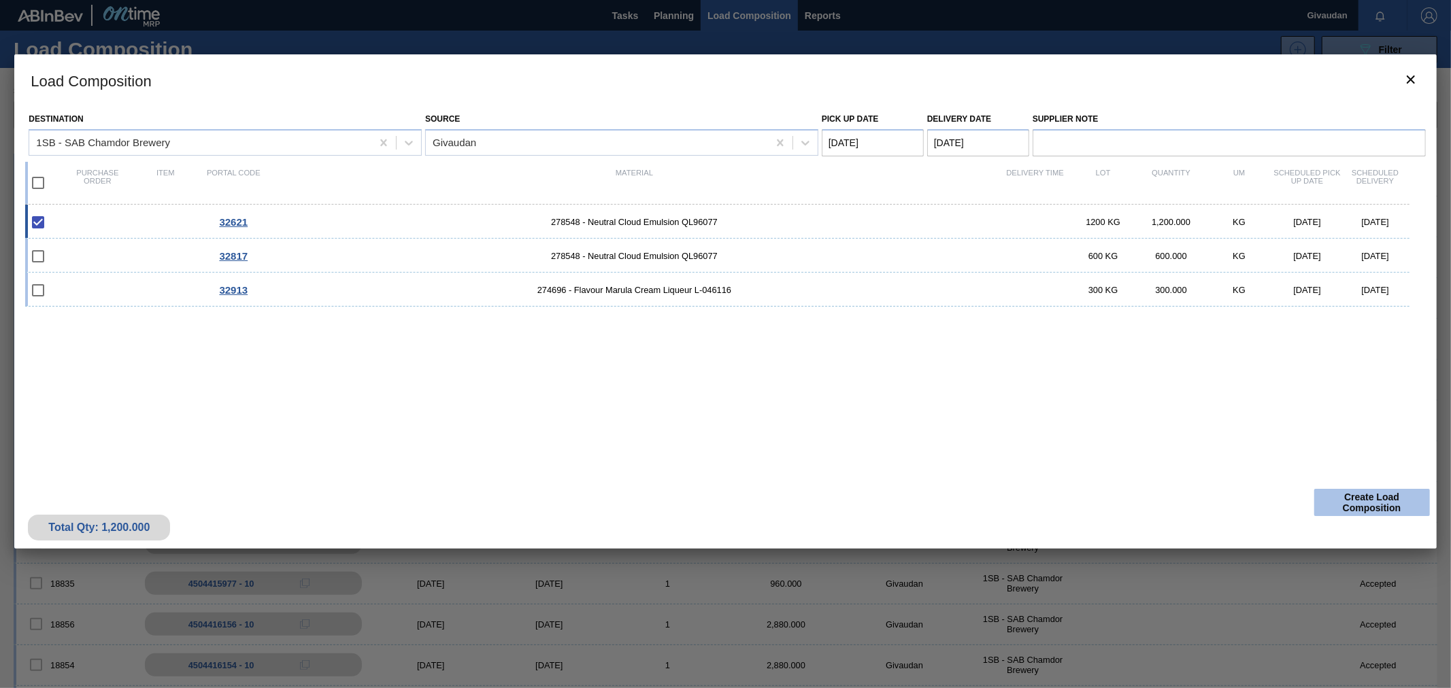
click at [1380, 501] on button "Create Load Composition" at bounding box center [1372, 502] width 116 height 27
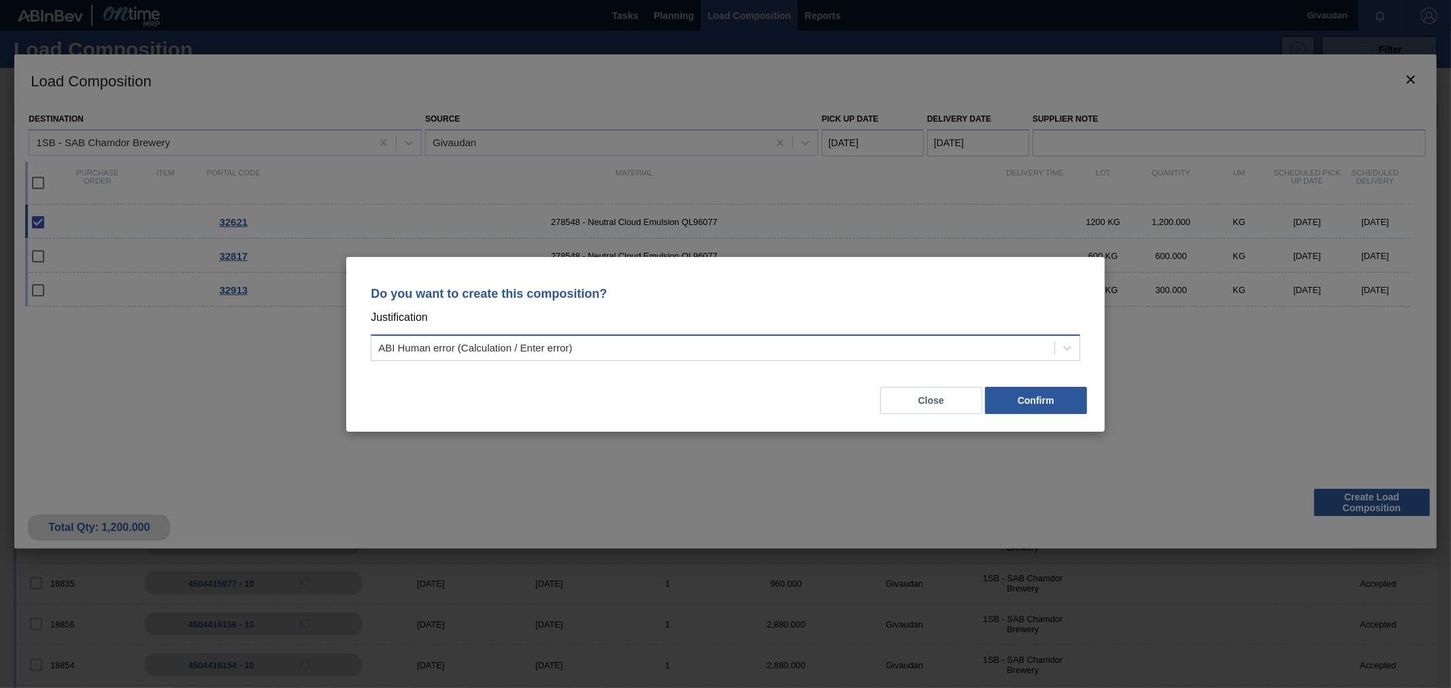
click at [651, 354] on div "ABI Human error (Calculation / Enter error)" at bounding box center [712, 348] width 683 height 20
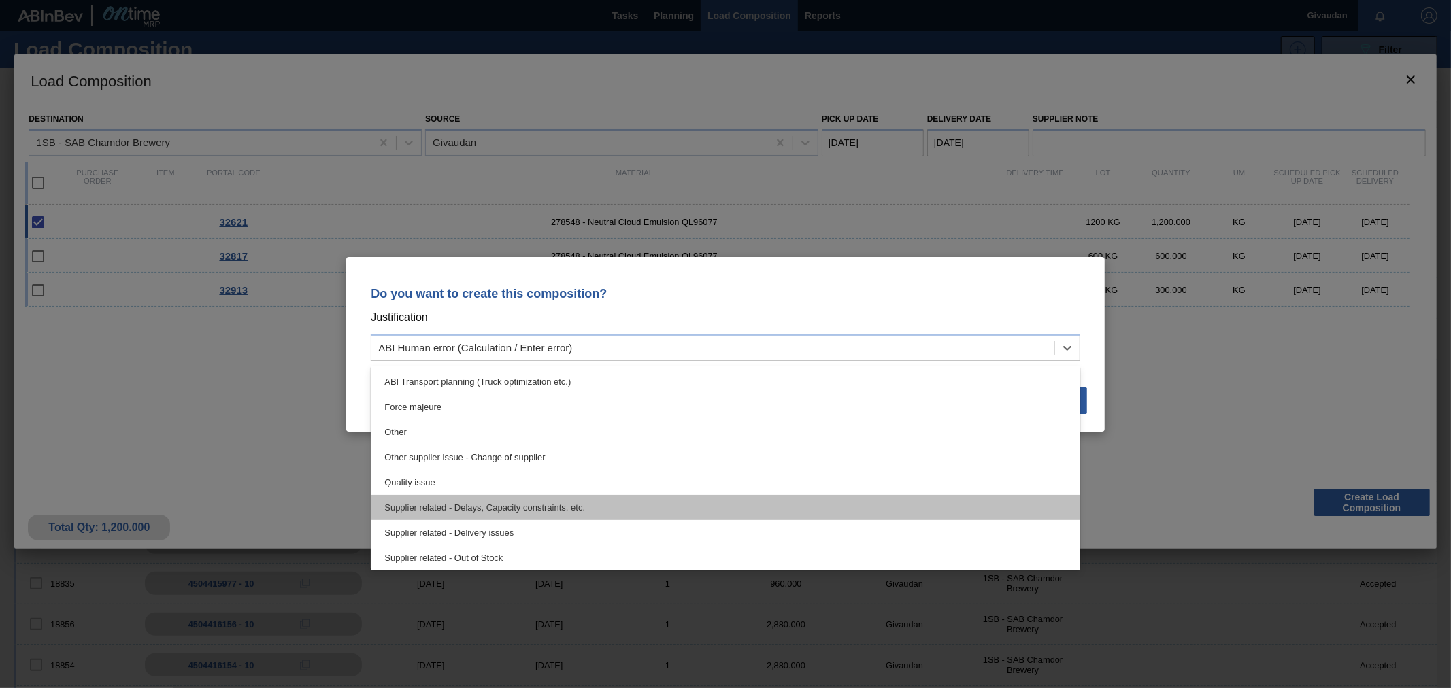
scroll to position [254, 0]
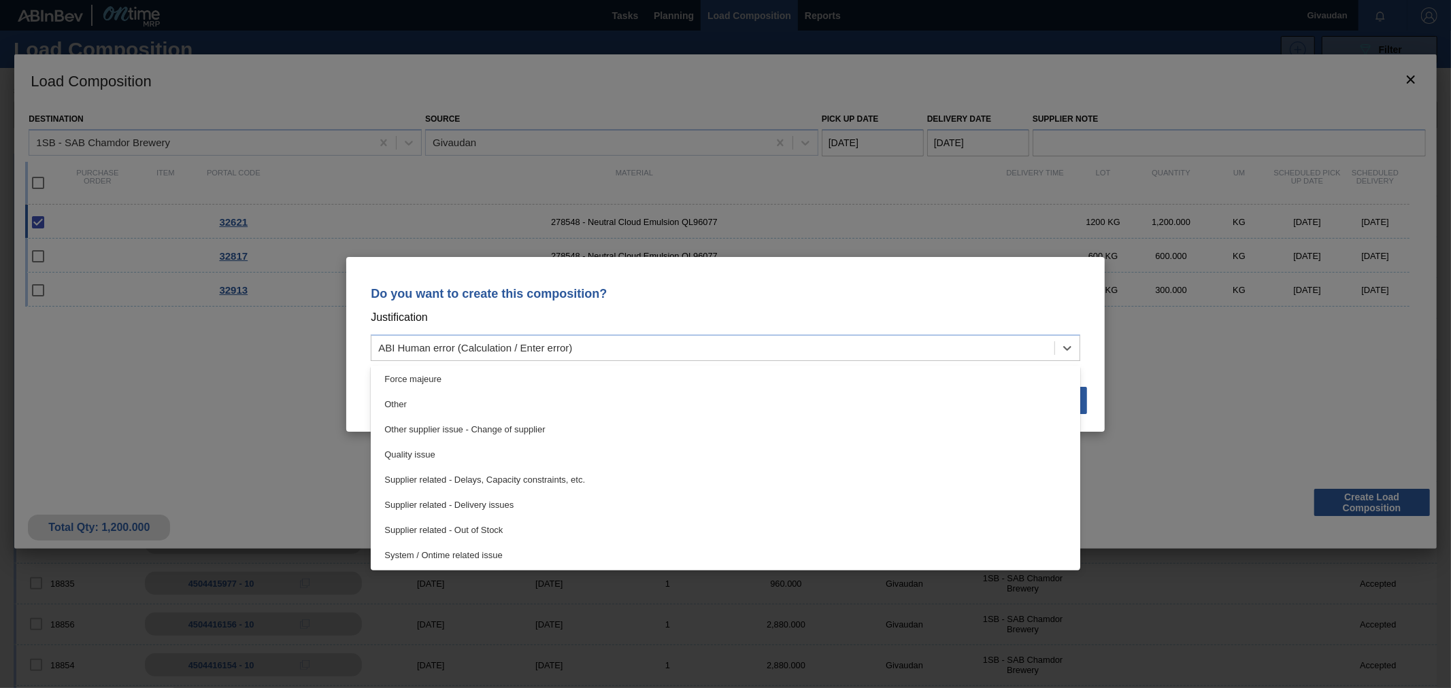
click at [535, 400] on div "Other" at bounding box center [726, 404] width 710 height 25
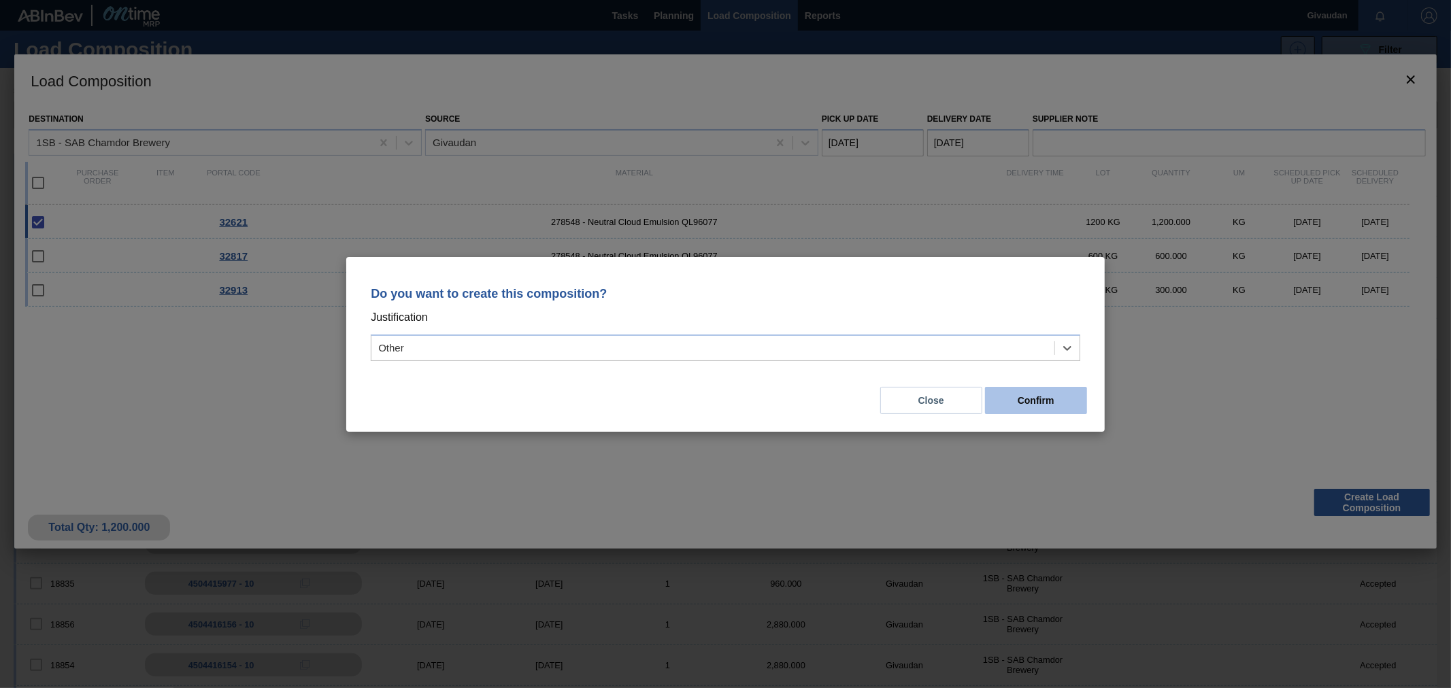
click at [1045, 402] on button "Confirm" at bounding box center [1036, 400] width 102 height 27
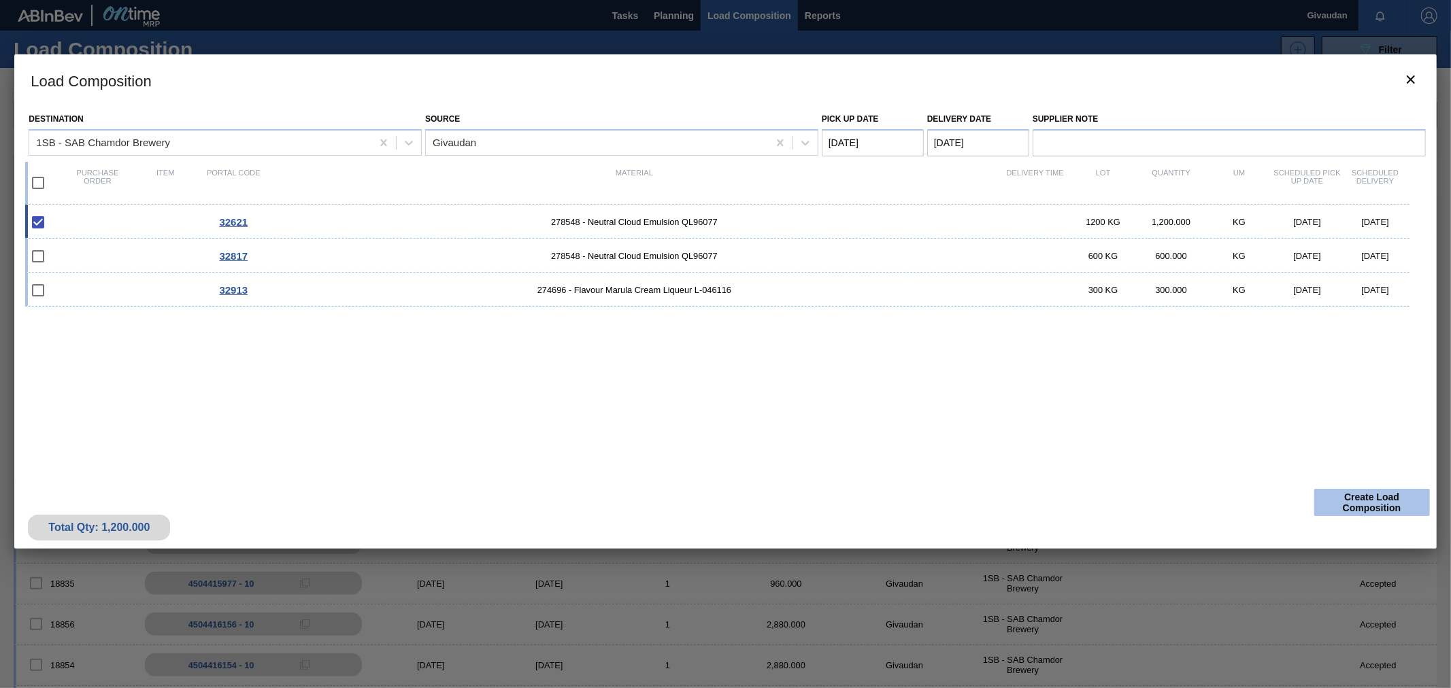
click at [1375, 497] on button "Create Load Composition" at bounding box center [1372, 502] width 116 height 27
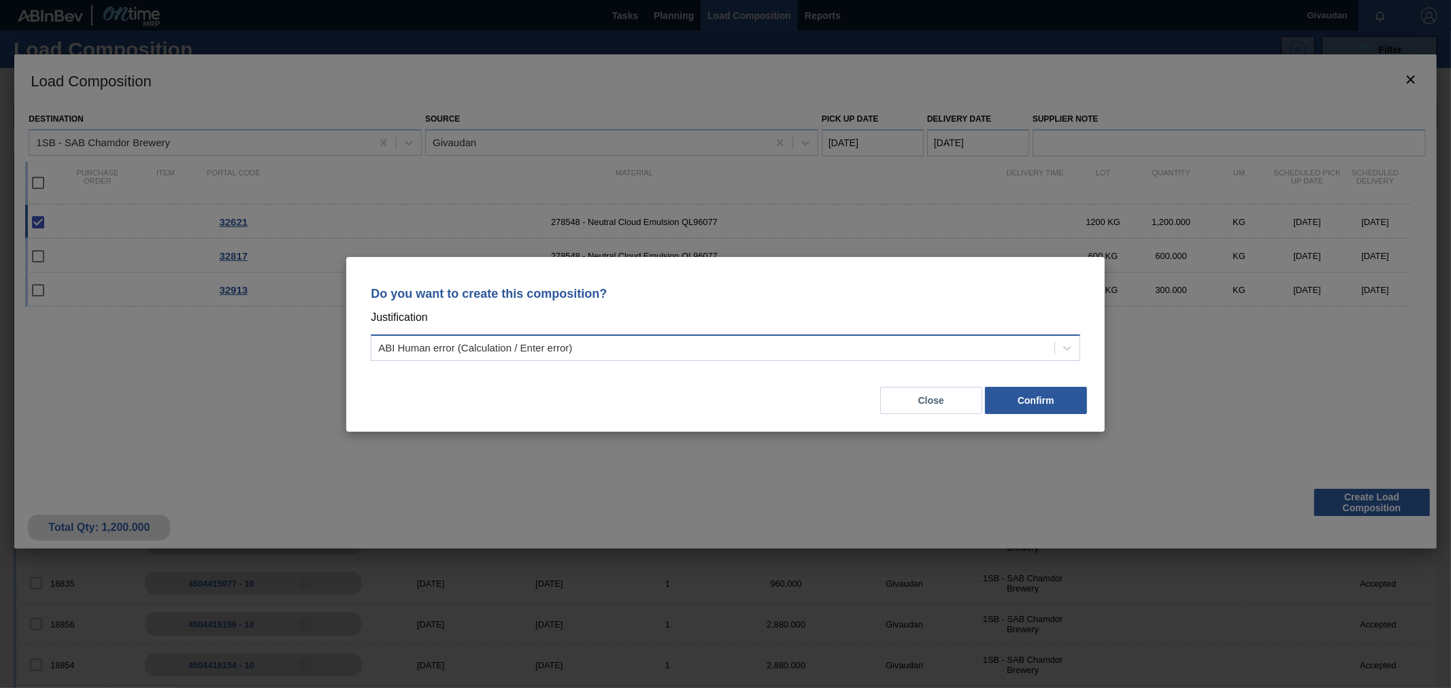
click at [697, 347] on div "ABI Human error (Calculation / Enter error)" at bounding box center [712, 348] width 683 height 20
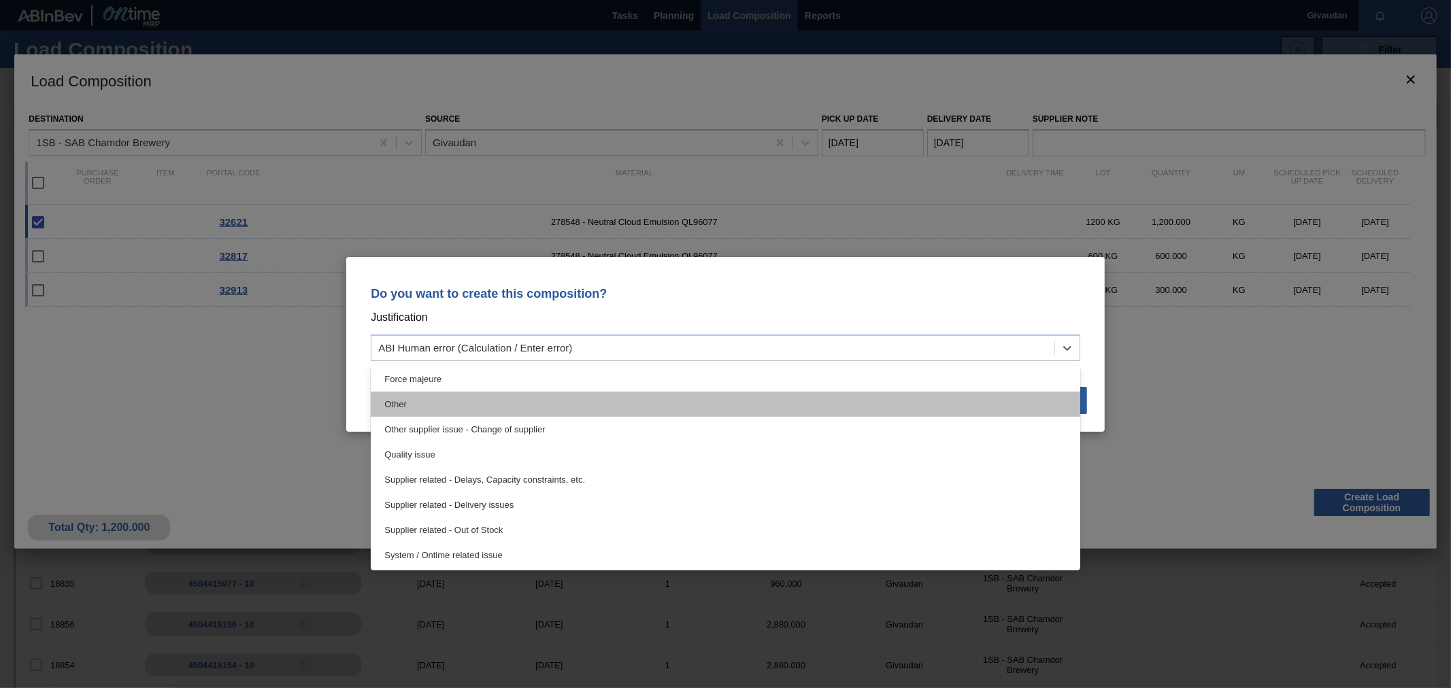
click at [607, 411] on div "Other" at bounding box center [726, 404] width 710 height 25
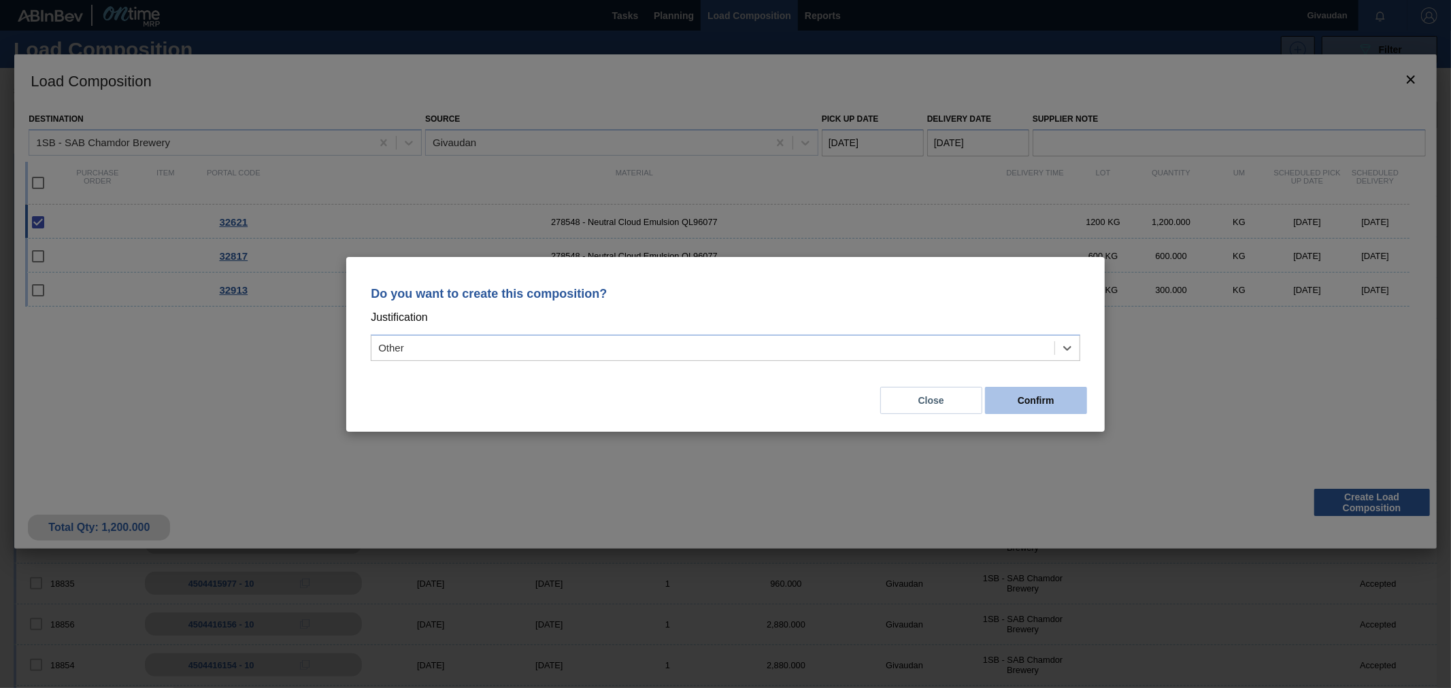
click at [1016, 399] on button "Confirm" at bounding box center [1036, 400] width 102 height 27
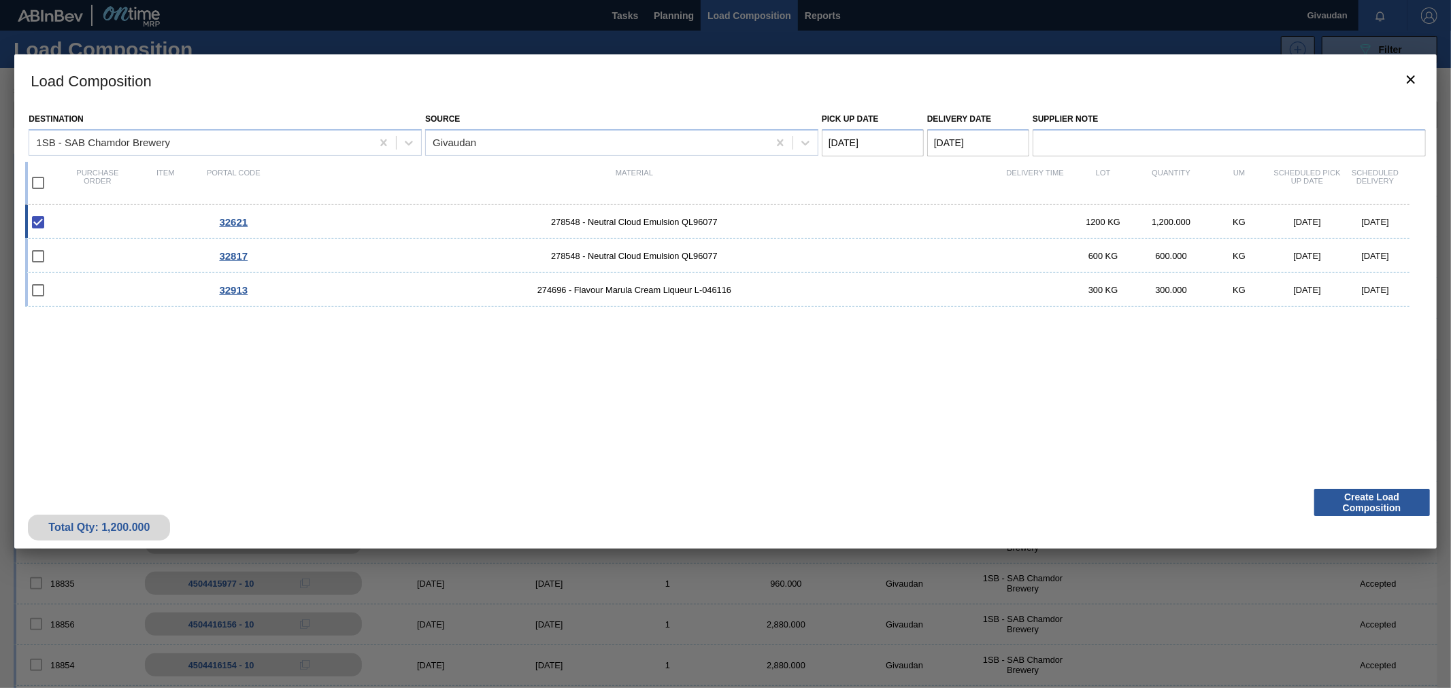
click at [686, 225] on span "278548 - Neutral Cloud Emulsion QL96077" at bounding box center [633, 222] width 733 height 10
checkbox input "false"
click at [750, 233] on div "32621 278548 - Neutral Cloud Emulsion QL96077 1200 KG 1,200.000 KG [DATE] [DATE]" at bounding box center [717, 222] width 1384 height 34
type Date "[DATE]"
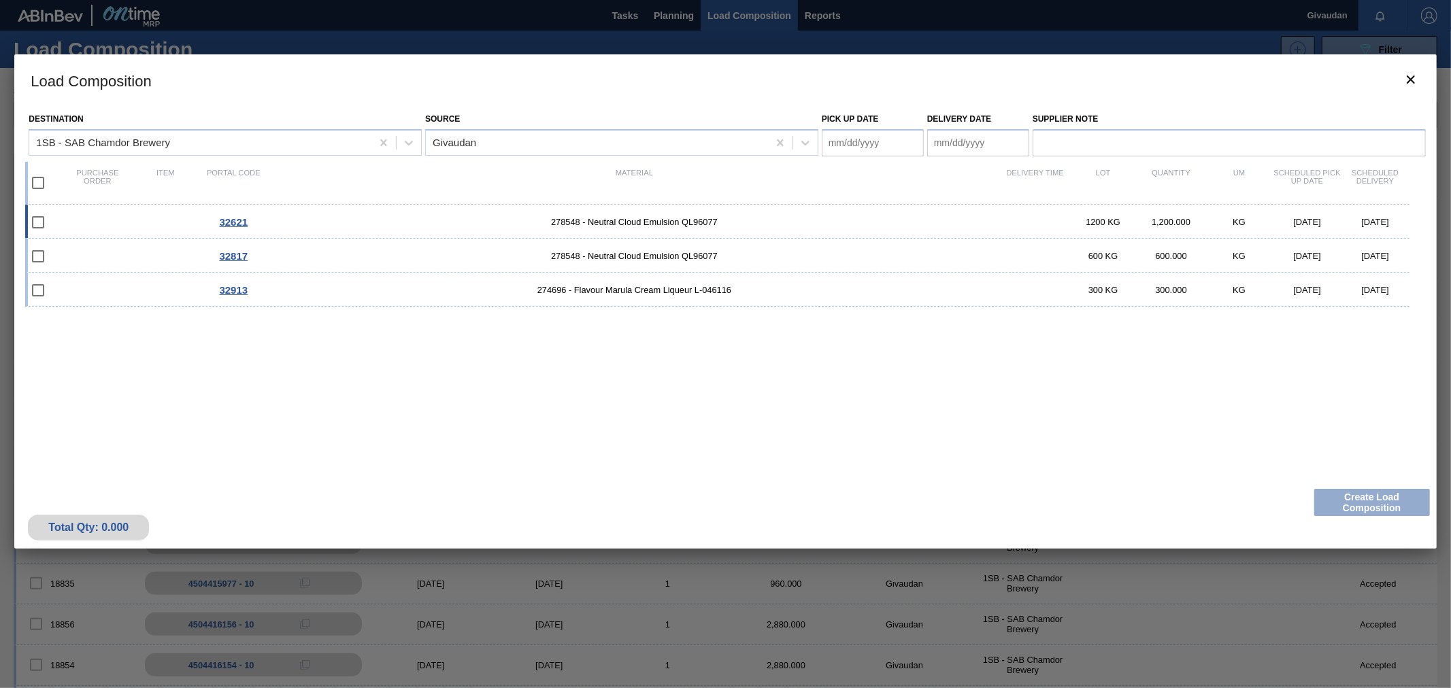
checkbox input "true"
click at [1376, 493] on button "Create Load Composition" at bounding box center [1372, 502] width 116 height 27
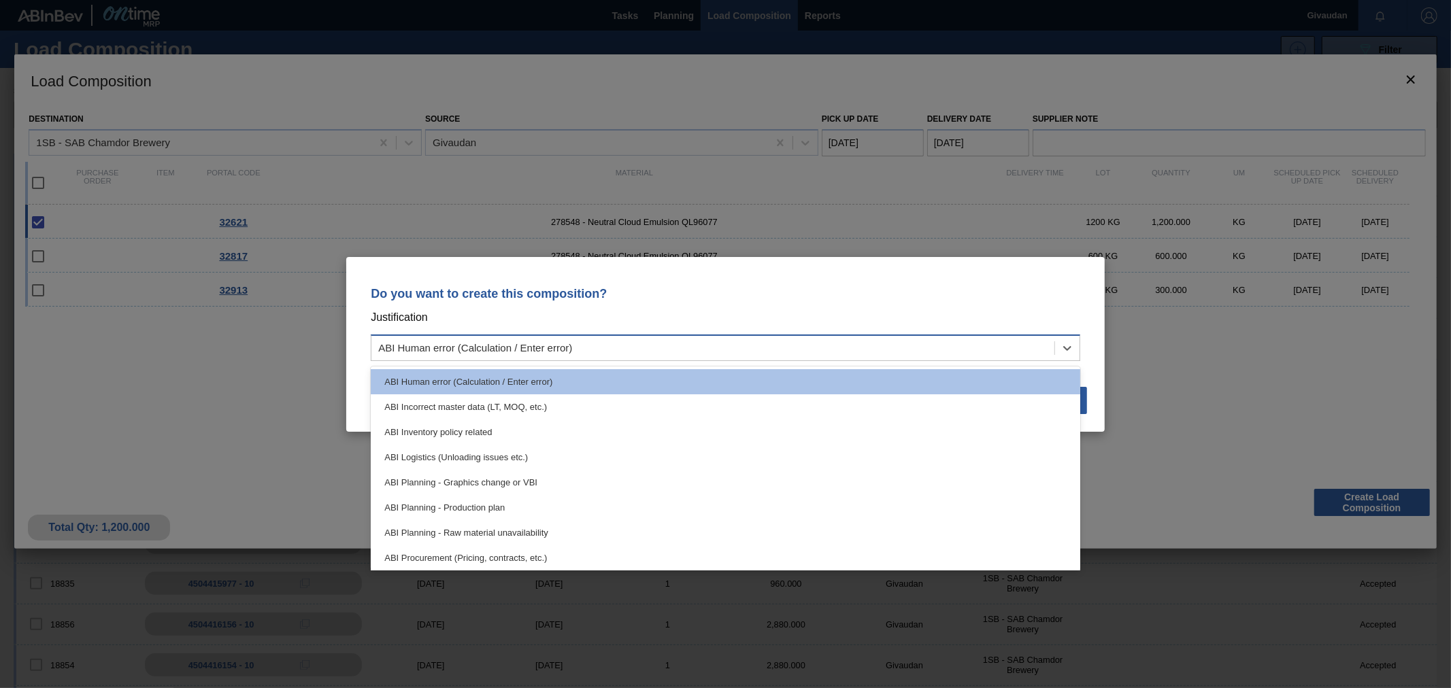
click at [740, 357] on div "ABI Human error (Calculation / Enter error)" at bounding box center [726, 348] width 710 height 27
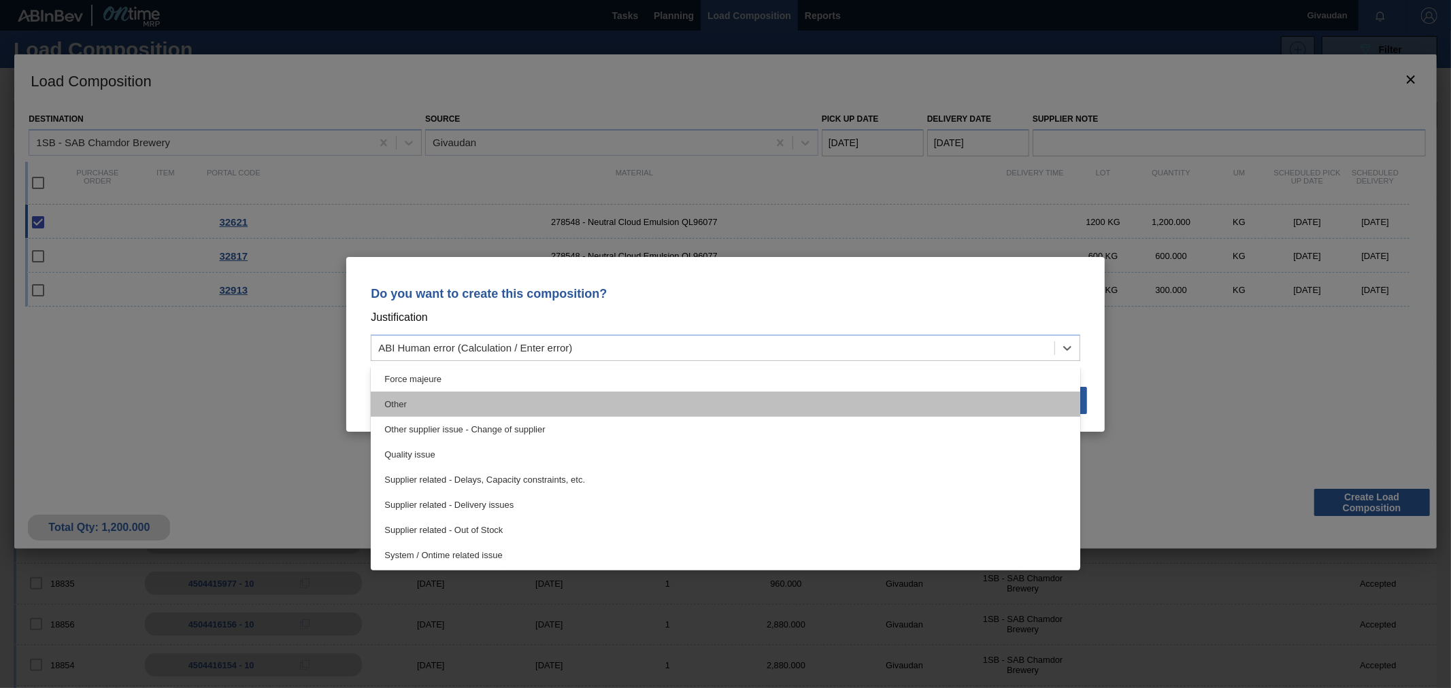
click at [486, 405] on div "Other" at bounding box center [726, 404] width 710 height 25
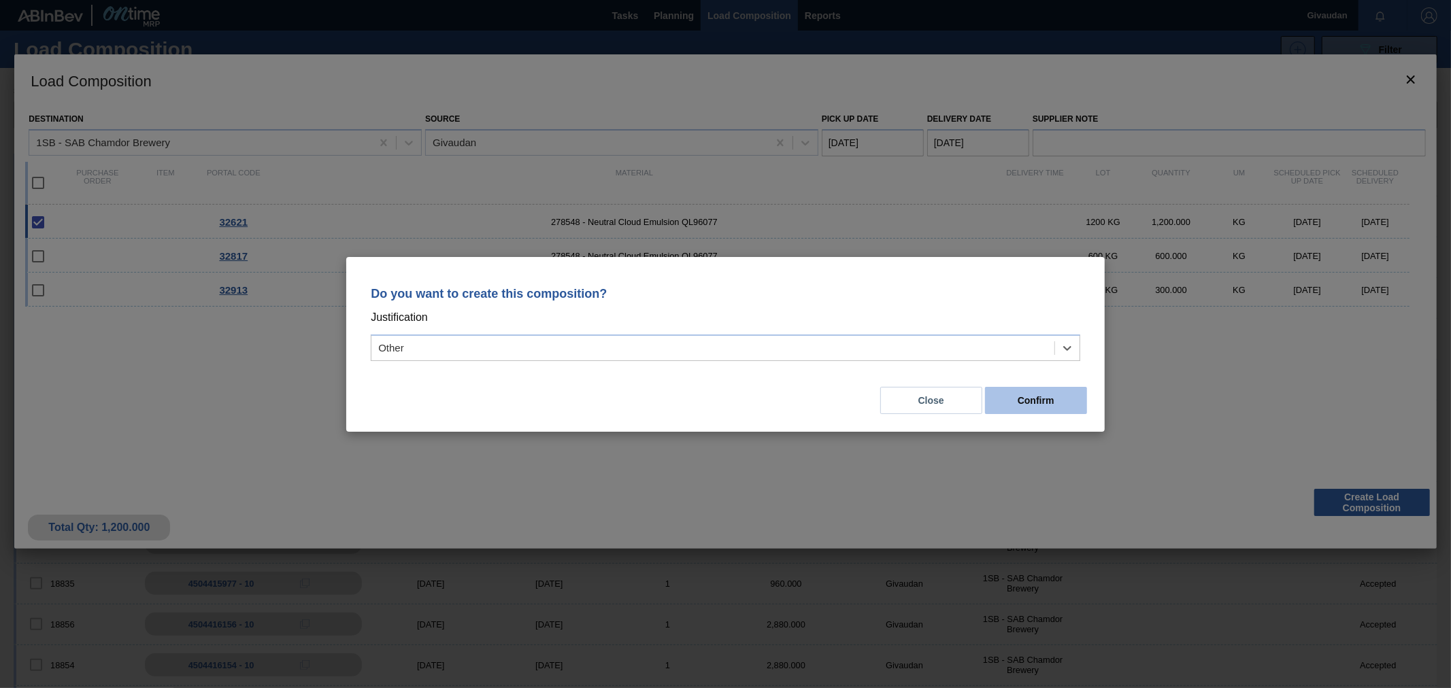
click at [1035, 397] on button "Confirm" at bounding box center [1036, 400] width 102 height 27
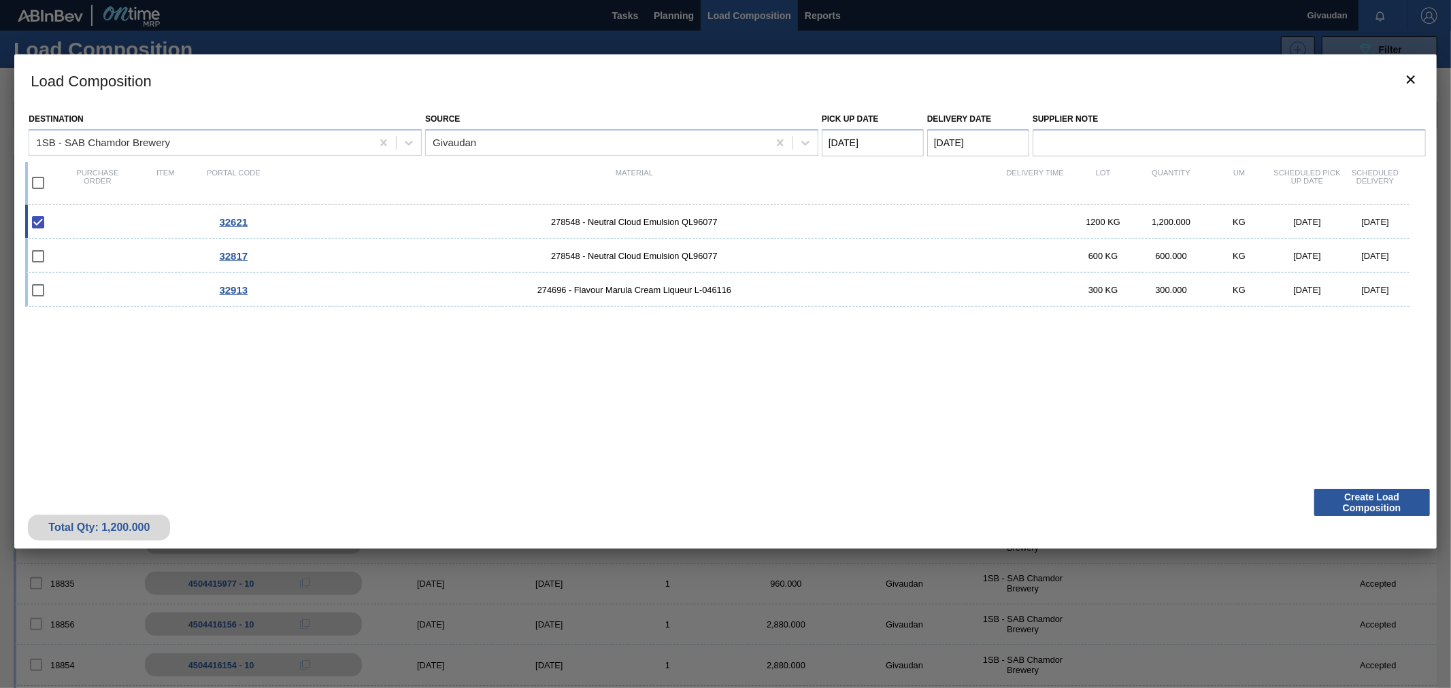
drag, startPoint x: 1365, startPoint y: 223, endPoint x: 137, endPoint y: 231, distance: 1228.0
click at [136, 232] on div "32621 278548 - Neutral Cloud Emulsion QL96077 1200 KG 1,200.000 KG [DATE] [DATE]" at bounding box center [717, 222] width 1384 height 34
checkbox input "false"
click at [236, 226] on span "32621" at bounding box center [233, 222] width 29 height 12
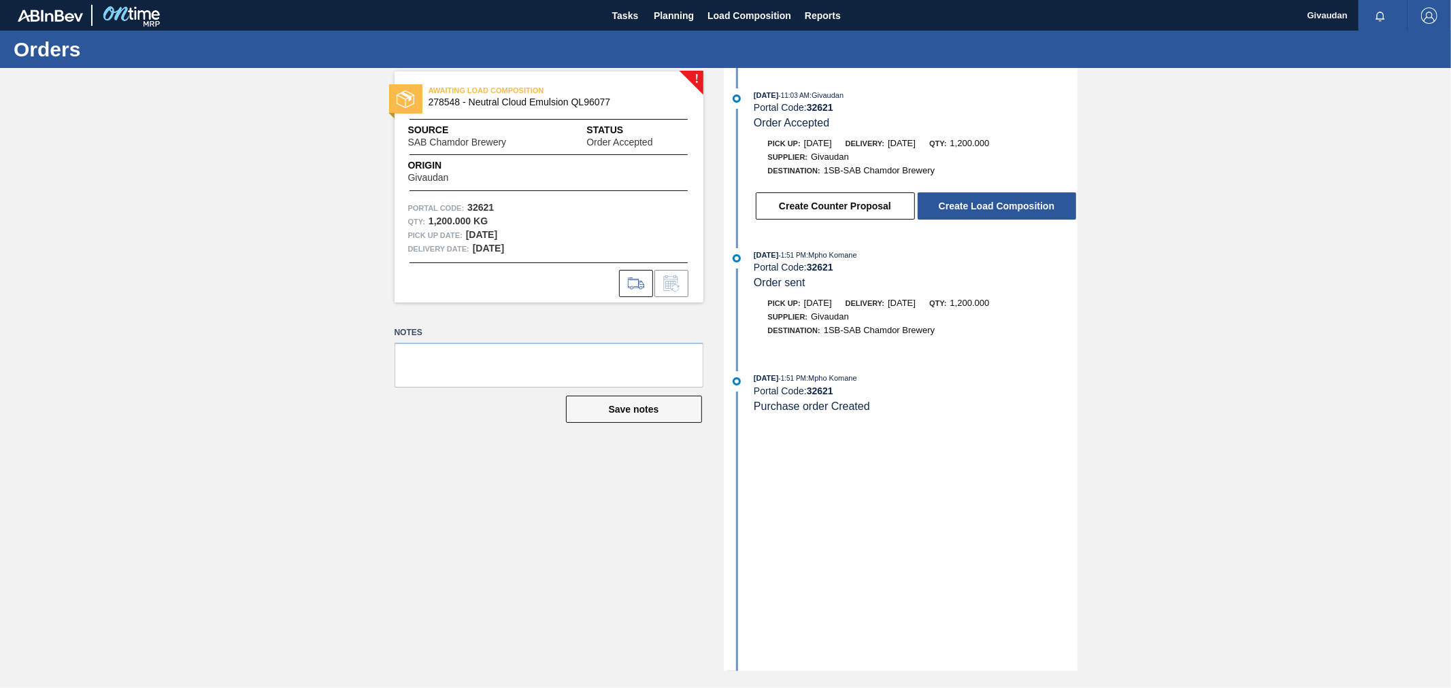
click at [678, 93] on div "AWAITING LOAD COMPOSITION 278548 - Neutral Cloud Emulsion QL96077" at bounding box center [583, 96] width 309 height 24
click at [832, 141] on span "[DATE]" at bounding box center [818, 143] width 28 height 10
click at [974, 208] on button "Create Load Composition" at bounding box center [997, 206] width 159 height 27
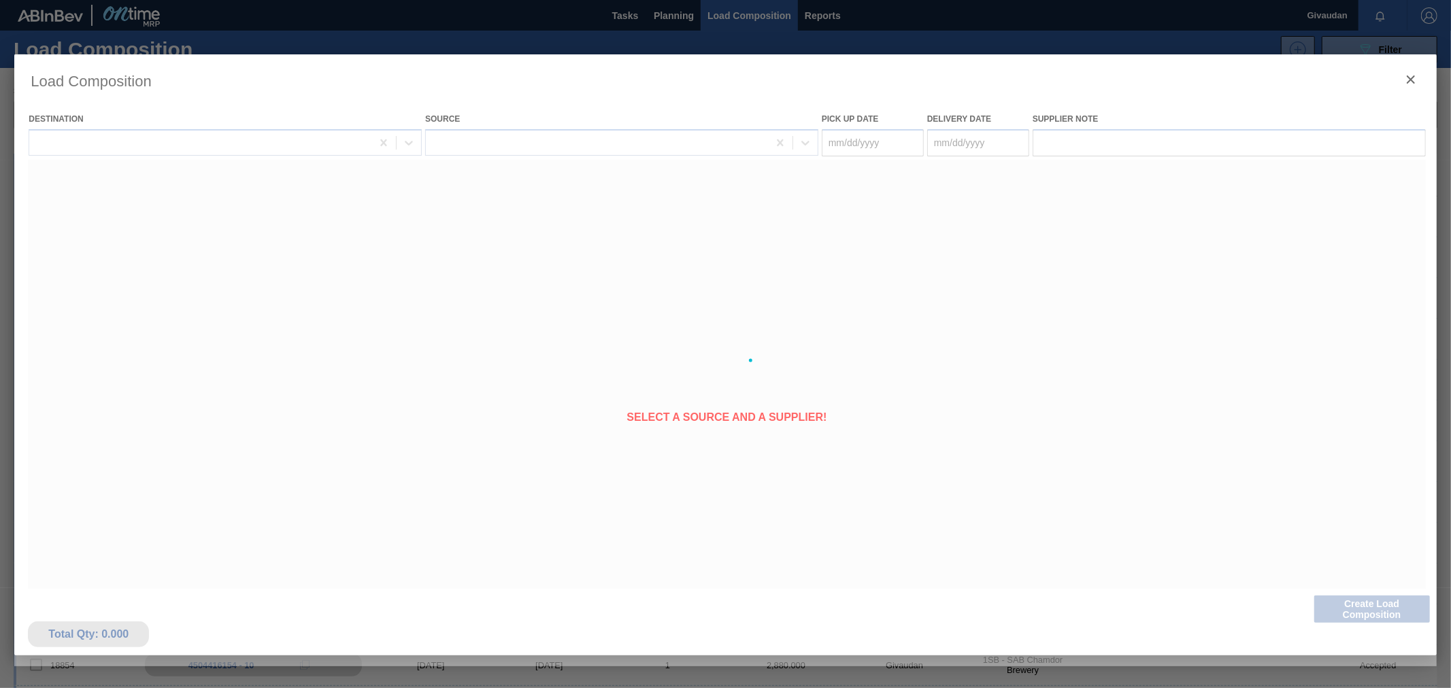
type Date "[DATE]"
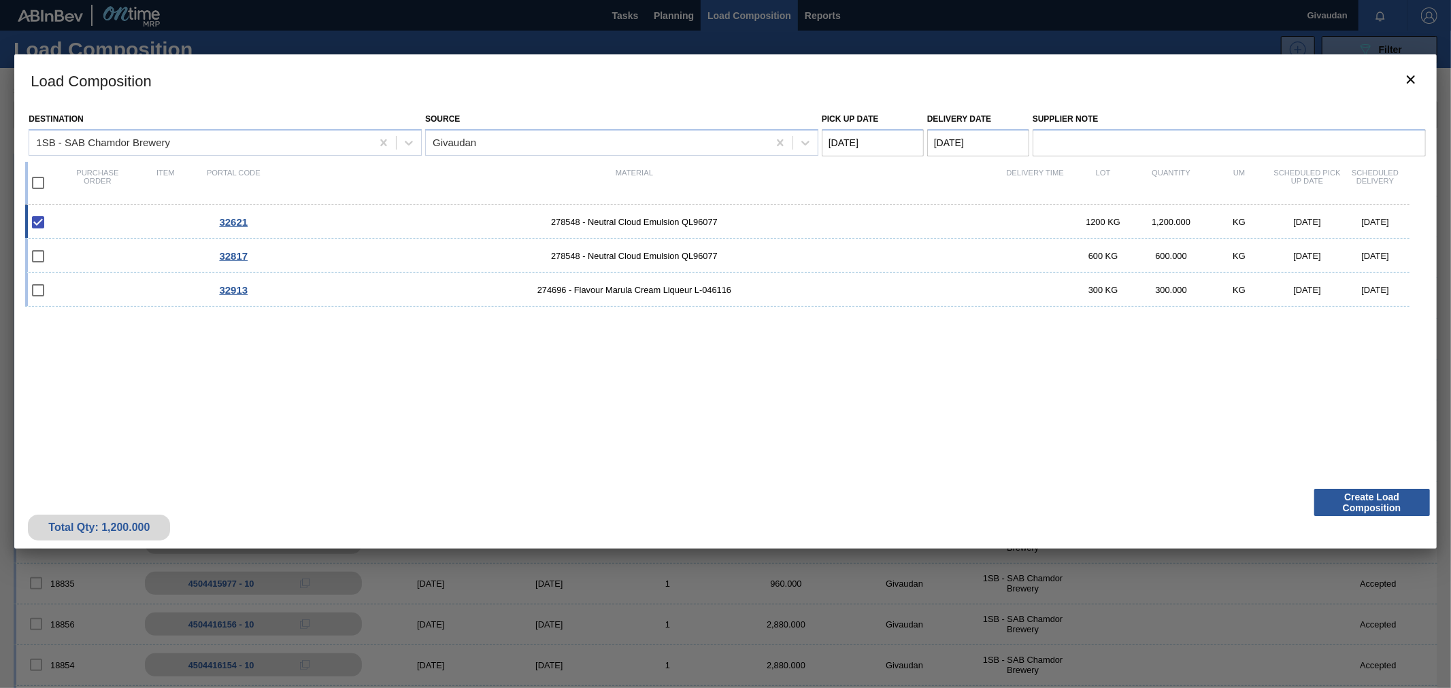
click at [880, 148] on Date "[DATE]" at bounding box center [873, 142] width 102 height 27
click at [927, 299] on div "30" at bounding box center [926, 307] width 18 height 18
type Date "[DATE]"
click at [1001, 146] on Date "[DATE]" at bounding box center [978, 142] width 102 height 27
click at [1077, 175] on button "Next Month" at bounding box center [1080, 176] width 10 height 10
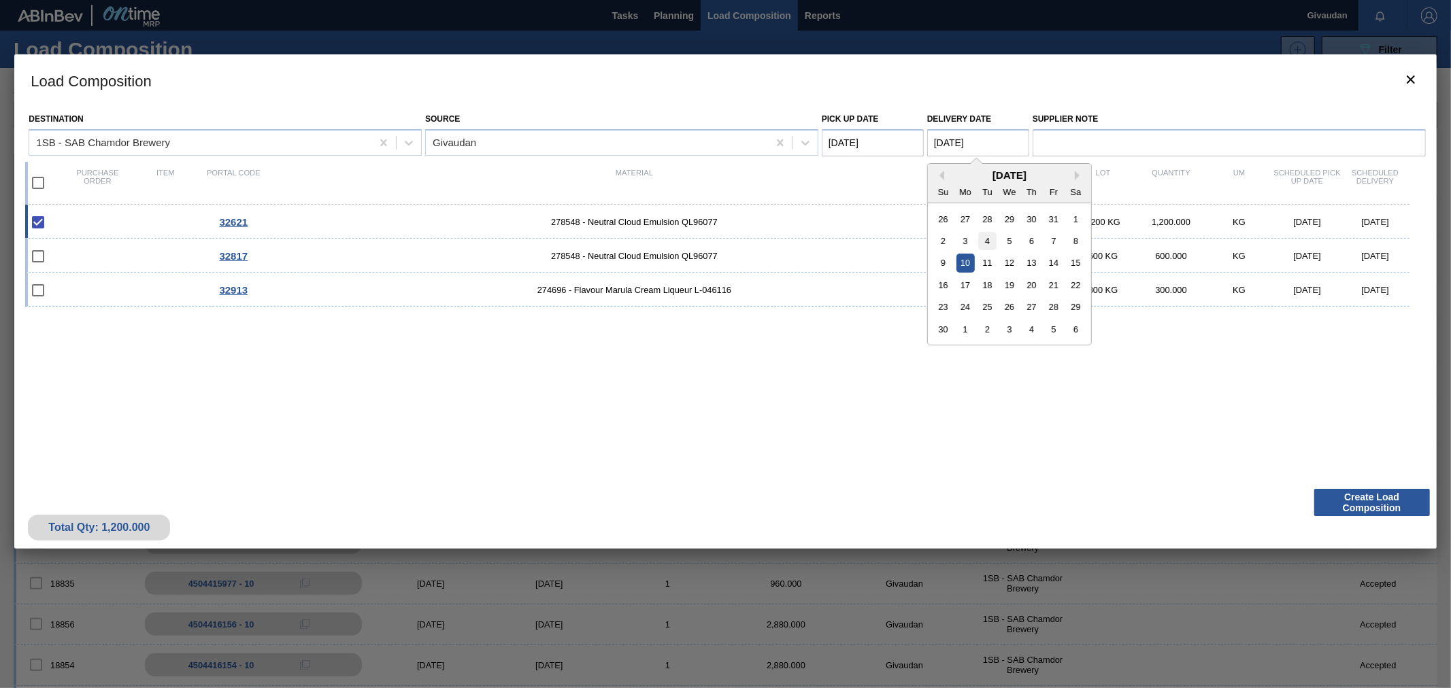
click at [991, 239] on div "4" at bounding box center [987, 241] width 18 height 18
type Date "[DATE]"
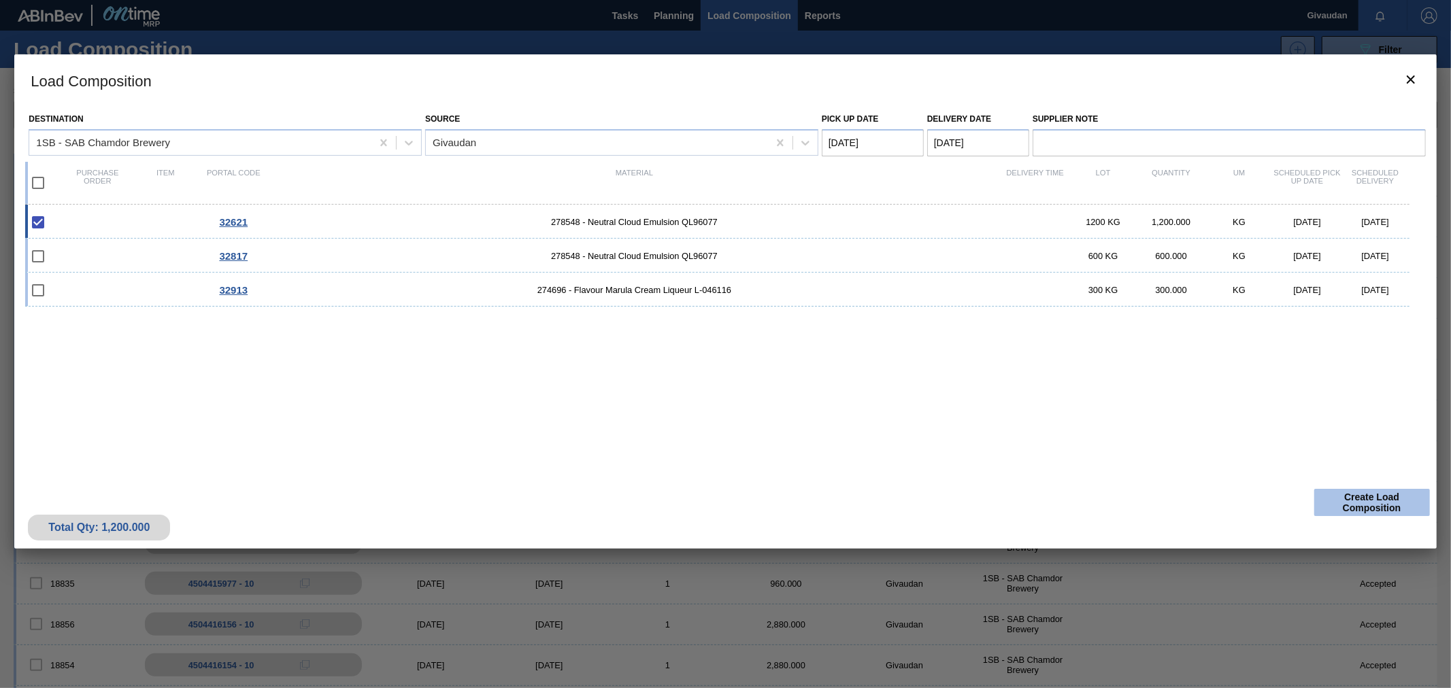
click at [1355, 498] on button "Create Load Composition" at bounding box center [1372, 502] width 116 height 27
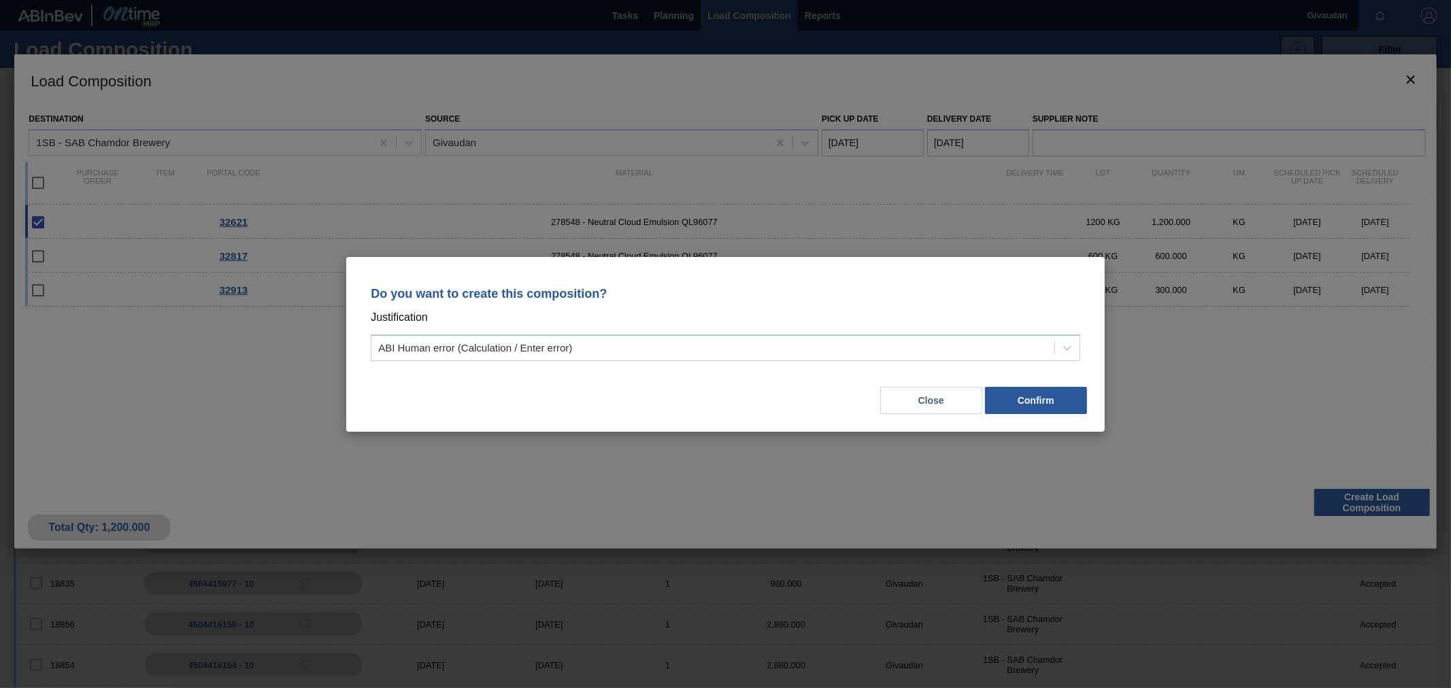
click at [871, 371] on div "Close Confirm" at bounding box center [726, 392] width 726 height 46
click at [746, 345] on div "ABI Human error (Calculation / Enter error)" at bounding box center [712, 348] width 683 height 20
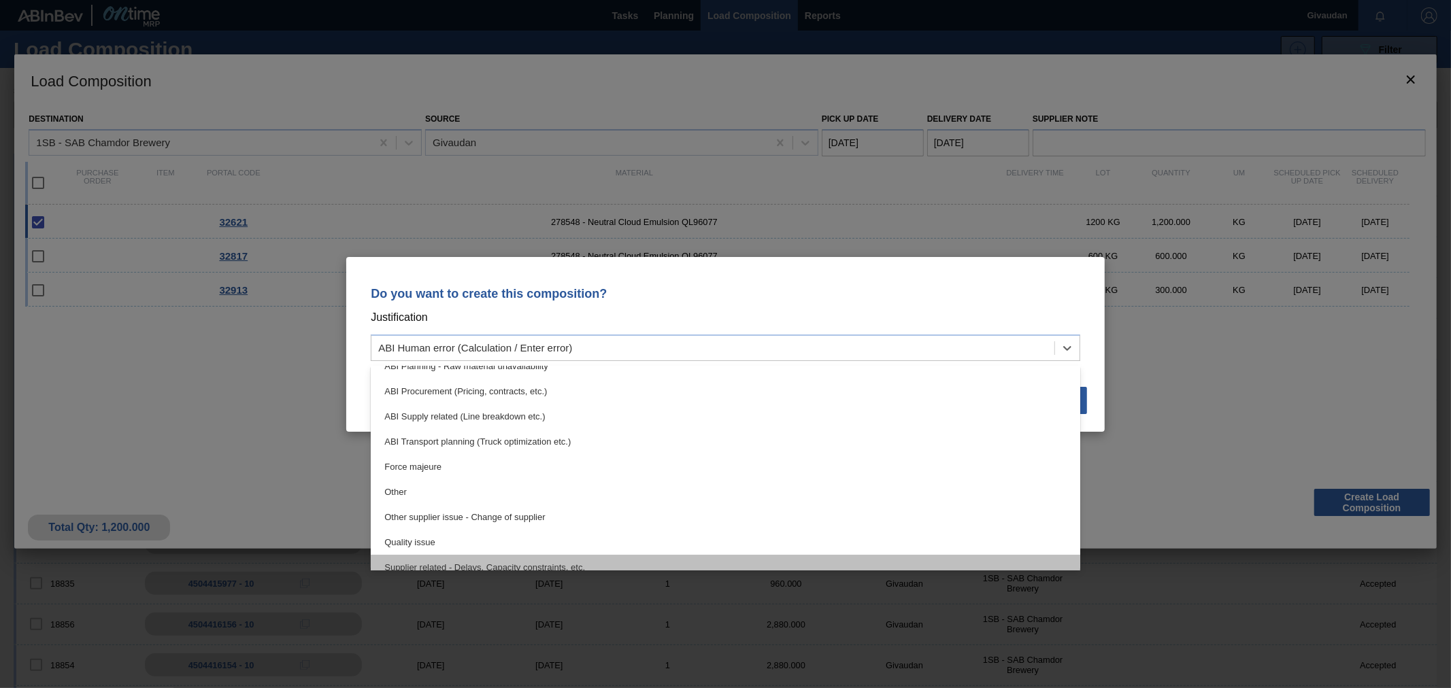
scroll to position [254, 0]
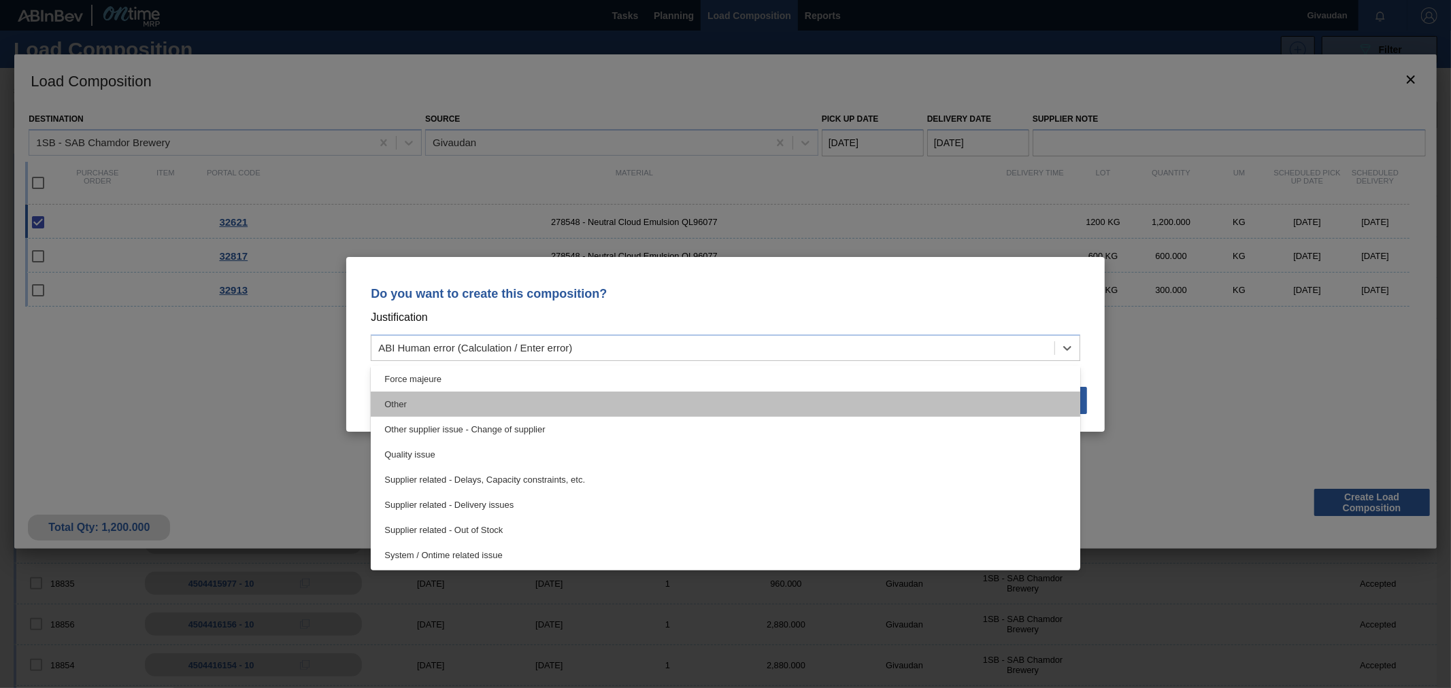
click at [480, 407] on div "Other" at bounding box center [726, 404] width 710 height 25
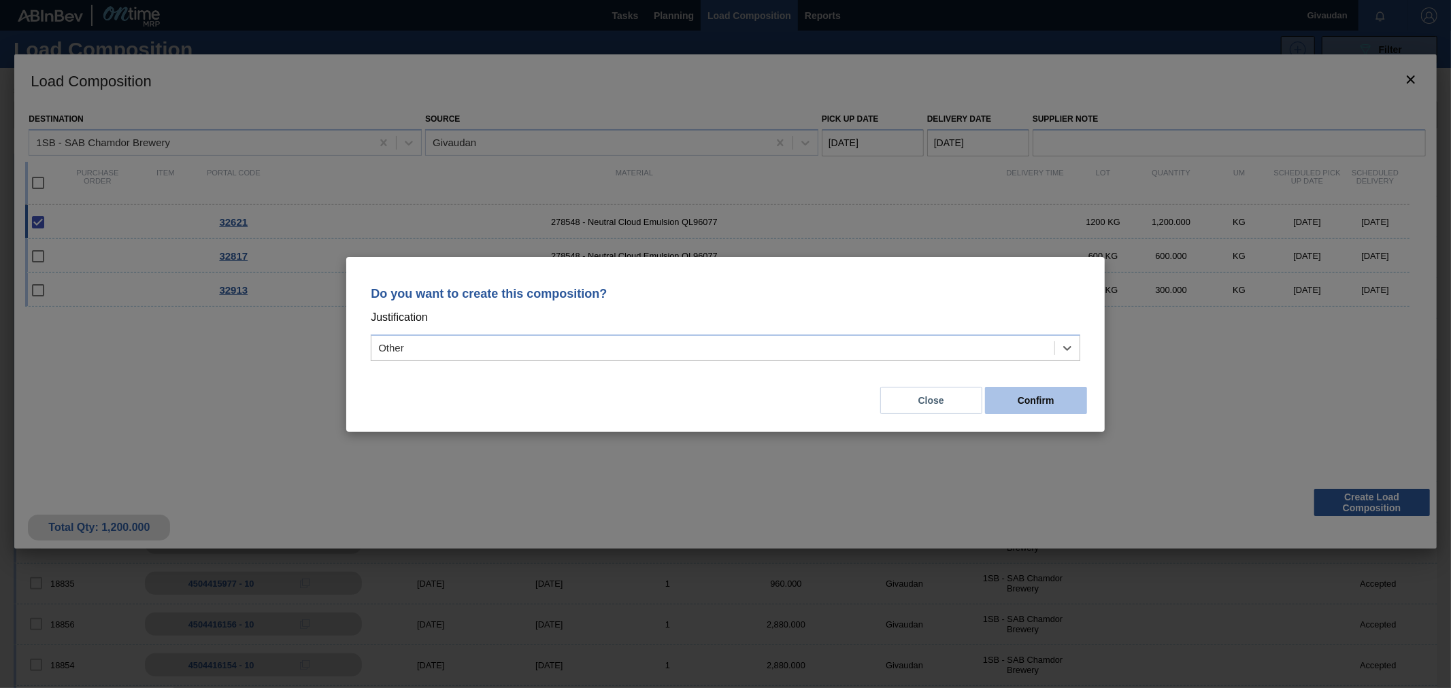
click at [1044, 402] on button "Confirm" at bounding box center [1036, 400] width 102 height 27
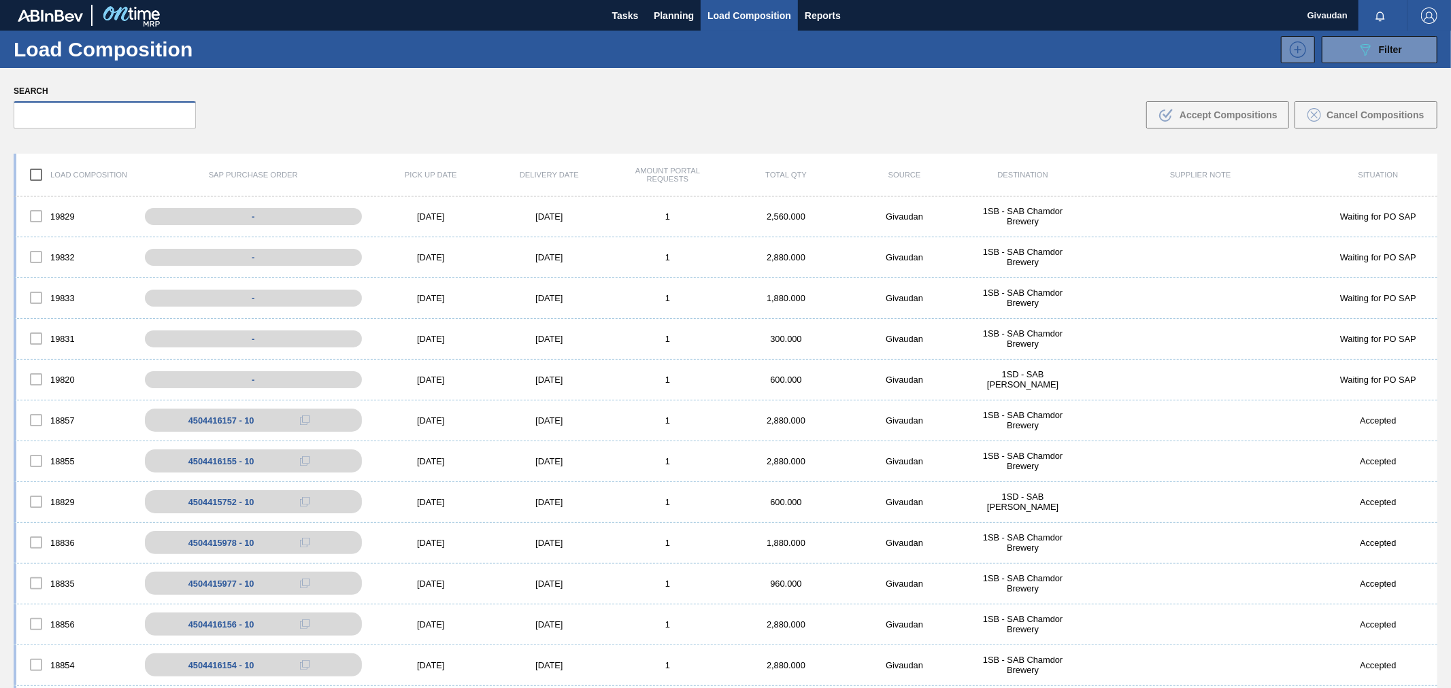
click at [103, 119] on input "text" at bounding box center [105, 114] width 182 height 27
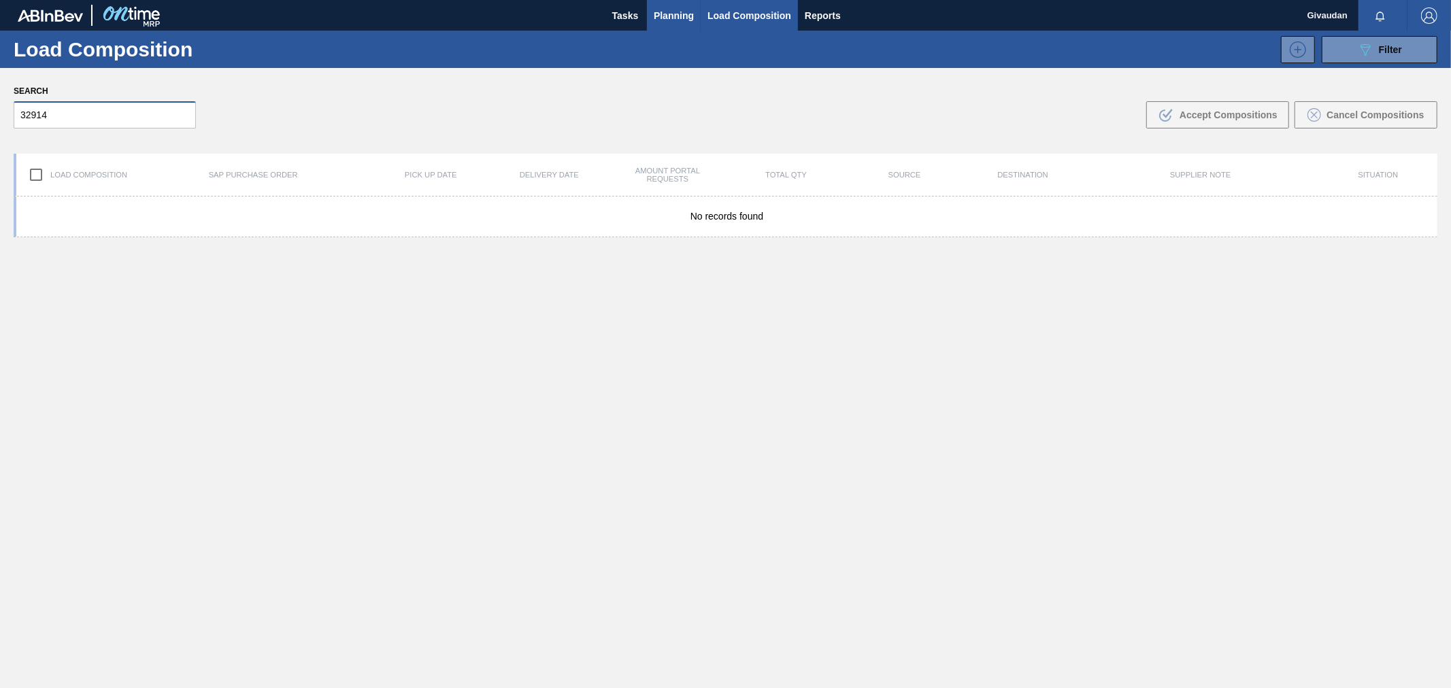
type input "32914"
click at [671, 7] on span "Planning" at bounding box center [674, 15] width 40 height 16
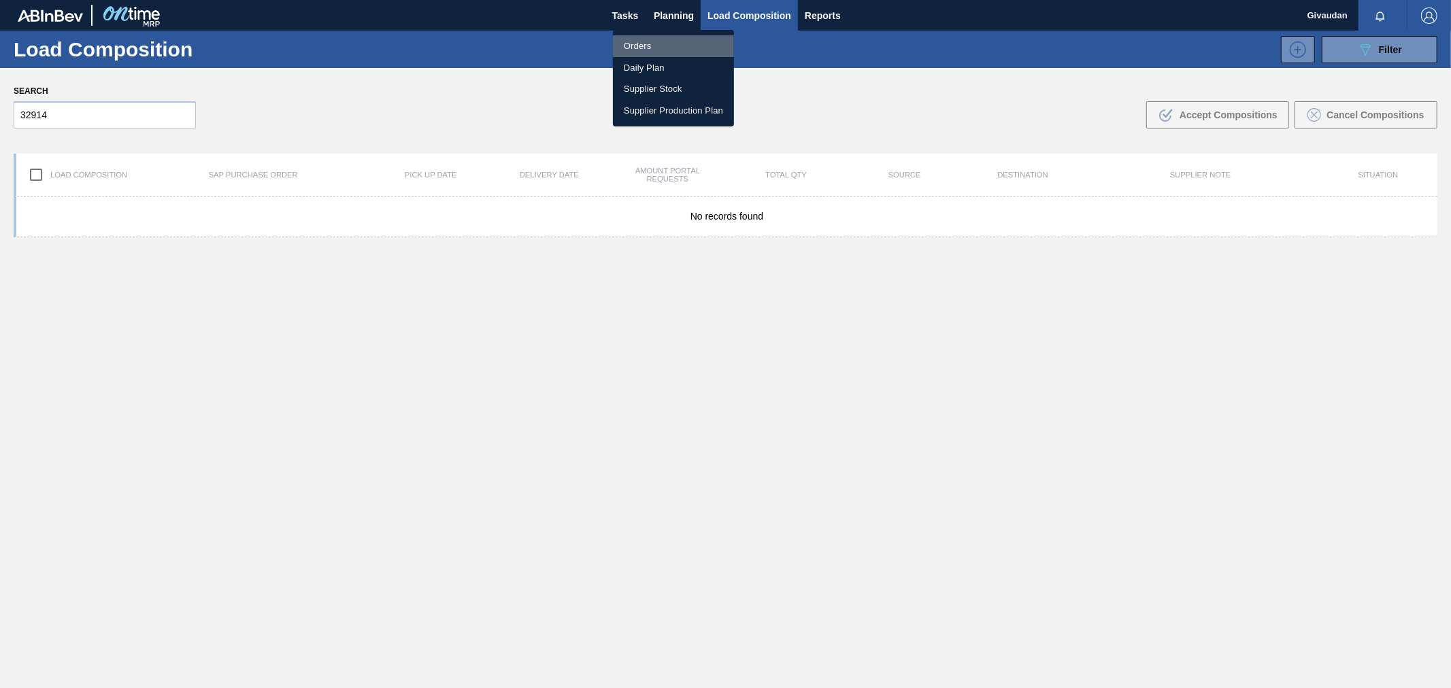
click at [640, 46] on li "Orders" at bounding box center [673, 46] width 121 height 22
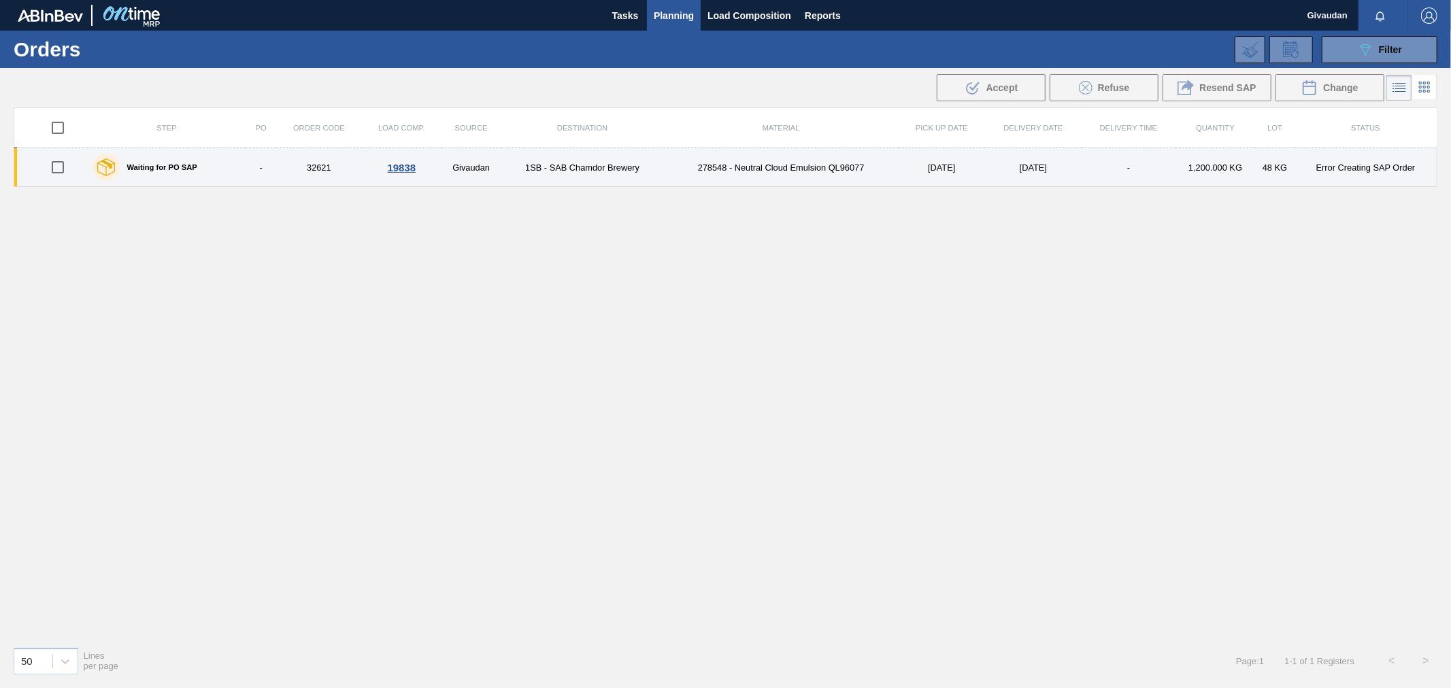
click at [320, 168] on td "32621" at bounding box center [319, 167] width 86 height 39
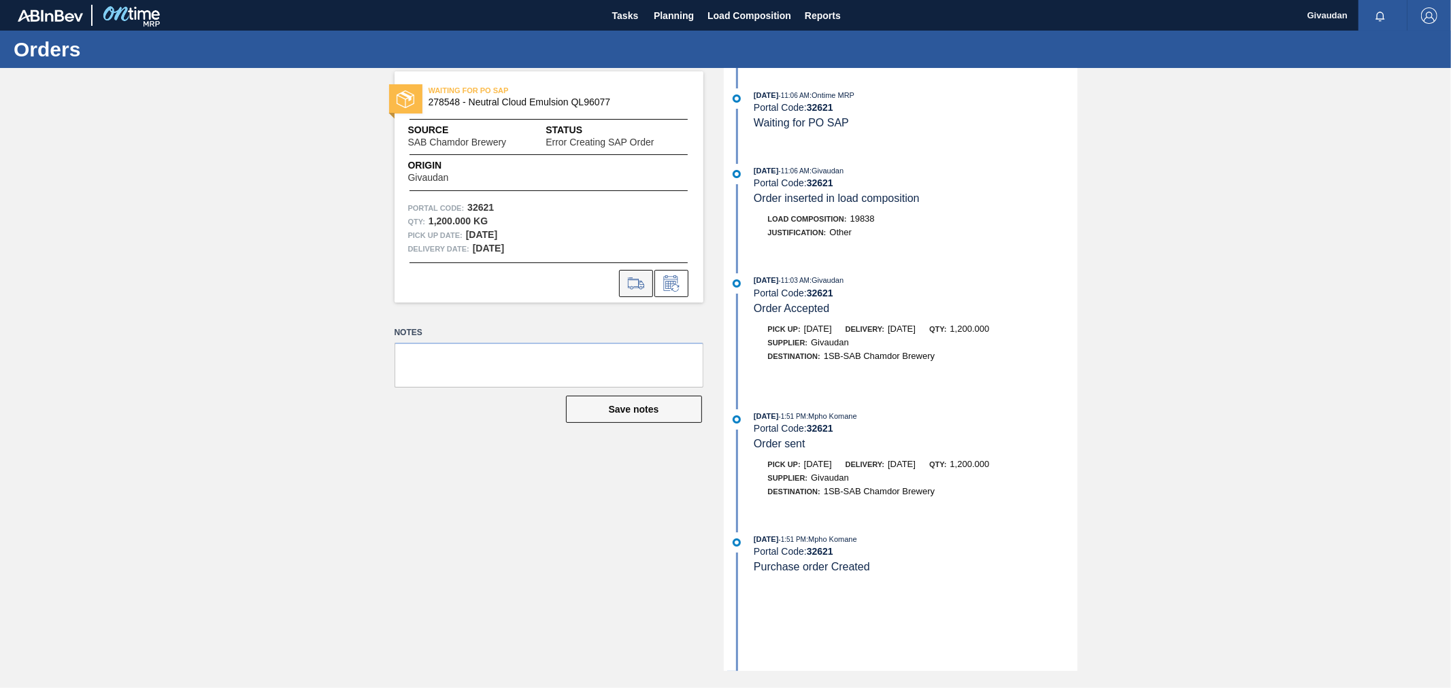
click at [630, 284] on icon at bounding box center [636, 284] width 22 height 16
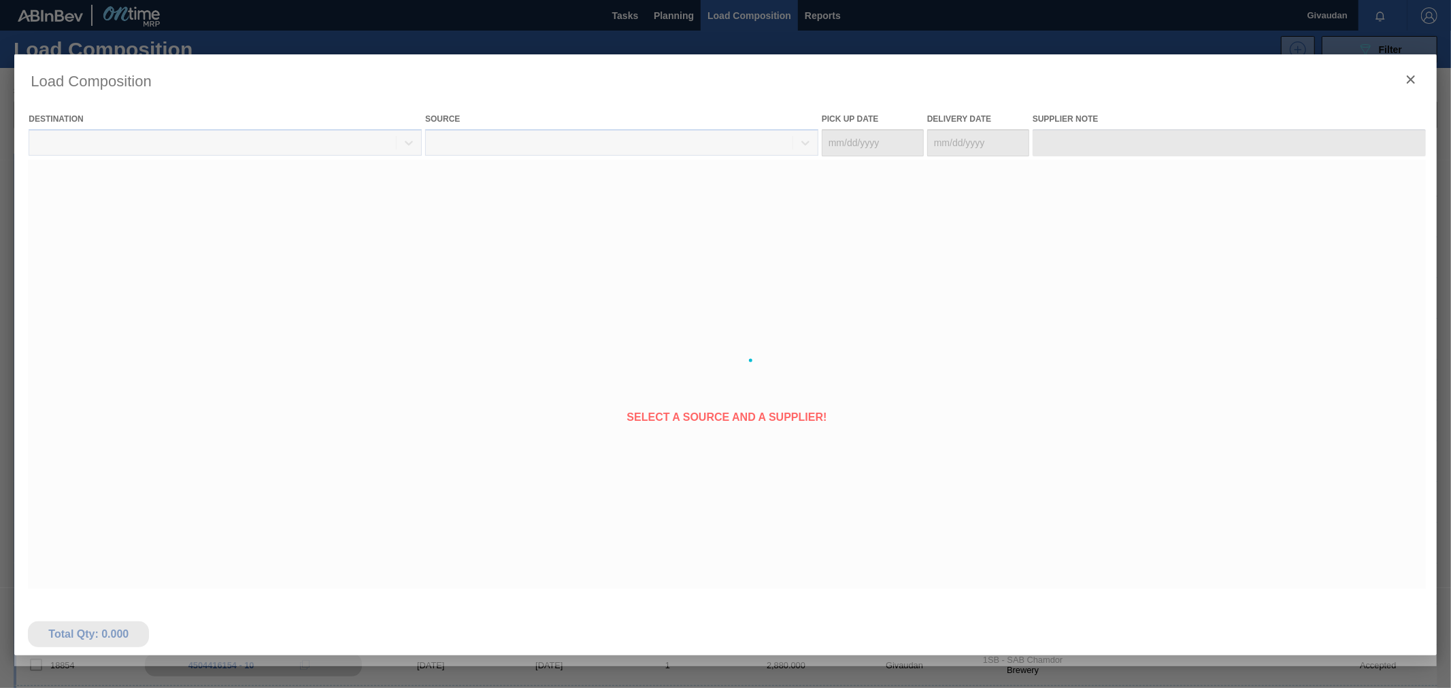
type Date "[DATE]"
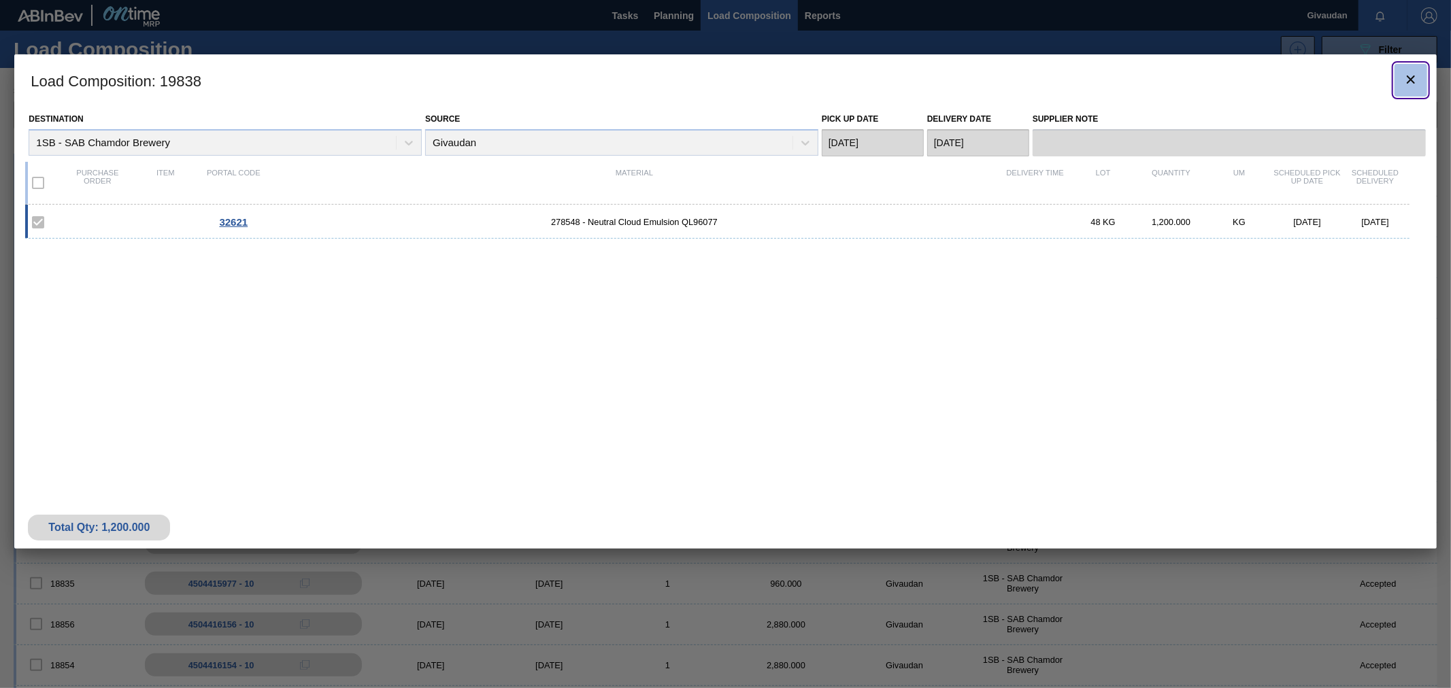
click at [1407, 76] on icon "botão de ícone" at bounding box center [1411, 80] width 8 height 8
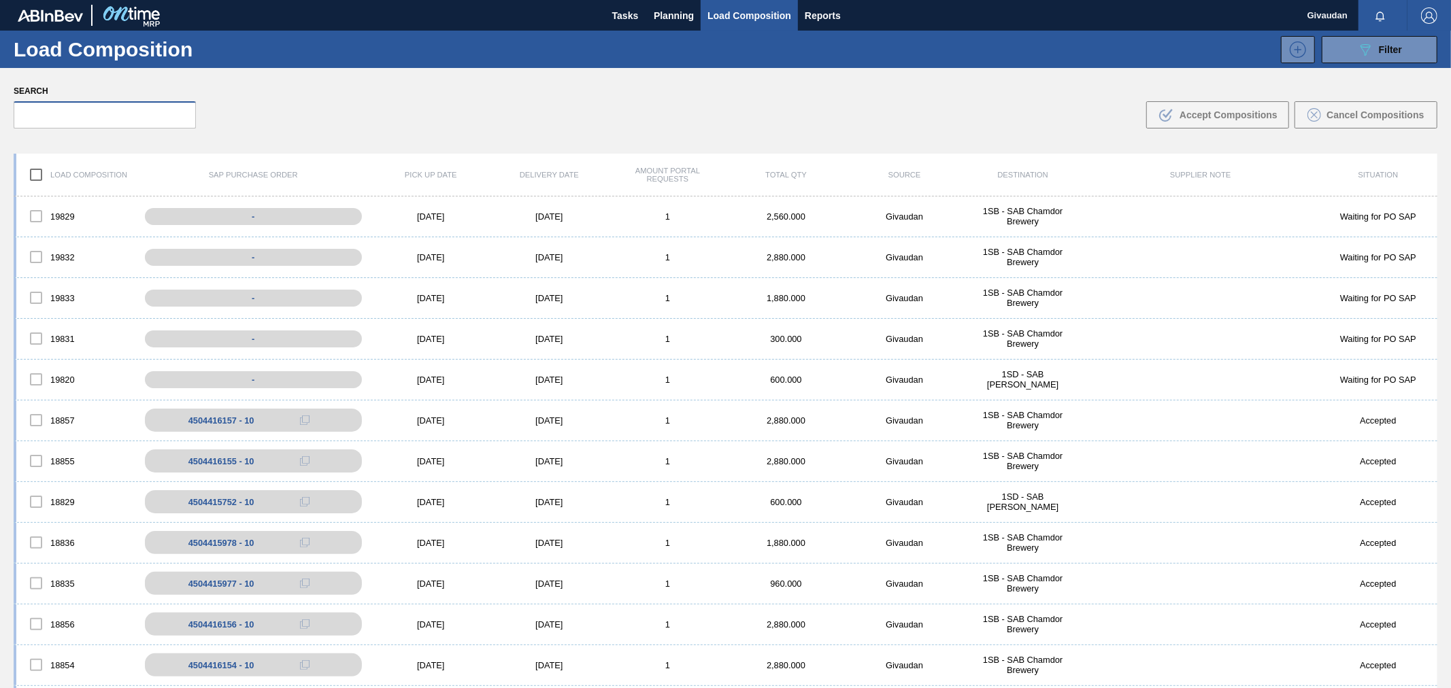
click at [138, 114] on input "text" at bounding box center [105, 114] width 182 height 27
click at [1398, 54] on span "Filter" at bounding box center [1390, 49] width 23 height 11
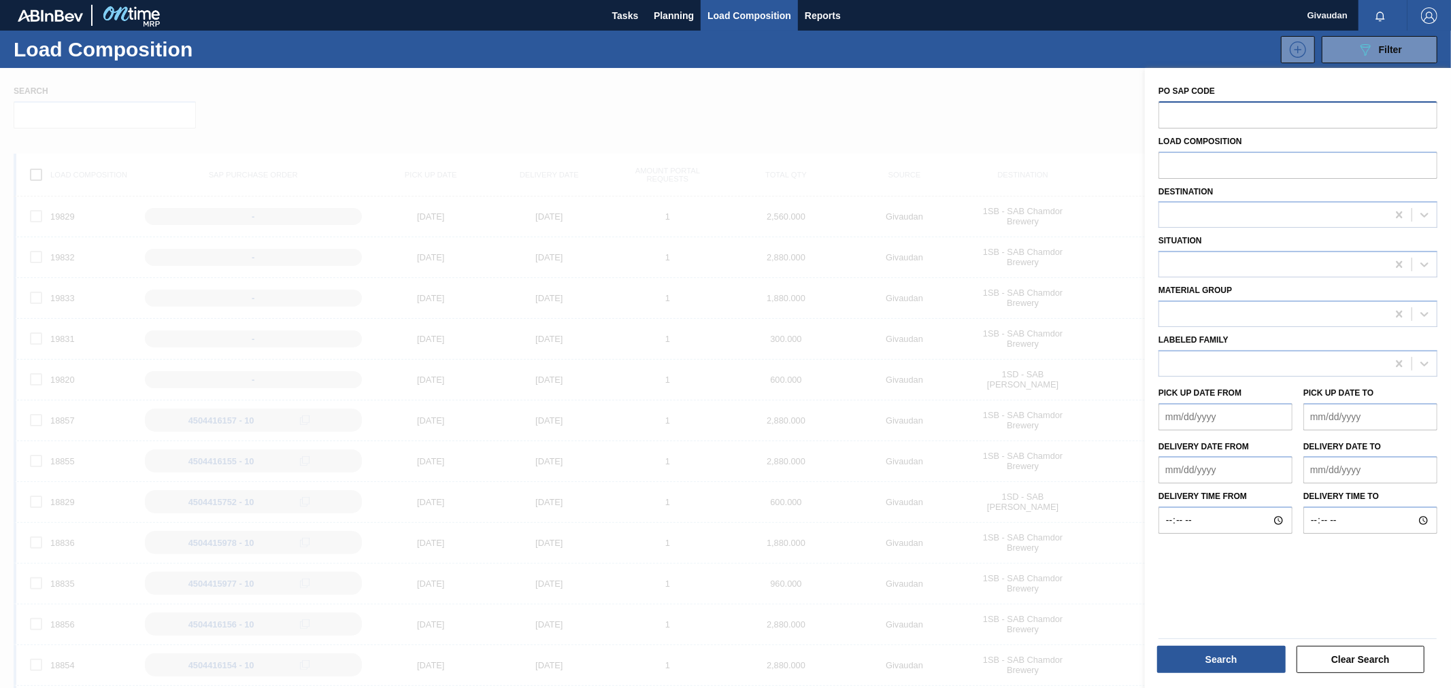
click at [1227, 114] on input "text" at bounding box center [1298, 114] width 279 height 26
type input "32621"
click at [1221, 664] on button "Search" at bounding box center [1221, 659] width 129 height 27
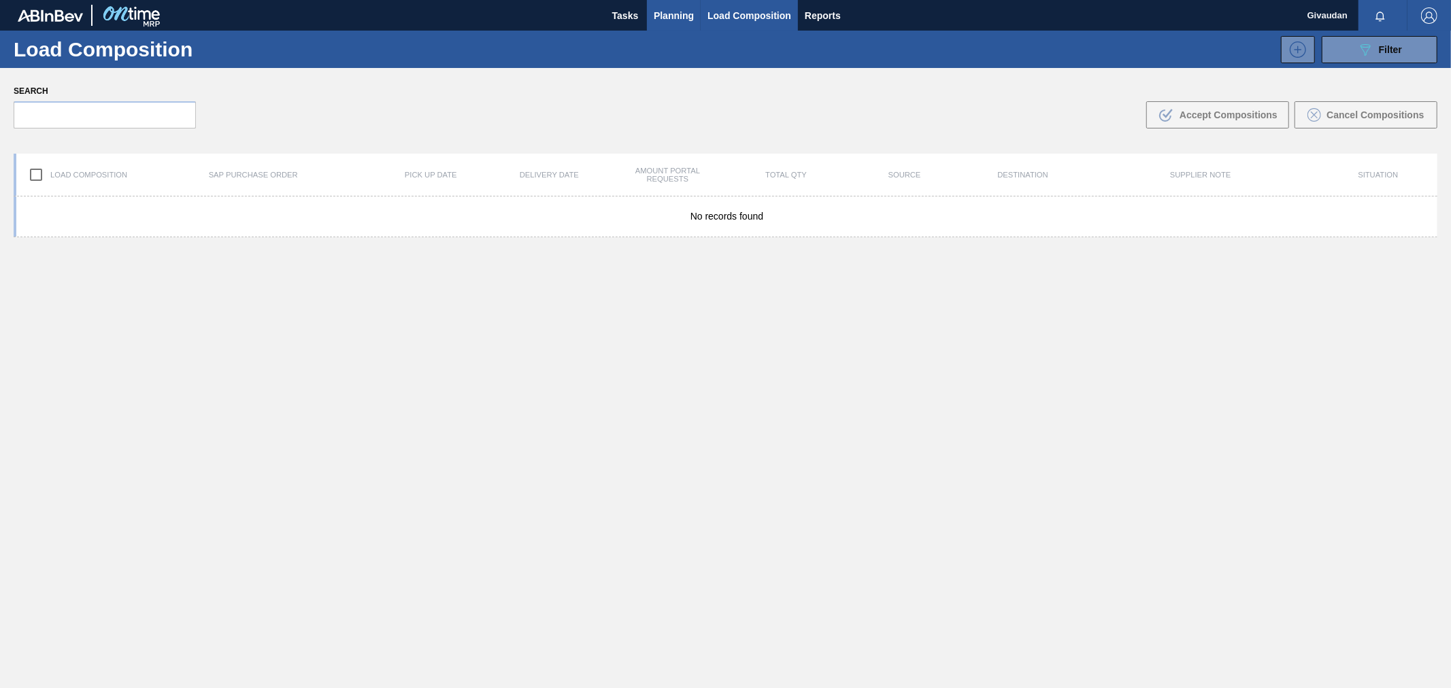
click at [671, 10] on span "Planning" at bounding box center [674, 15] width 40 height 16
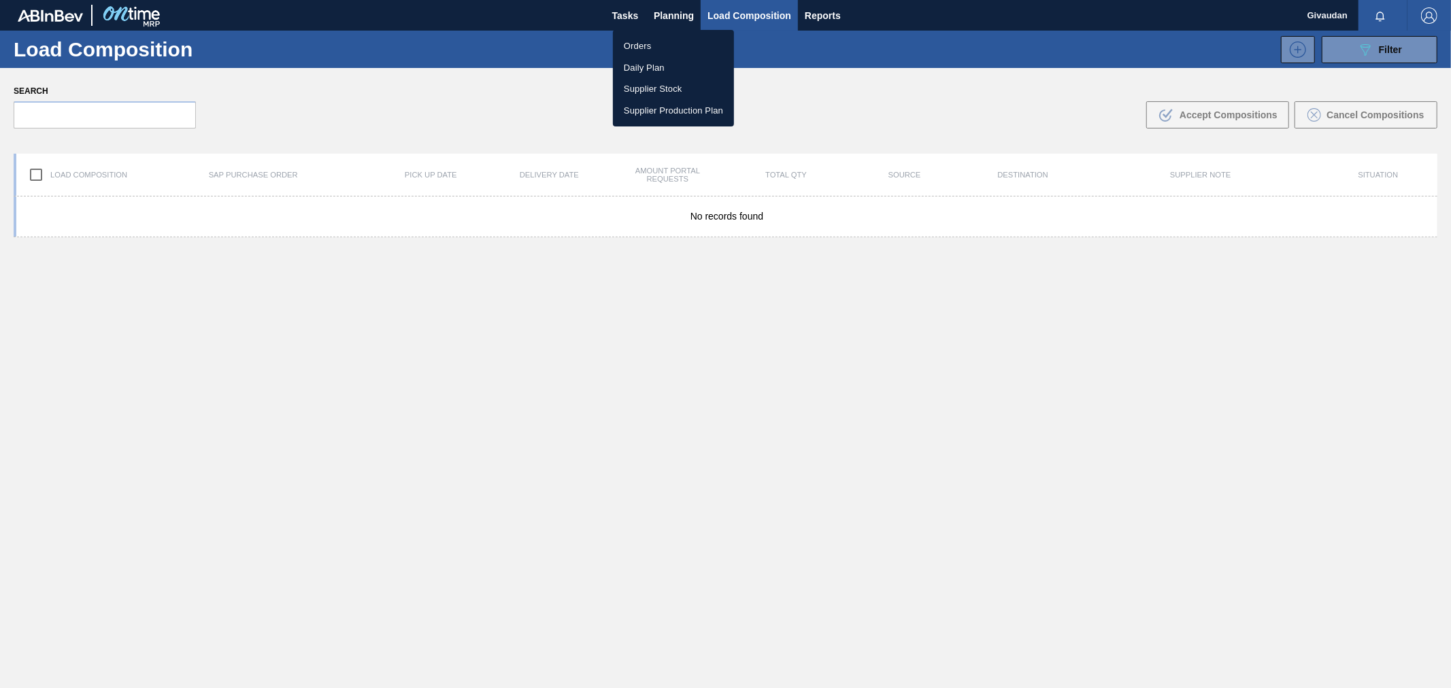
click at [644, 44] on li "Orders" at bounding box center [673, 46] width 121 height 22
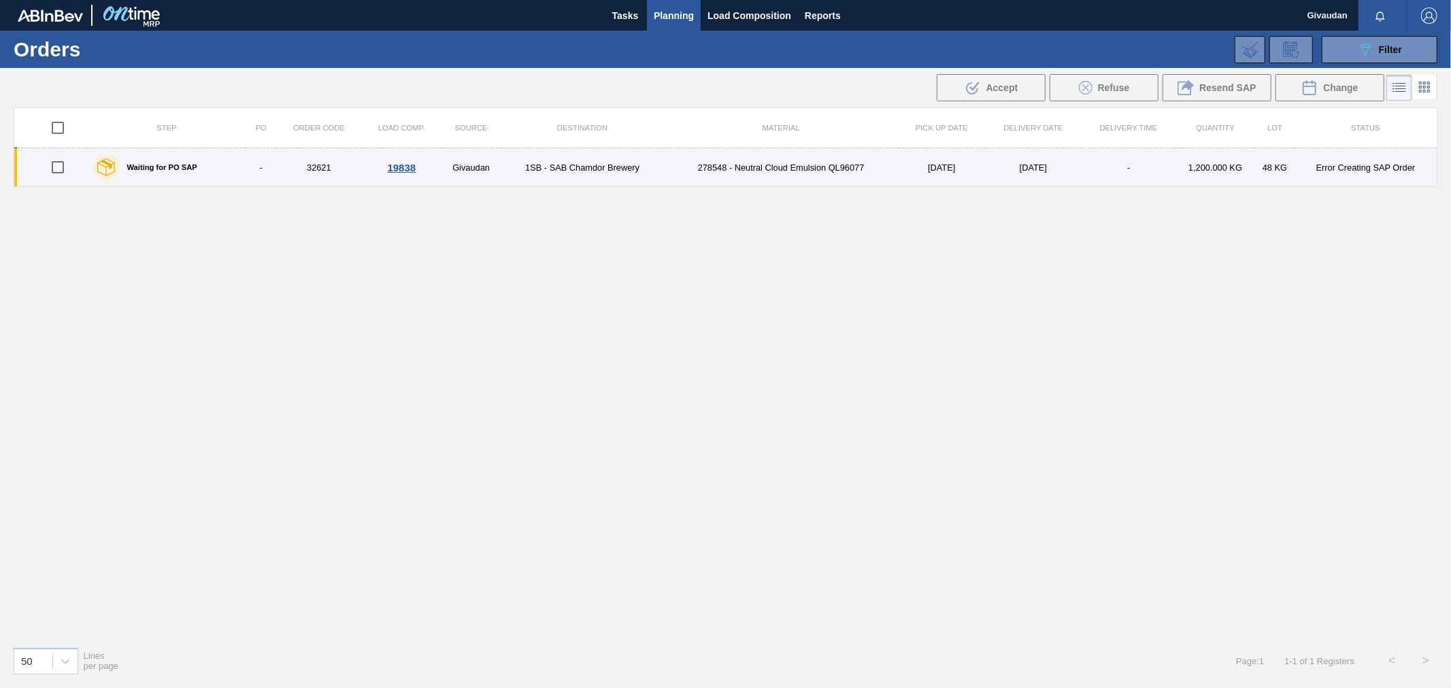
click at [1034, 168] on td "[DATE]" at bounding box center [1033, 167] width 97 height 39
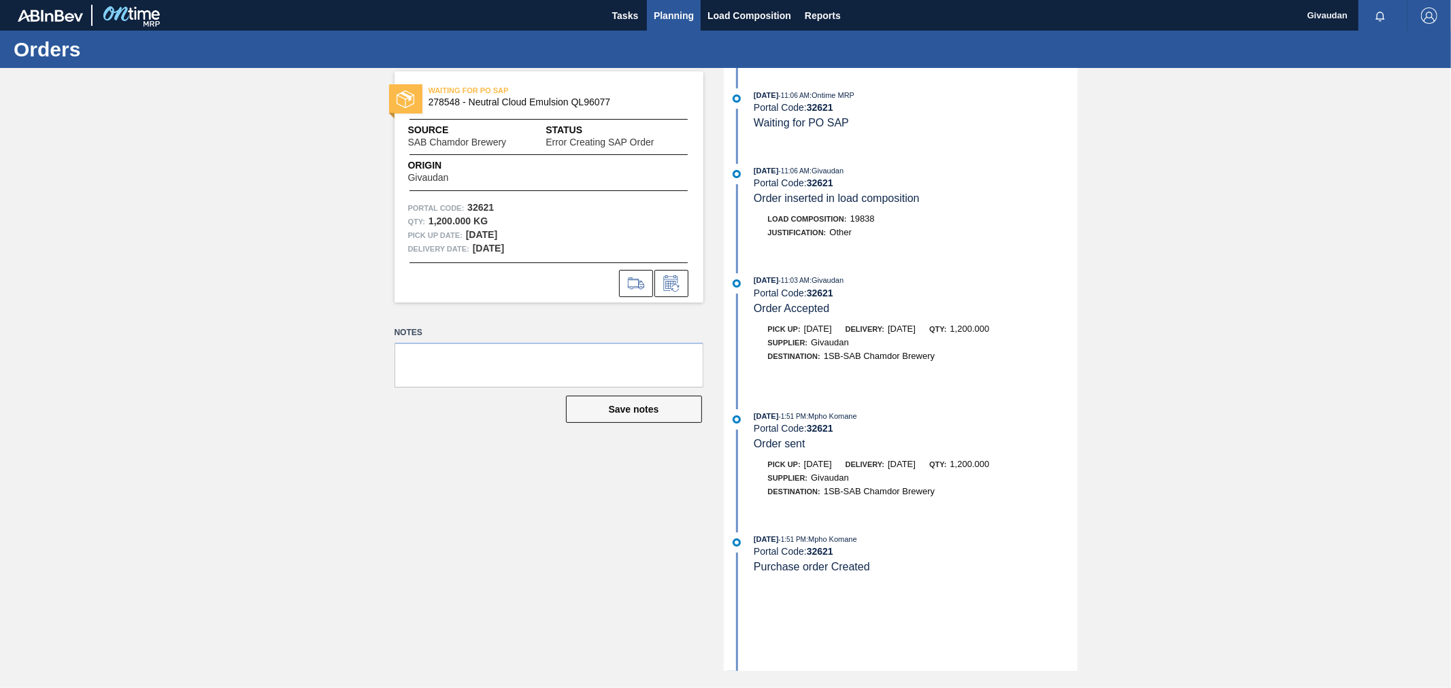
click at [684, 10] on span "Planning" at bounding box center [674, 15] width 40 height 16
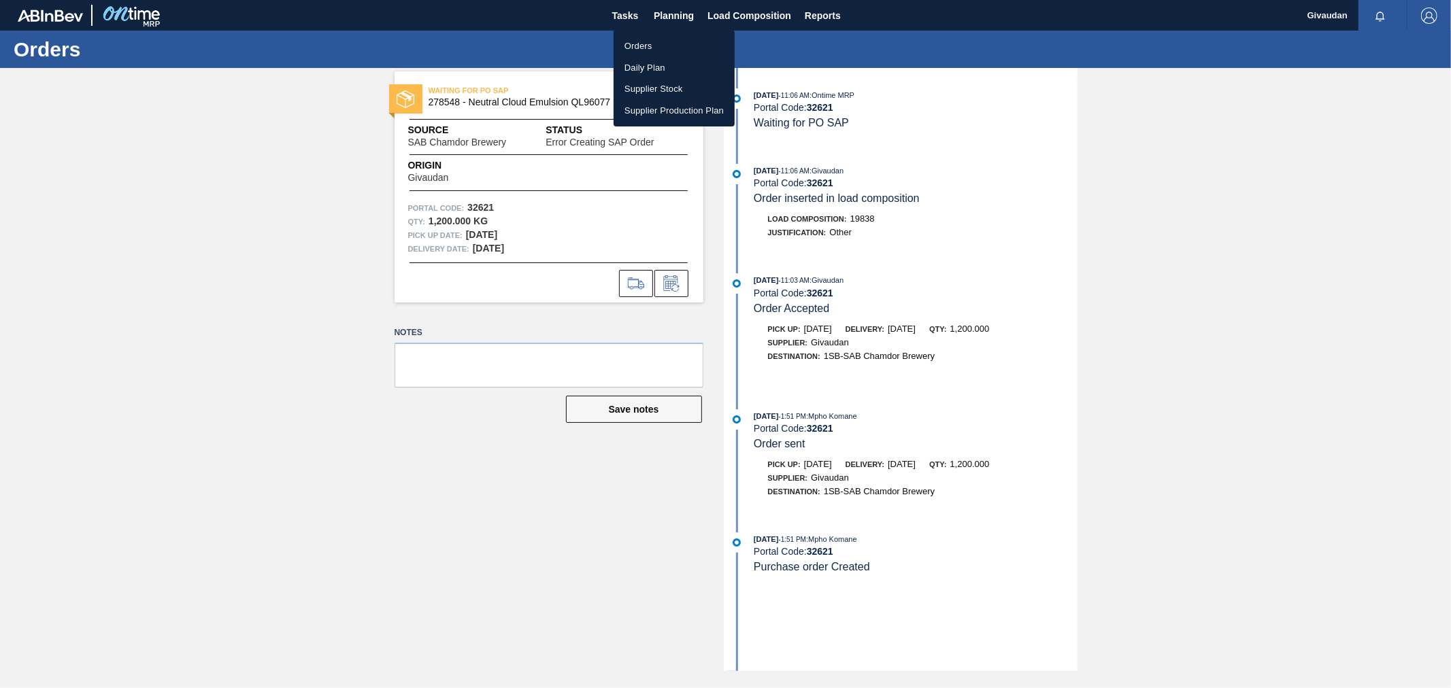
click at [661, 46] on li "Orders" at bounding box center [674, 46] width 121 height 22
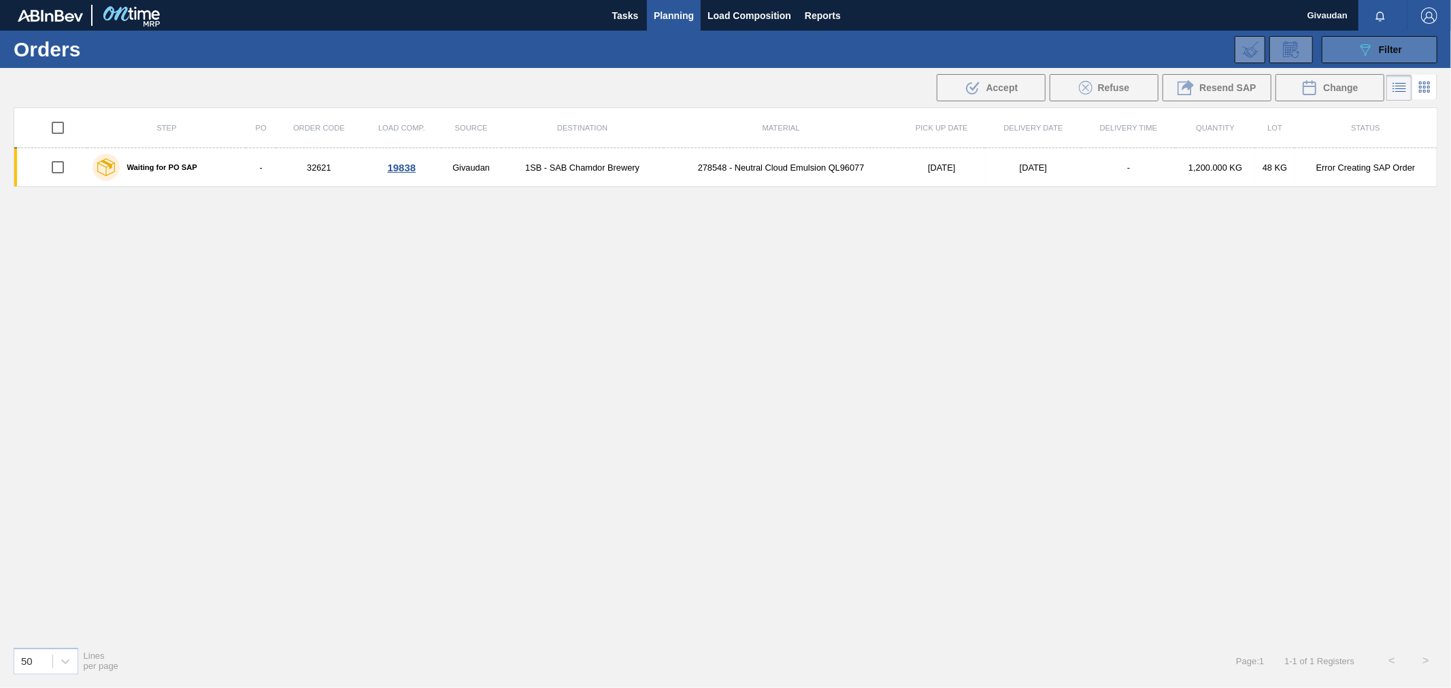
click at [1382, 50] on span "Filter" at bounding box center [1390, 49] width 23 height 11
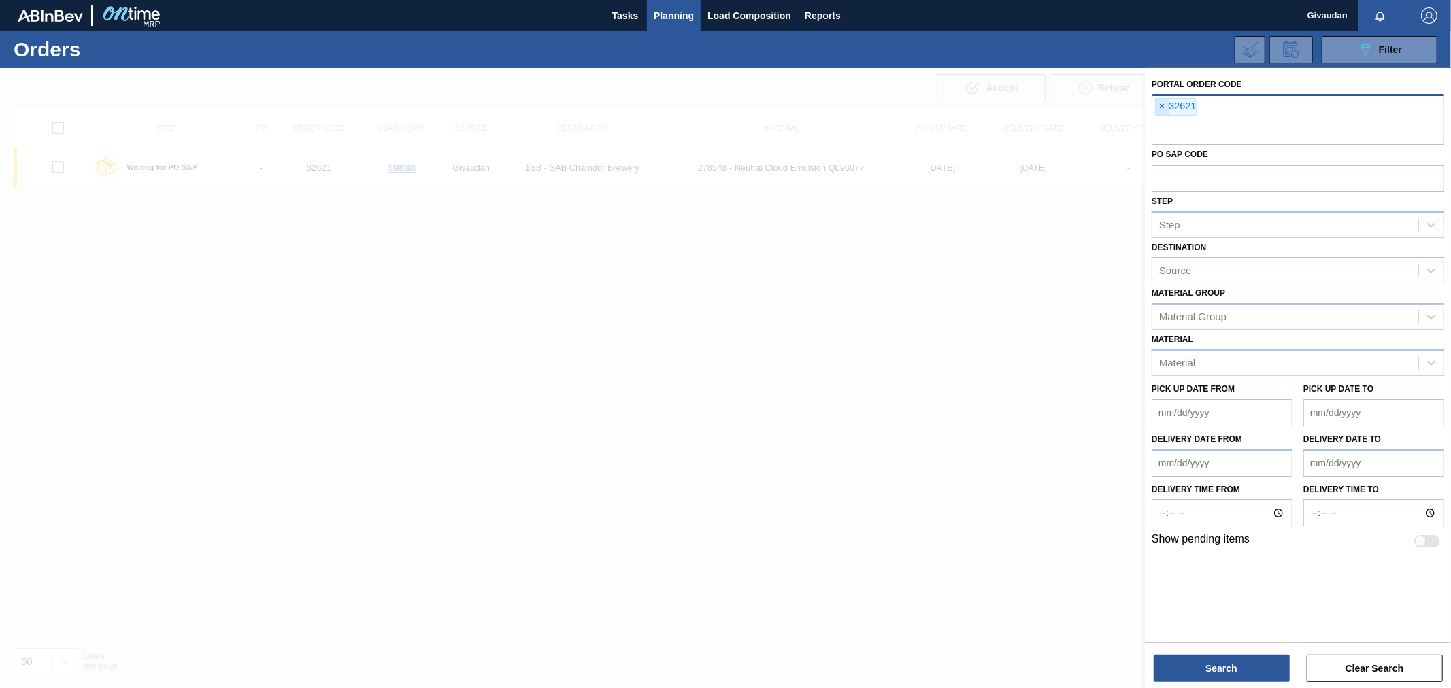
click at [1160, 103] on span "×" at bounding box center [1162, 107] width 13 height 16
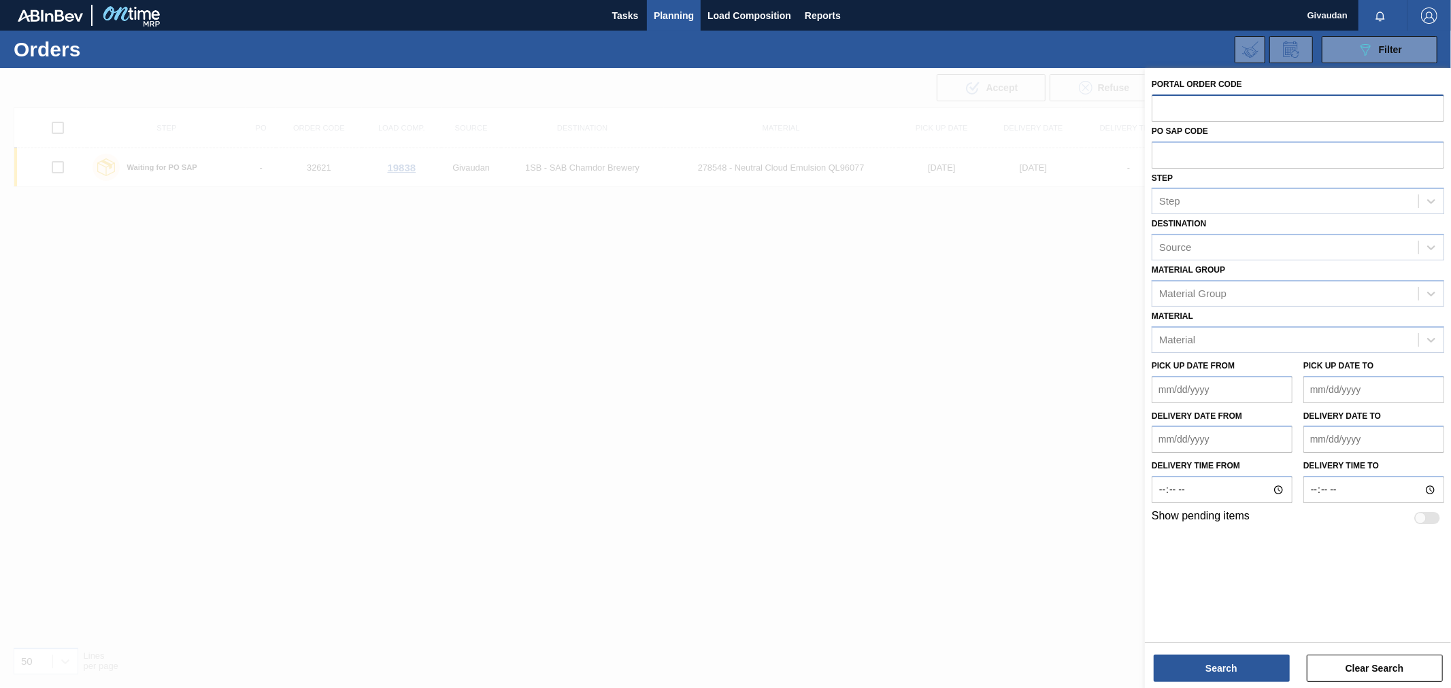
paste input "32924"
type input "32924"
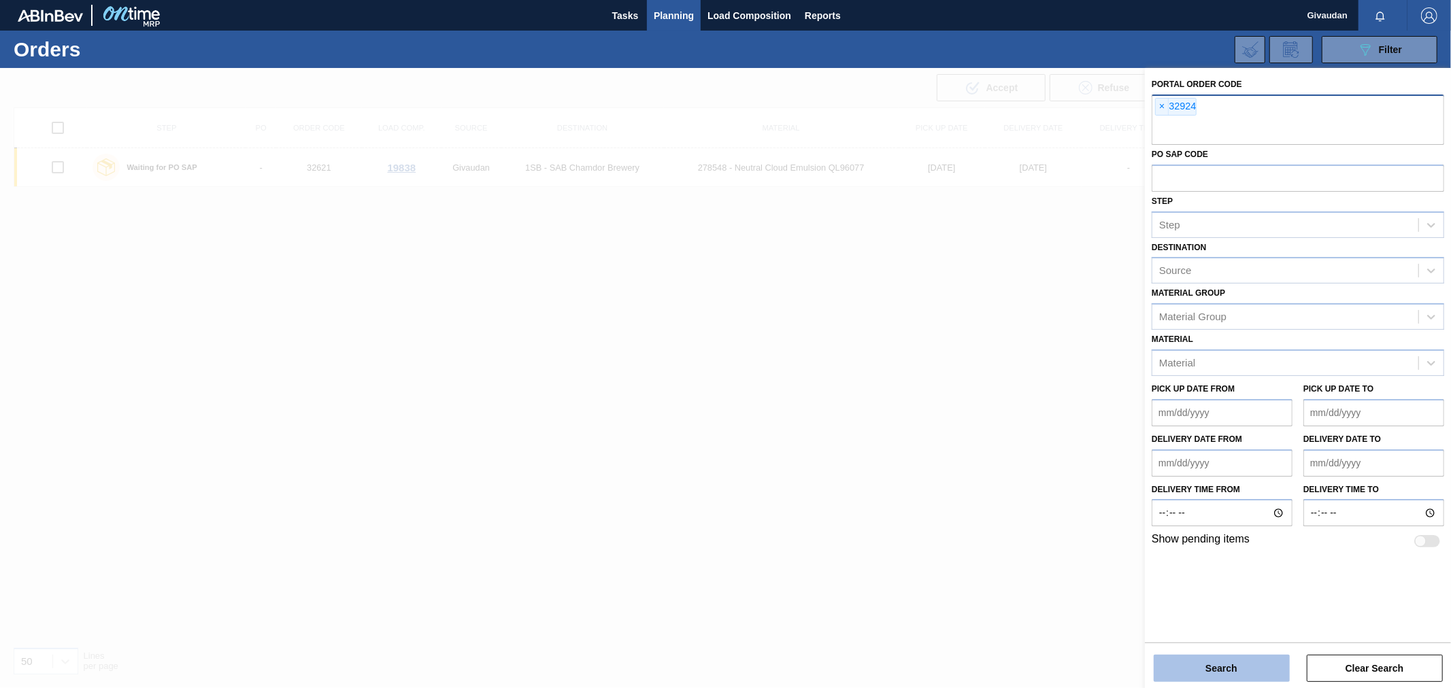
click at [1232, 665] on button "Search" at bounding box center [1222, 668] width 136 height 27
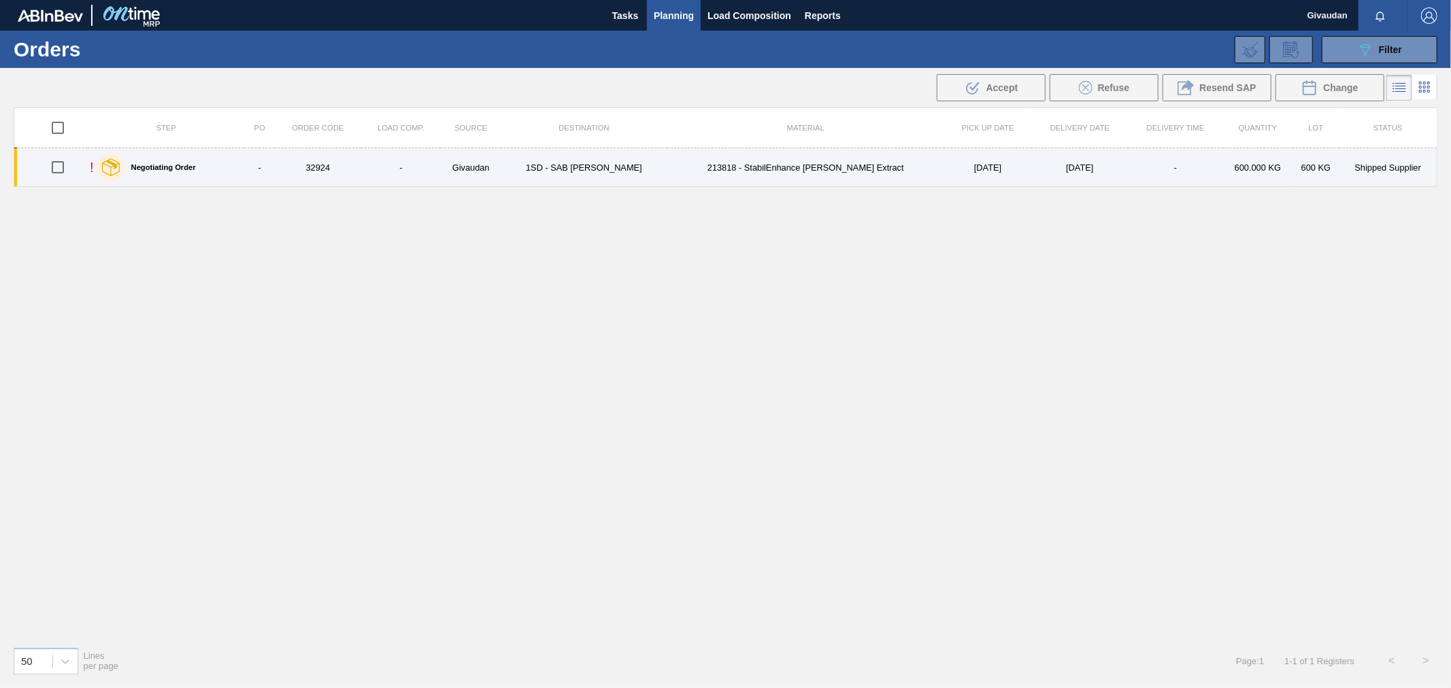
click at [414, 171] on td "-" at bounding box center [401, 167] width 80 height 39
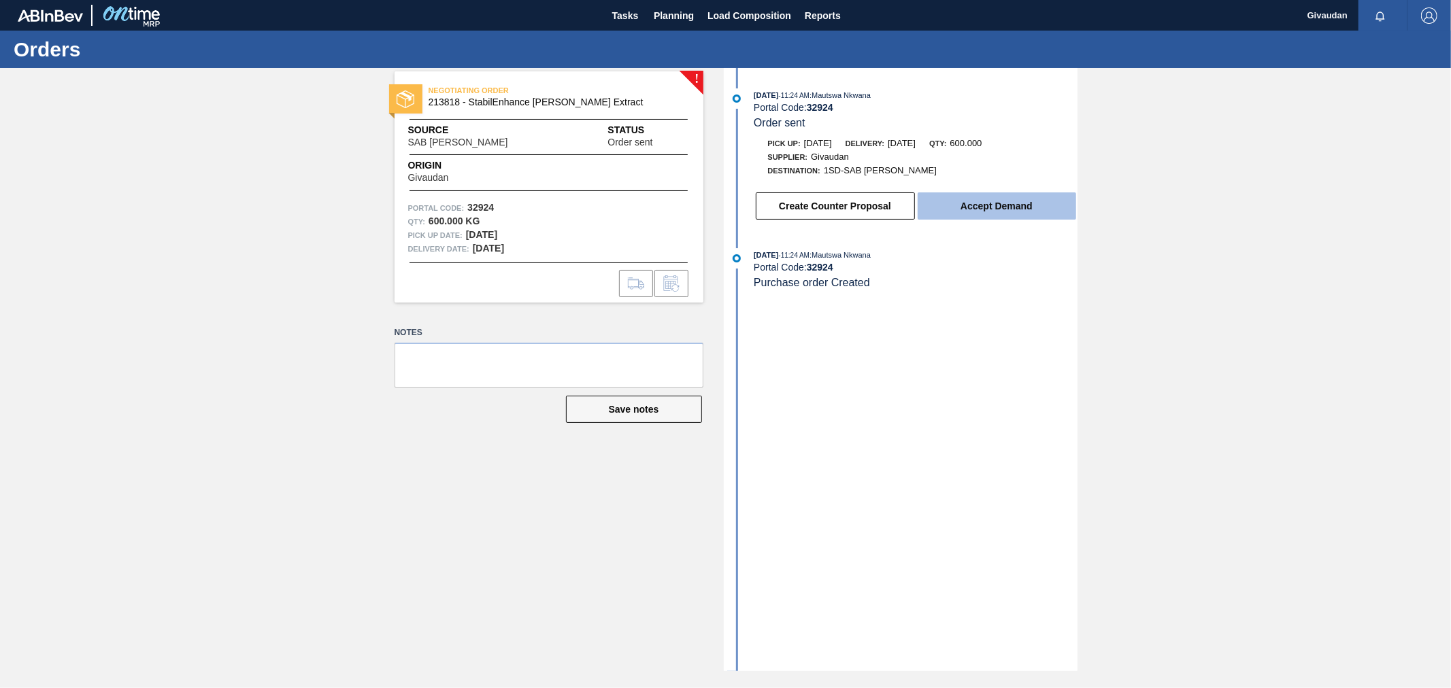
click at [962, 216] on button "Accept Demand" at bounding box center [997, 206] width 159 height 27
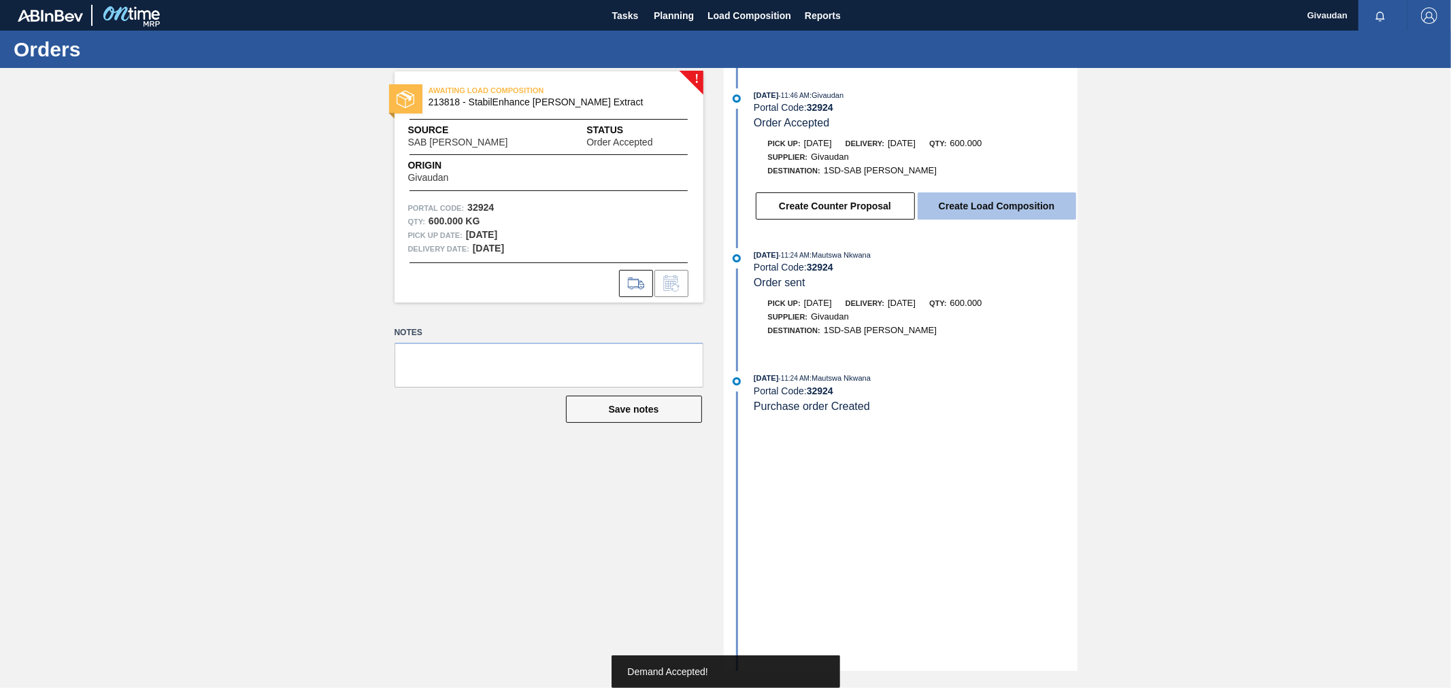
click at [969, 213] on button "Create Load Composition" at bounding box center [997, 206] width 159 height 27
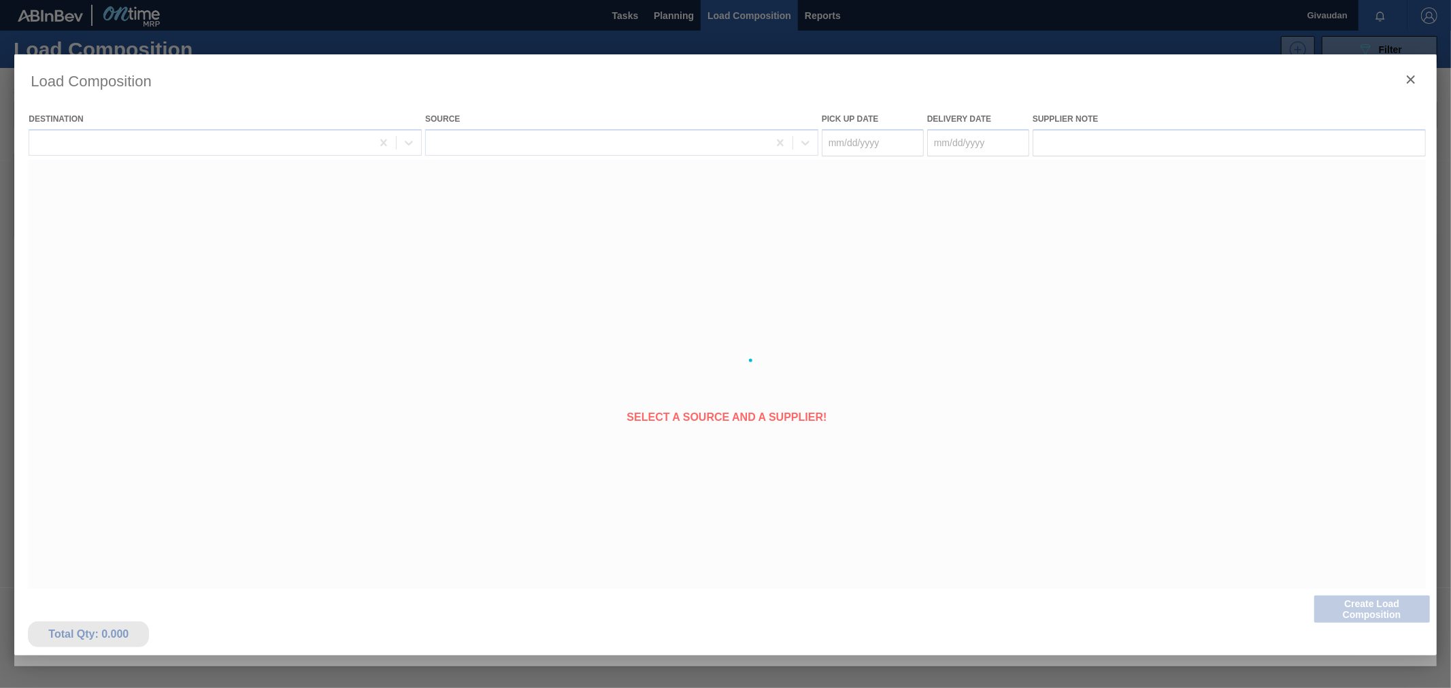
type Date "[DATE]"
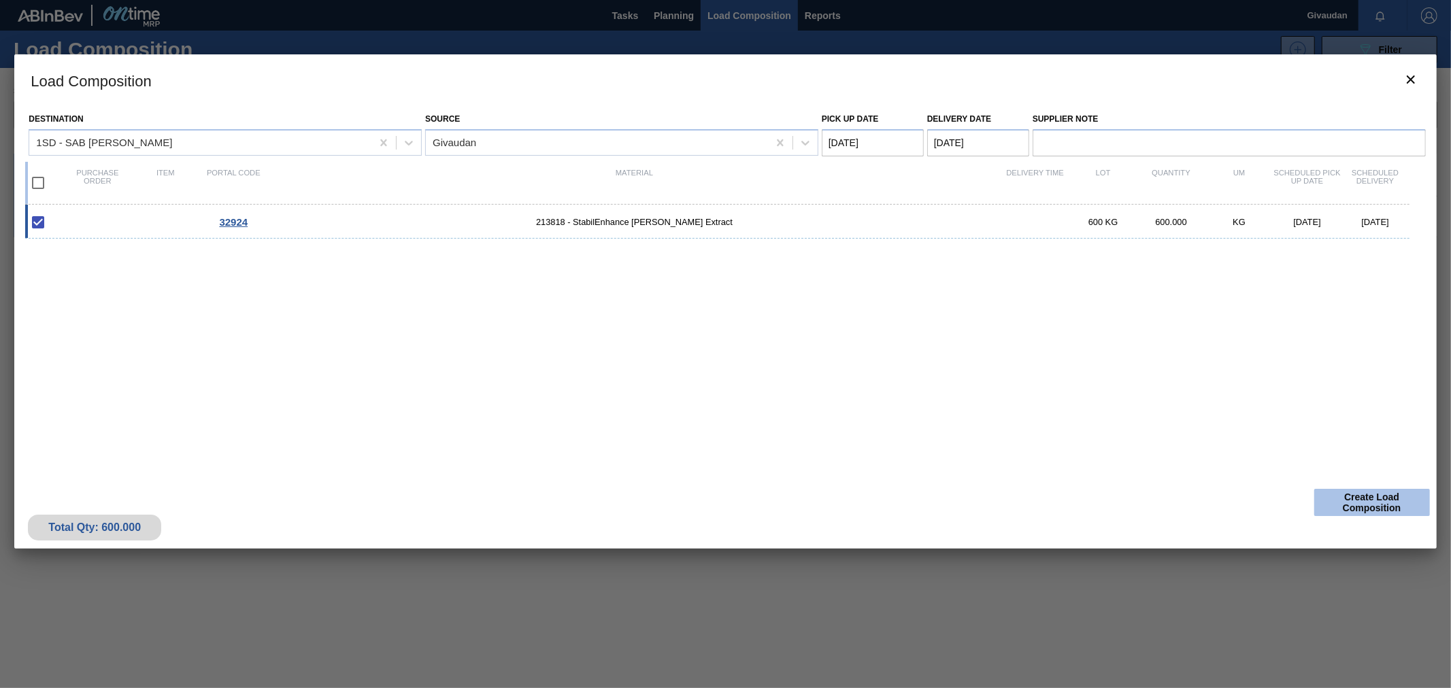
click at [1344, 501] on button "Create Load Composition" at bounding box center [1372, 502] width 116 height 27
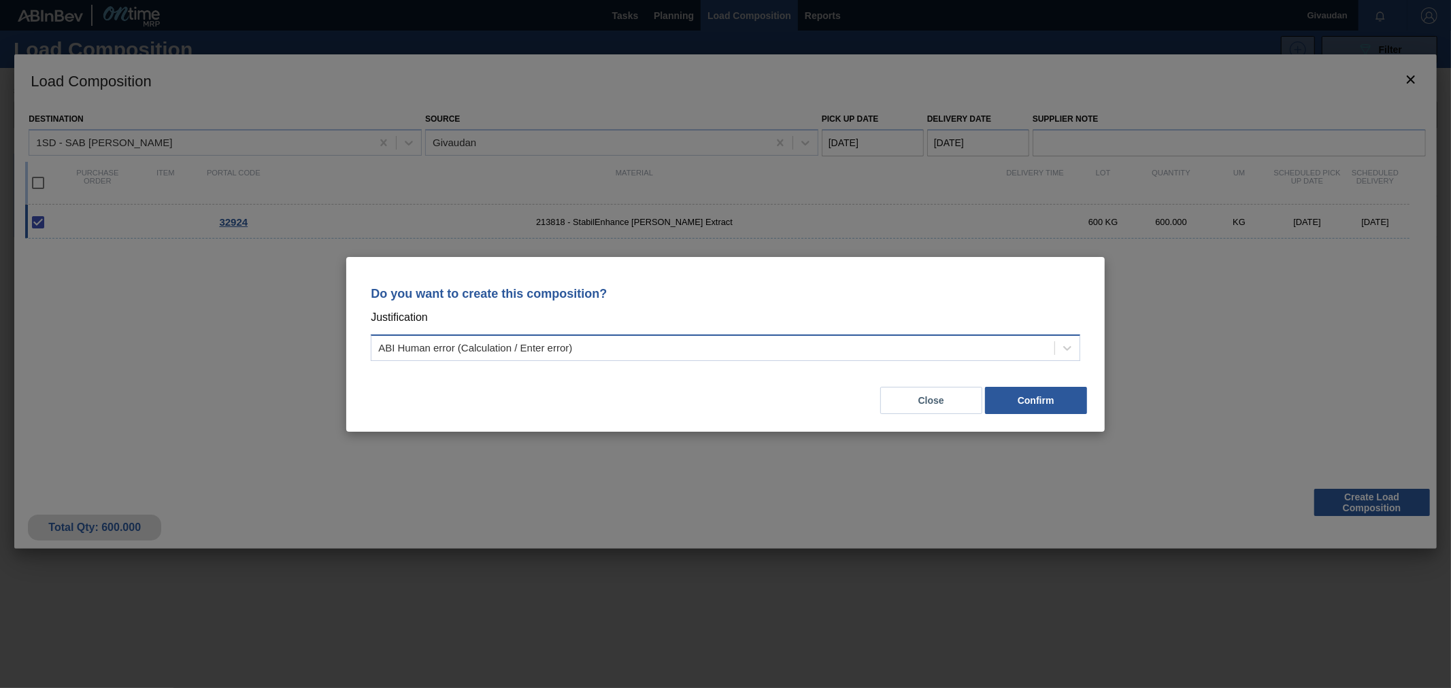
click at [693, 355] on div "ABI Human error (Calculation / Enter error)" at bounding box center [712, 348] width 683 height 20
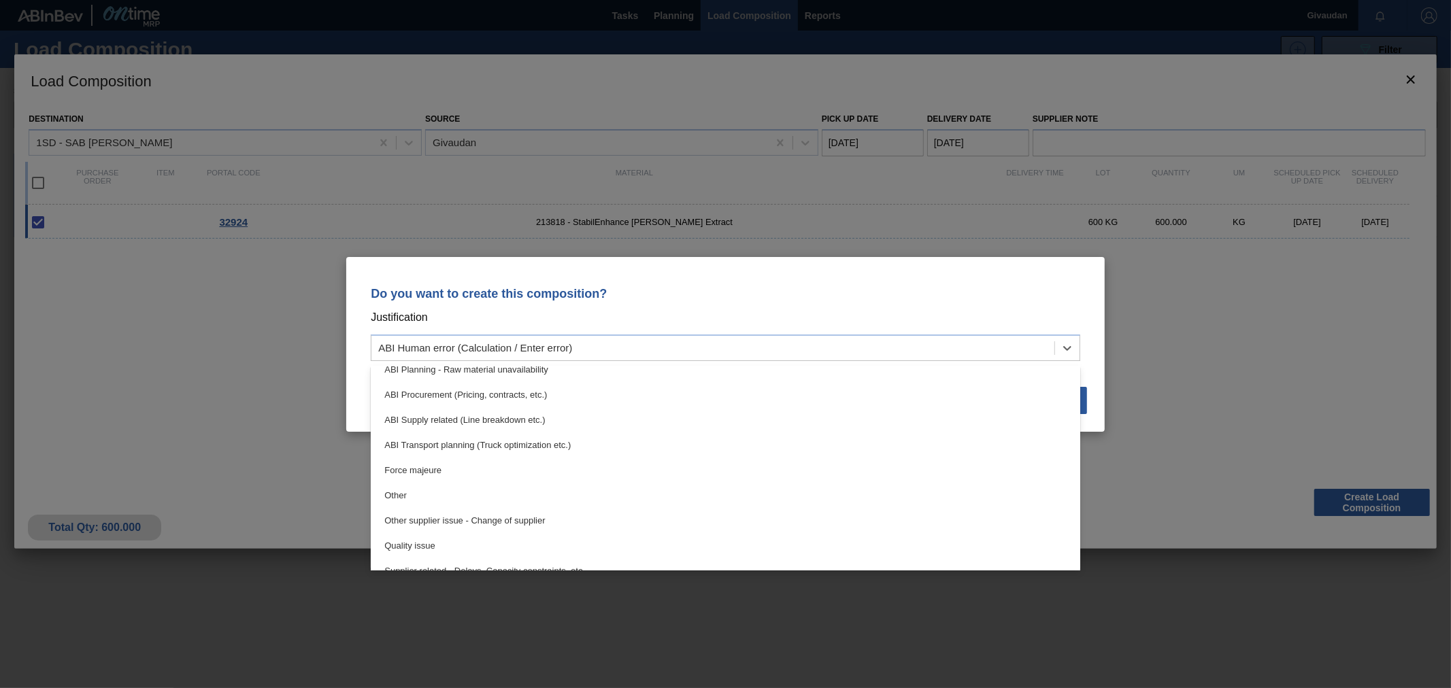
scroll to position [254, 0]
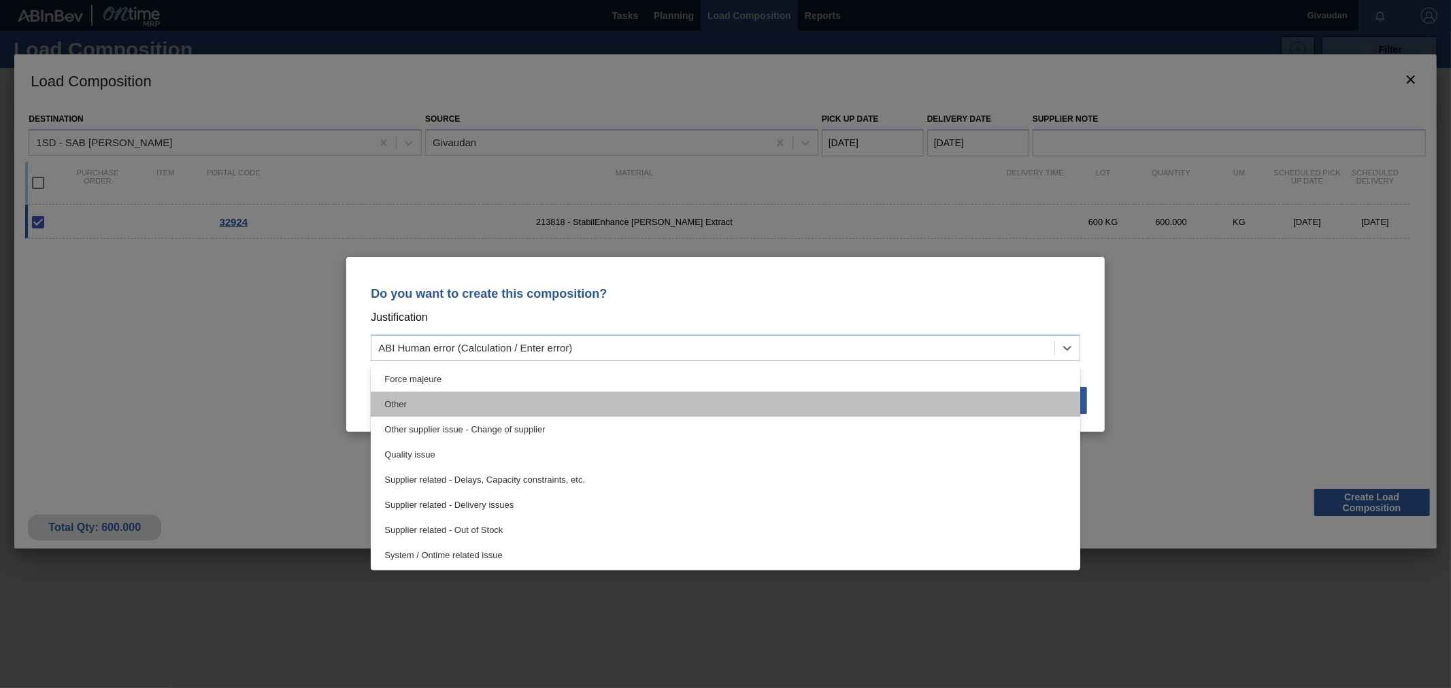
click at [505, 408] on div "Other" at bounding box center [726, 404] width 710 height 25
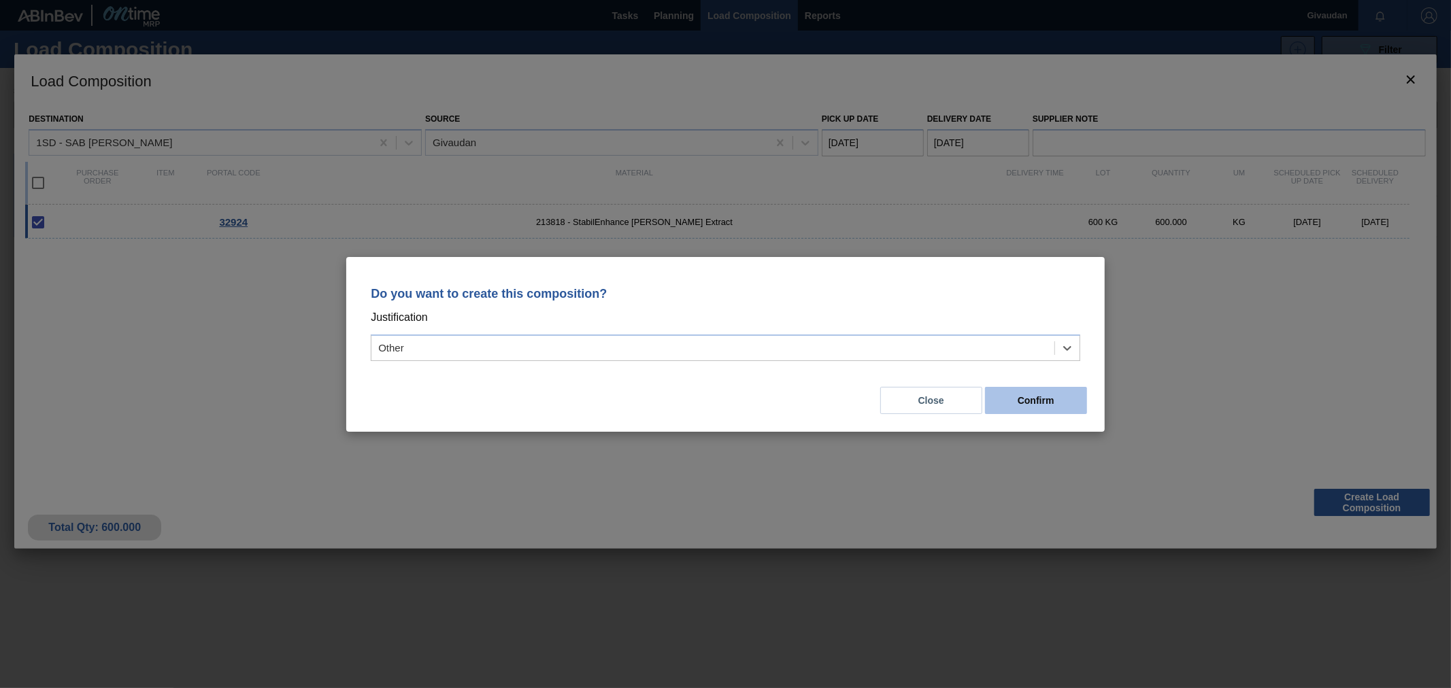
click at [1038, 405] on button "Confirm" at bounding box center [1036, 400] width 102 height 27
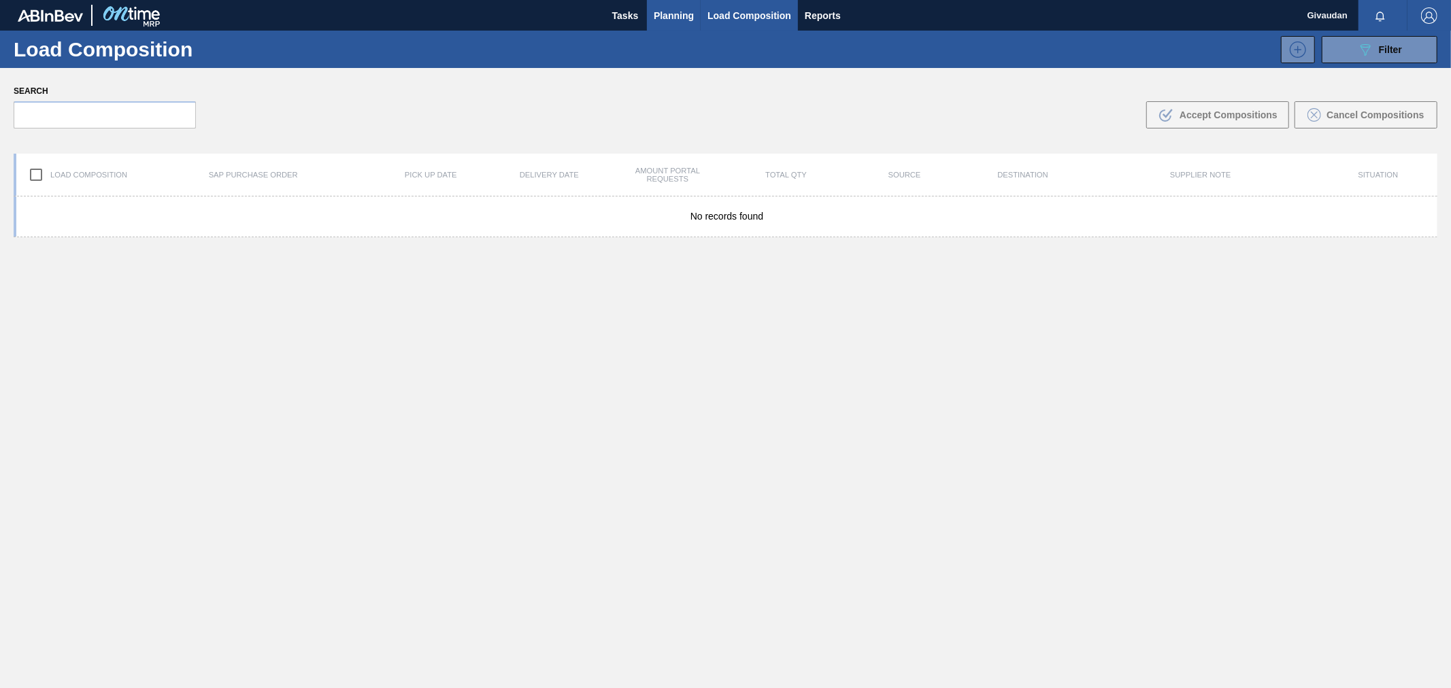
click at [661, 9] on span "Planning" at bounding box center [674, 15] width 40 height 16
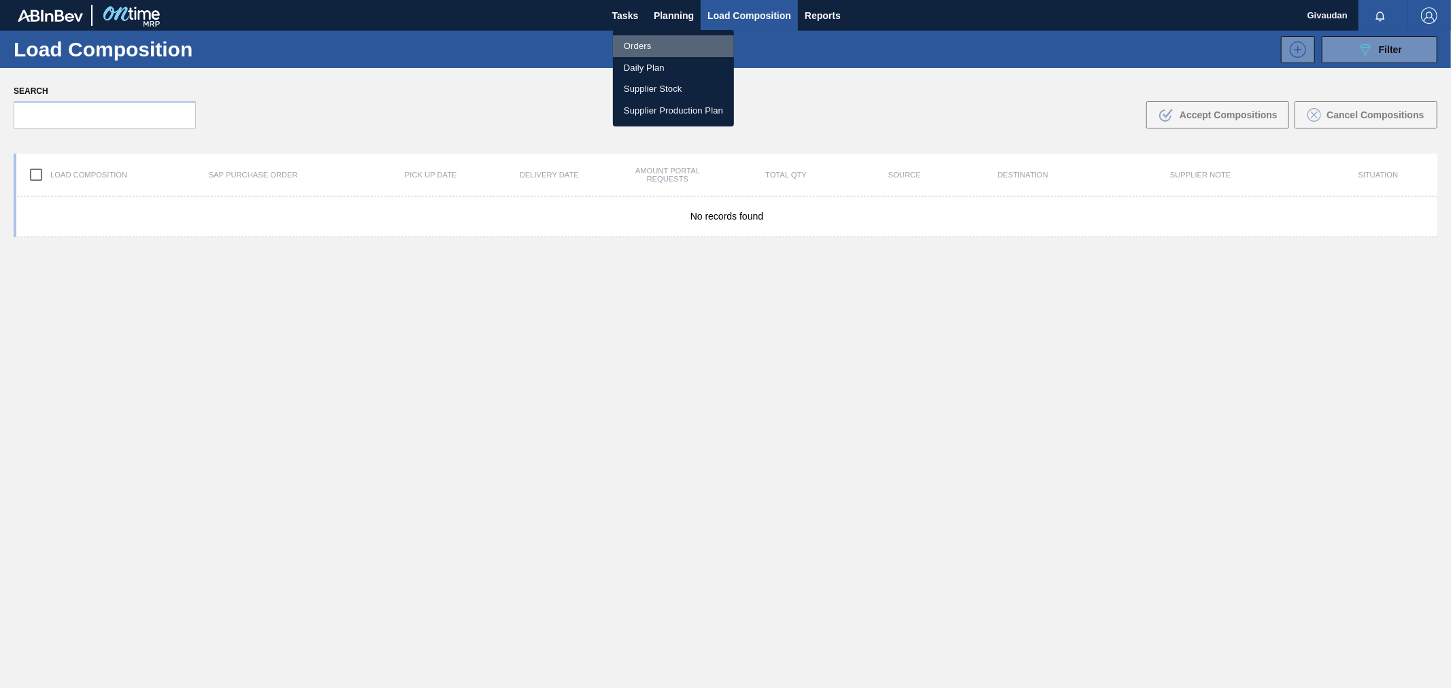
click at [635, 44] on li "Orders" at bounding box center [673, 46] width 121 height 22
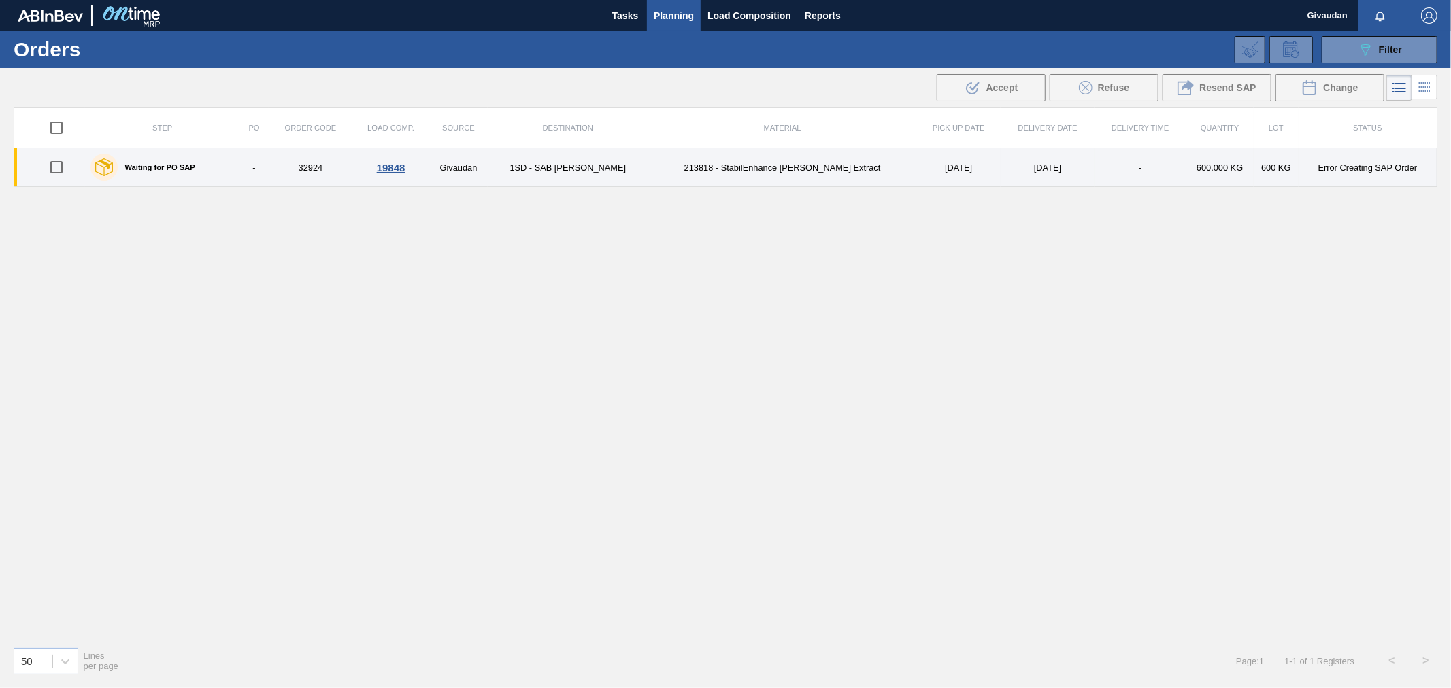
click at [551, 169] on td "1SD - SAB [PERSON_NAME]" at bounding box center [568, 167] width 161 height 39
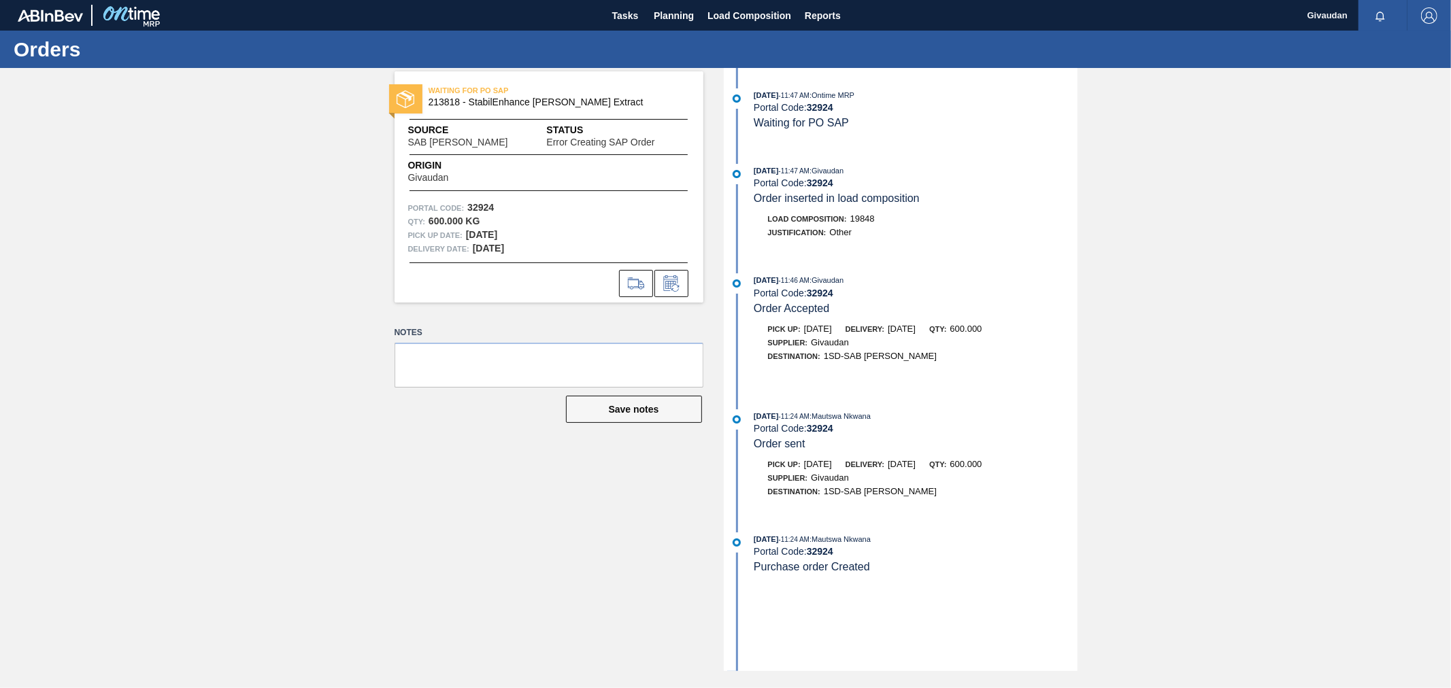
click at [1164, 289] on div "WAITING FOR PO SAP 213818 - StabilEnhance [PERSON_NAME] Extract Source SAB Ross…" at bounding box center [725, 369] width 1451 height 603
